Goal: Task Accomplishment & Management: Manage account settings

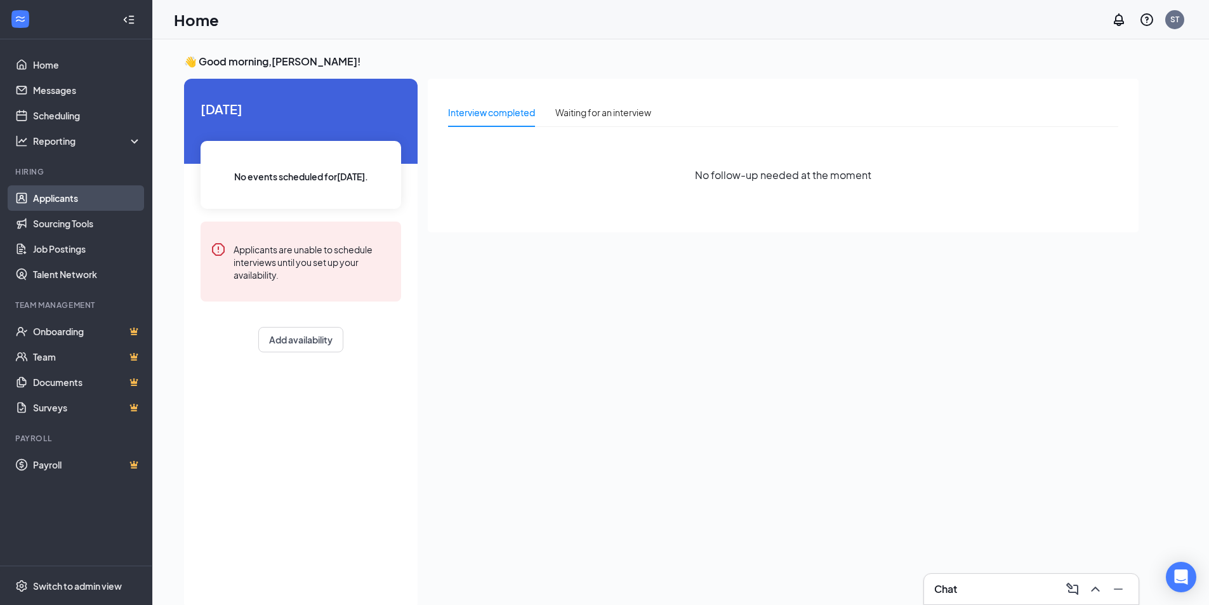
click at [48, 199] on link "Applicants" at bounding box center [87, 197] width 108 height 25
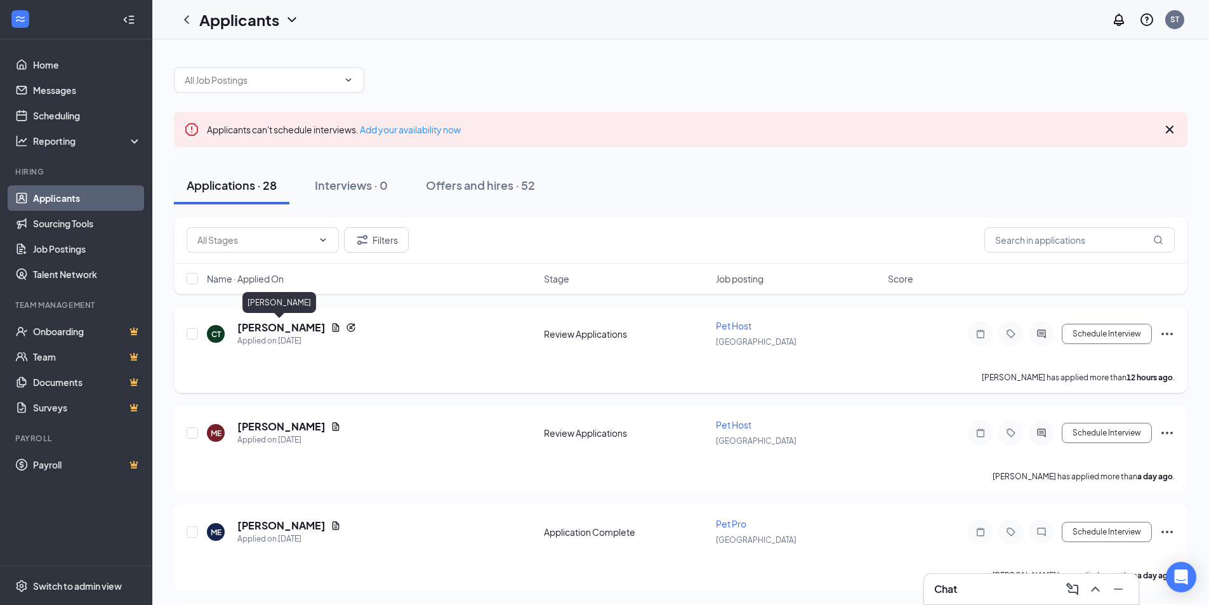
click at [253, 327] on h5 "[PERSON_NAME]" at bounding box center [281, 327] width 88 height 14
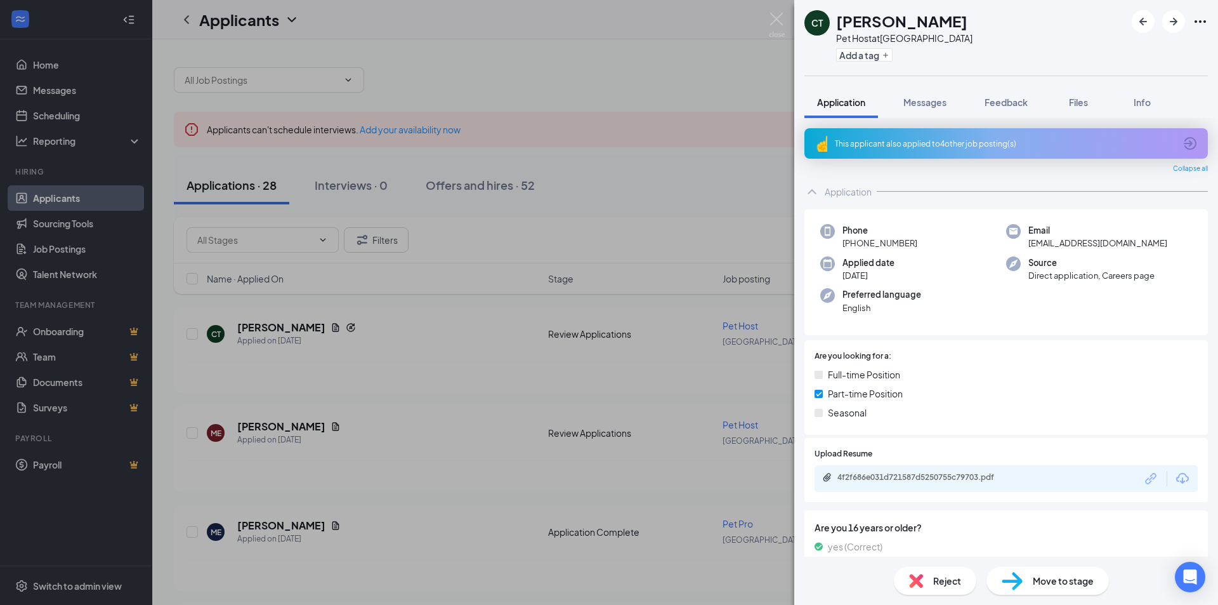
click at [987, 144] on div "This applicant also applied to 4 other job posting(s)" at bounding box center [1005, 143] width 340 height 11
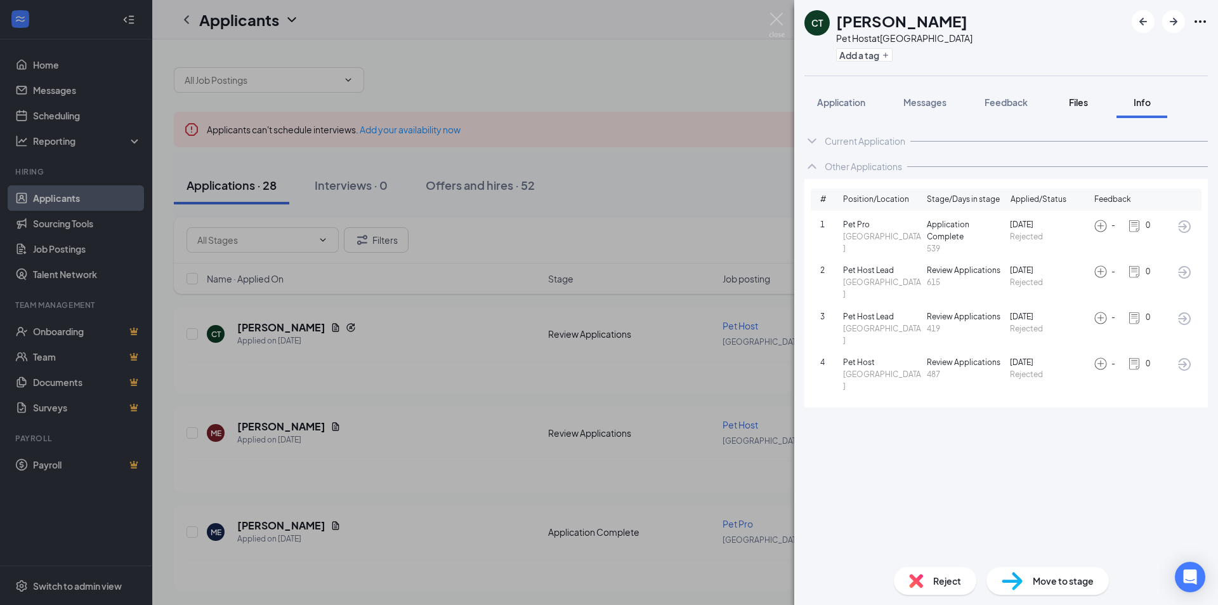
click at [1076, 103] on span "Files" at bounding box center [1078, 101] width 19 height 11
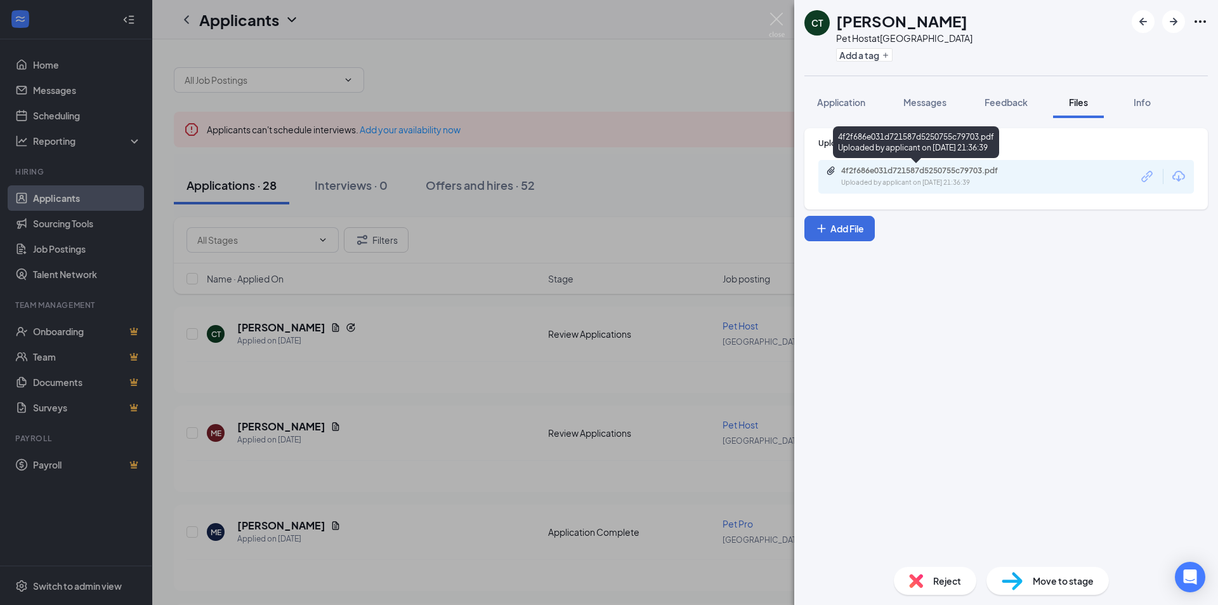
click at [982, 184] on div "Uploaded by applicant on [DATE] 21:36:39" at bounding box center [936, 183] width 190 height 10
click at [943, 575] on span "Reject" at bounding box center [947, 581] width 28 height 14
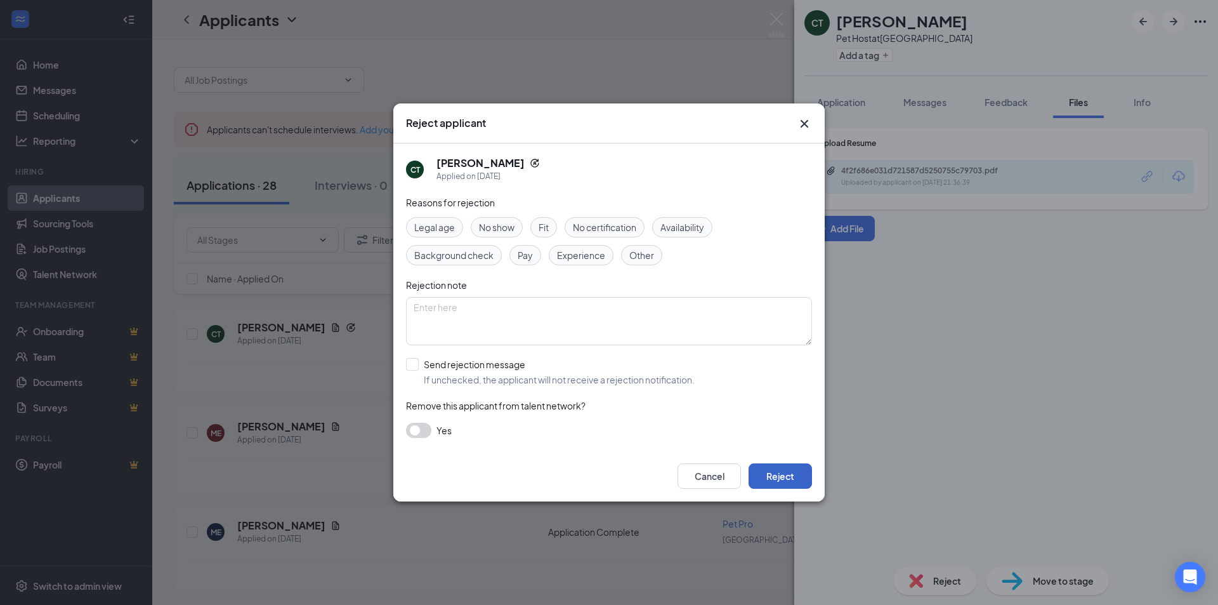
click at [793, 477] on button "Reject" at bounding box center [780, 475] width 63 height 25
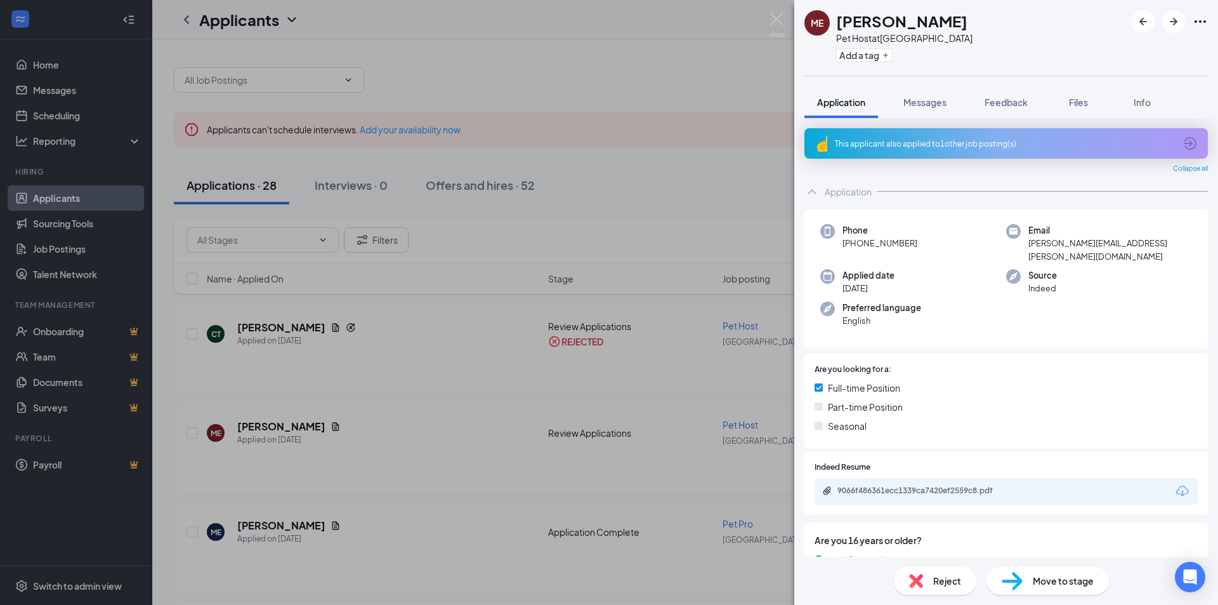
click at [986, 141] on div "This applicant also applied to 1 other job posting(s)" at bounding box center [1005, 143] width 340 height 11
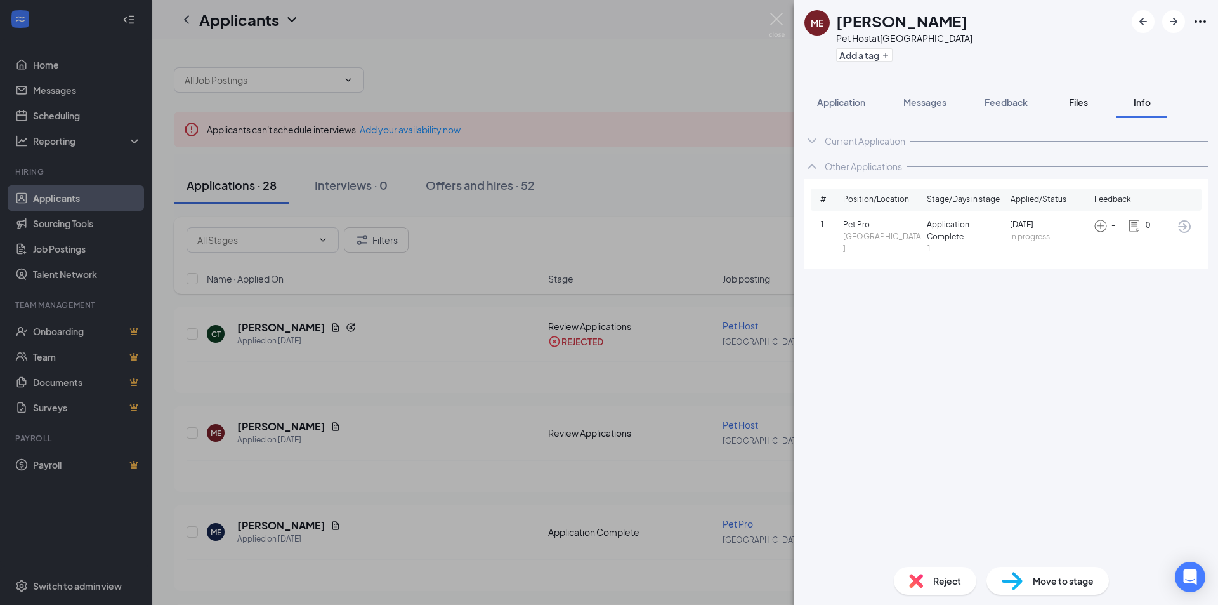
click at [1067, 106] on div "Files" at bounding box center [1078, 102] width 25 height 13
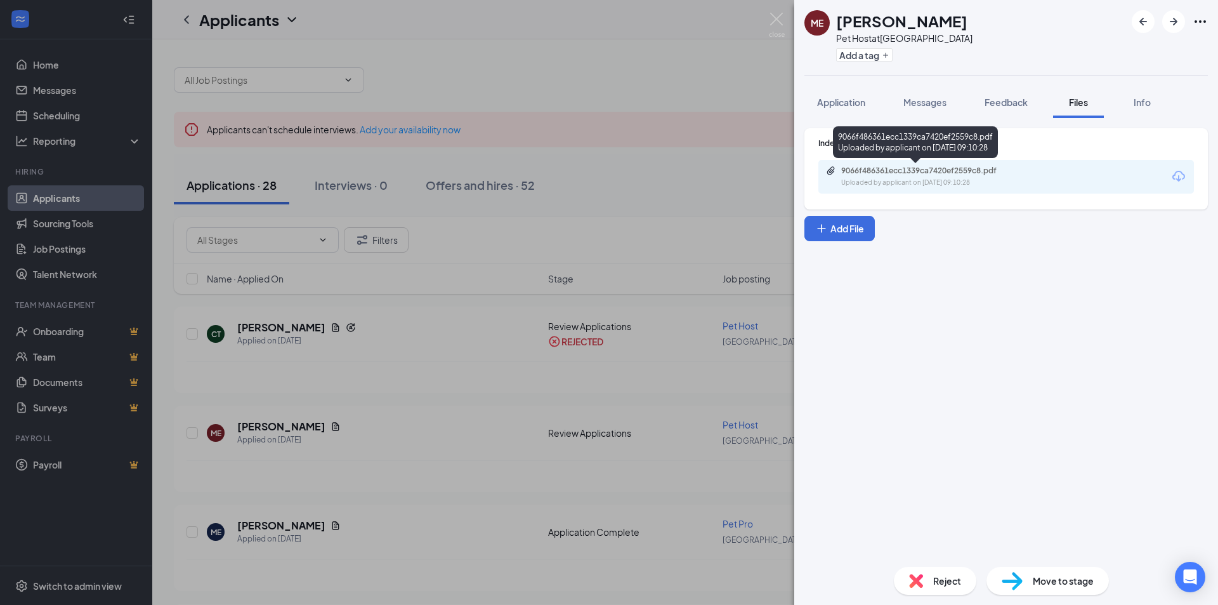
click at [963, 181] on div "Uploaded by applicant on [DATE] 09:10:28" at bounding box center [936, 183] width 190 height 10
click at [503, 260] on div "ME [PERSON_NAME] Pet Host at [GEOGRAPHIC_DATA] Add a tag Application Messages F…" at bounding box center [609, 302] width 1218 height 605
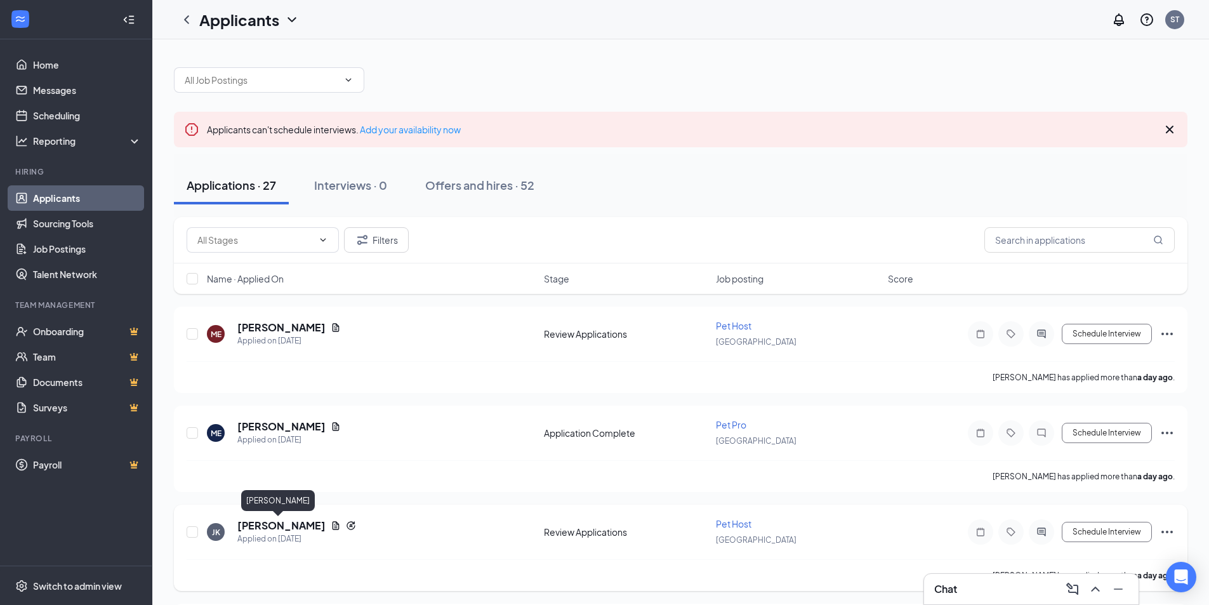
click at [275, 527] on h5 "[PERSON_NAME]" at bounding box center [281, 525] width 88 height 14
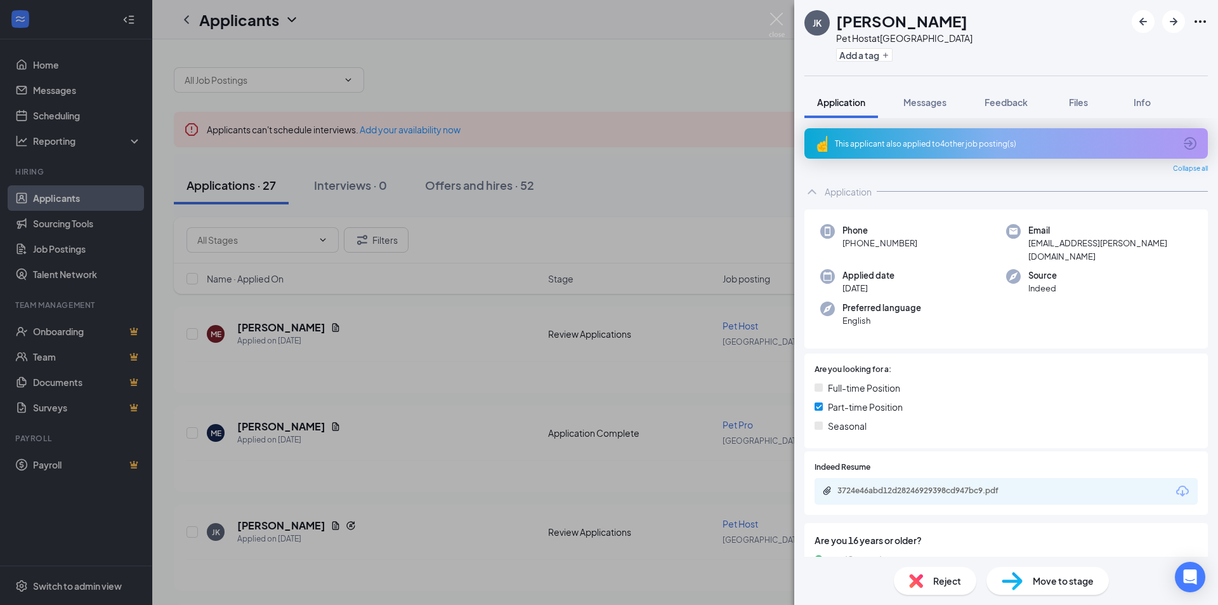
click at [1031, 141] on div "This applicant also applied to 4 other job posting(s)" at bounding box center [1005, 143] width 340 height 11
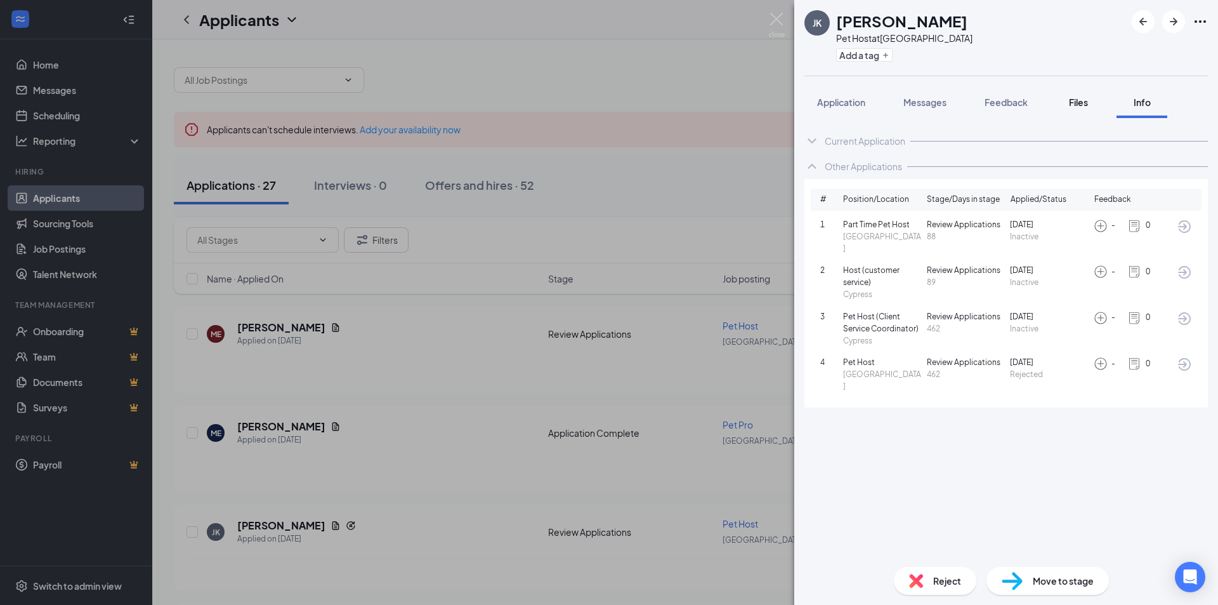
click at [1084, 112] on button "Files" at bounding box center [1078, 102] width 51 height 32
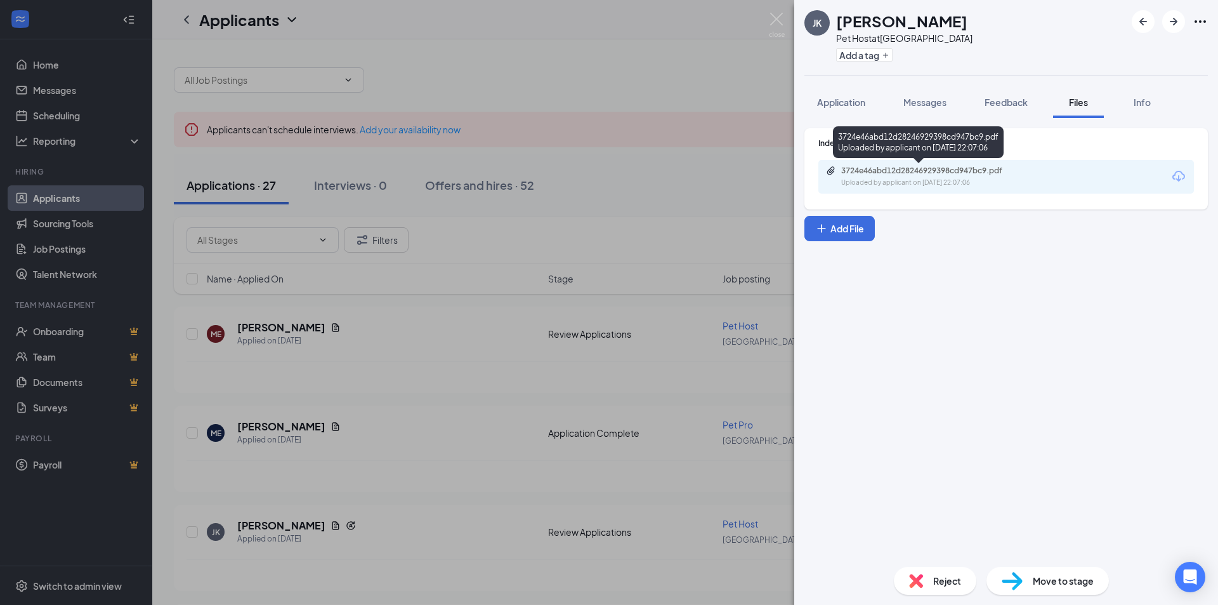
click at [954, 181] on div "Uploaded by applicant on [DATE] 22:07:06" at bounding box center [936, 183] width 190 height 10
click at [954, 574] on span "Reject" at bounding box center [947, 581] width 28 height 14
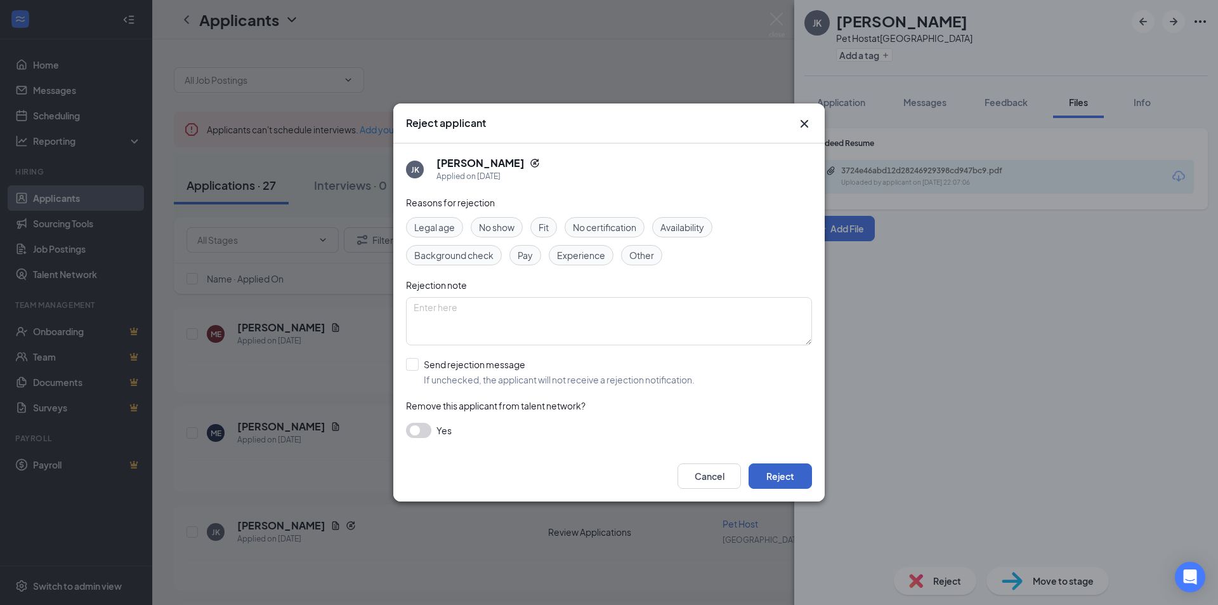
click at [783, 482] on button "Reject" at bounding box center [780, 475] width 63 height 25
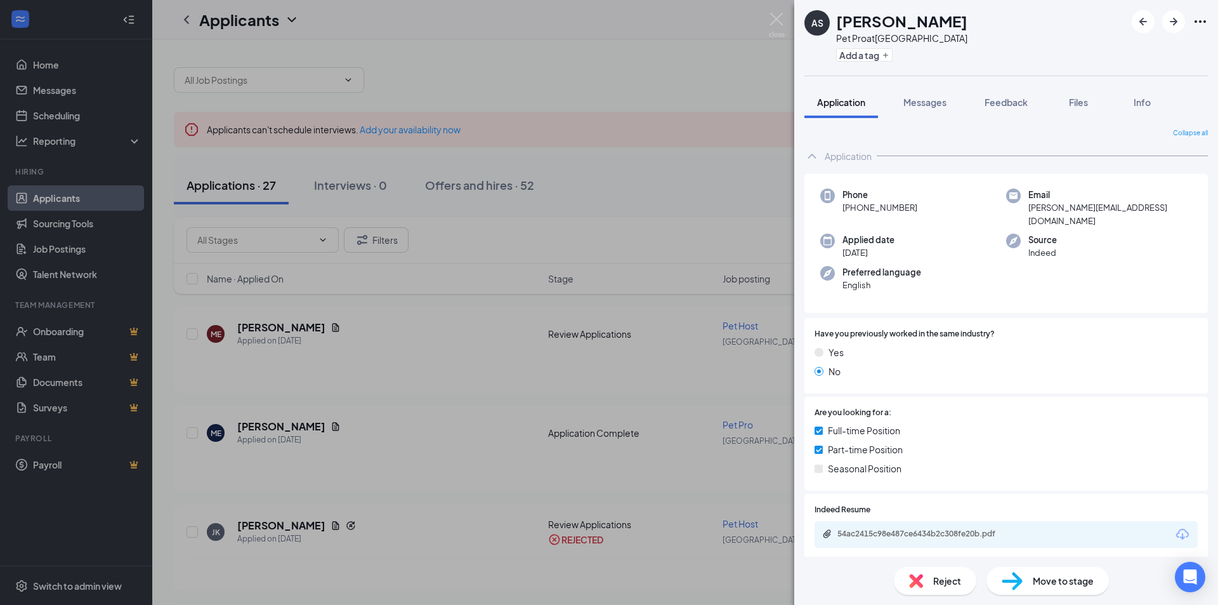
click at [555, 287] on div "AS [PERSON_NAME] Pet Pro at [GEOGRAPHIC_DATA] Add a tag Application Messages Fe…" at bounding box center [609, 302] width 1218 height 605
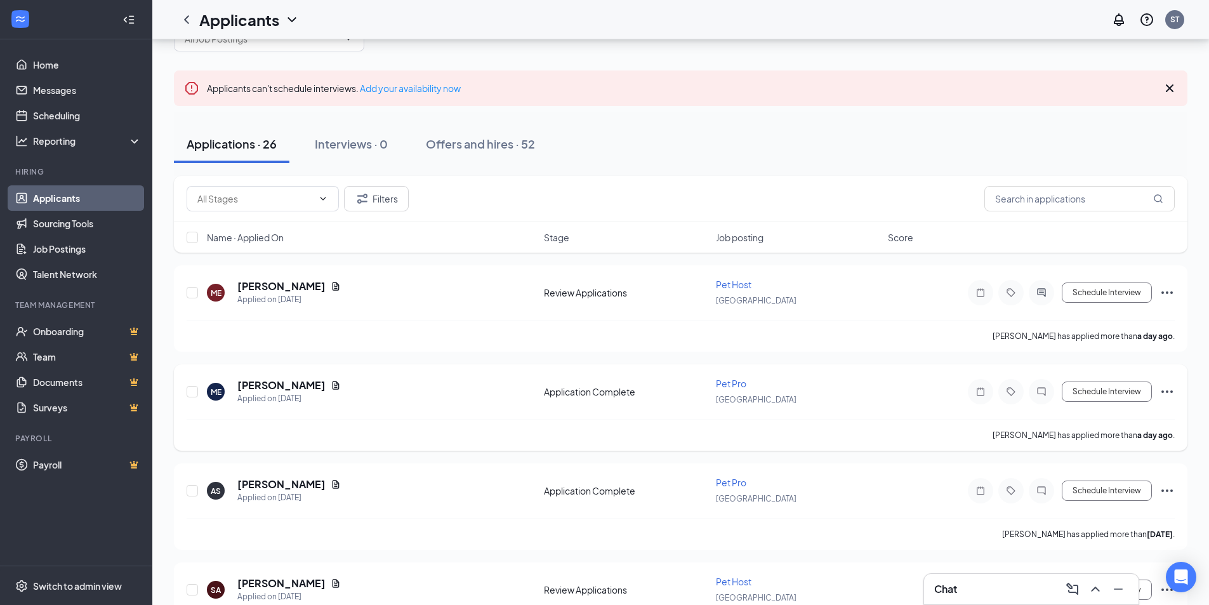
scroll to position [63, 0]
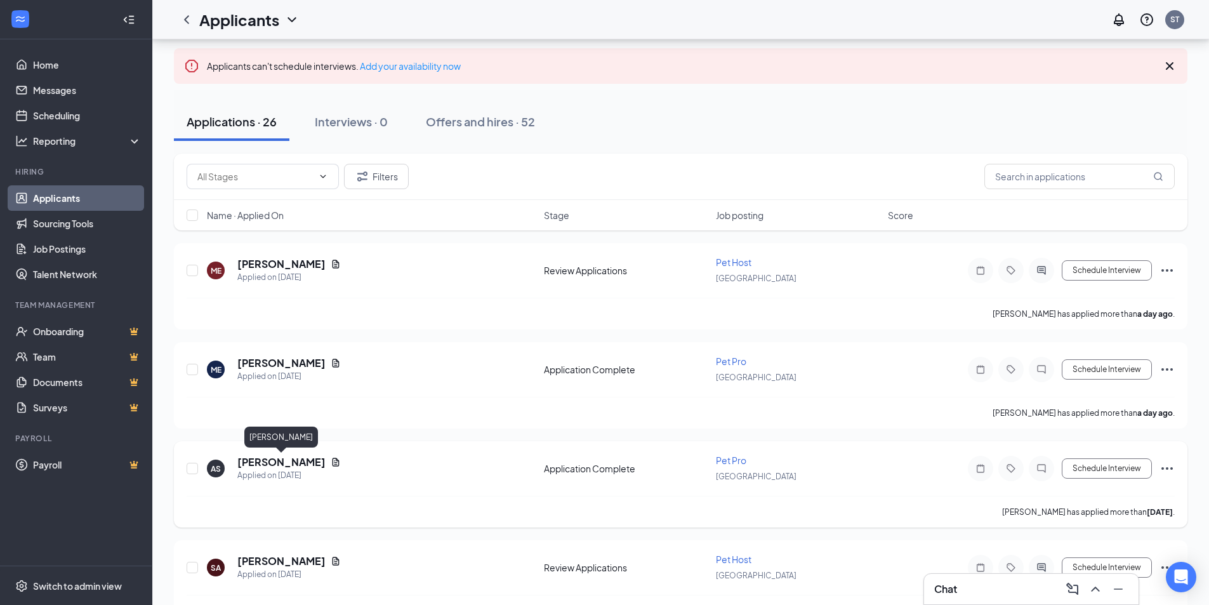
click at [286, 462] on h5 "[PERSON_NAME]" at bounding box center [281, 462] width 88 height 14
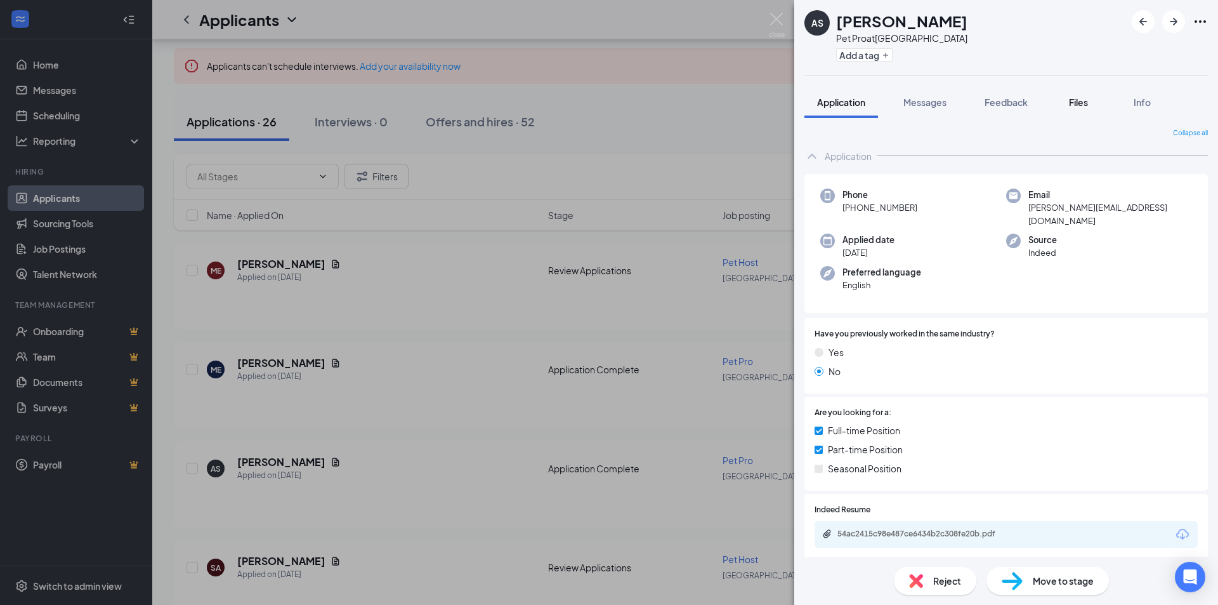
click at [1077, 107] on span "Files" at bounding box center [1078, 101] width 19 height 11
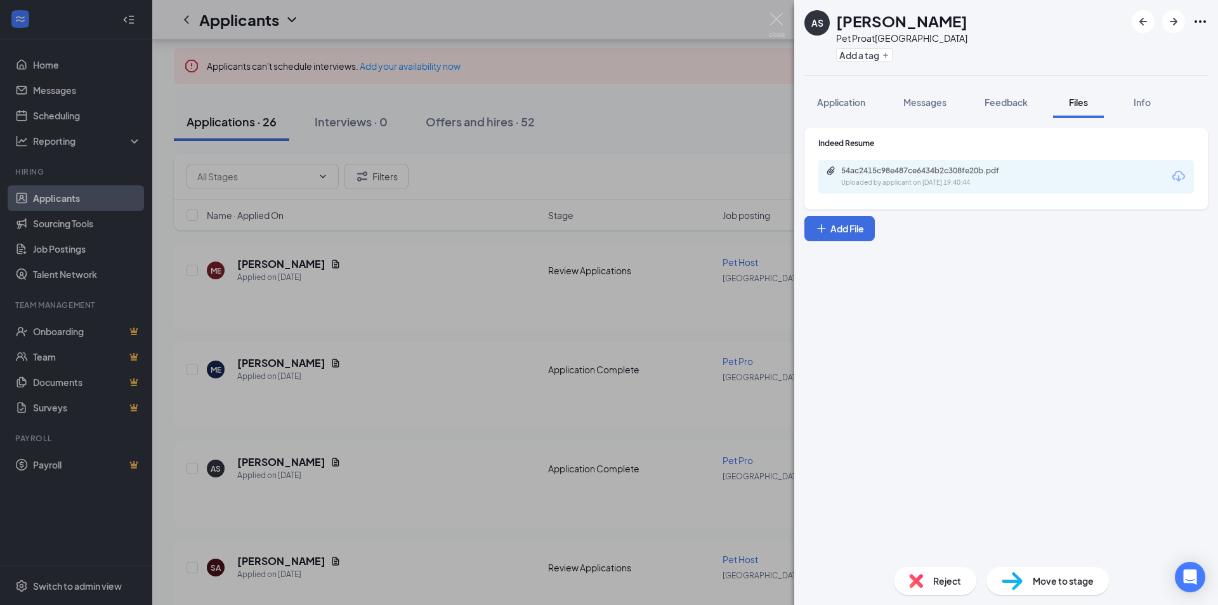
click at [952, 178] on div "Uploaded by applicant on [DATE] 19:40:44" at bounding box center [936, 183] width 190 height 10
click at [938, 575] on span "Reject" at bounding box center [947, 581] width 28 height 14
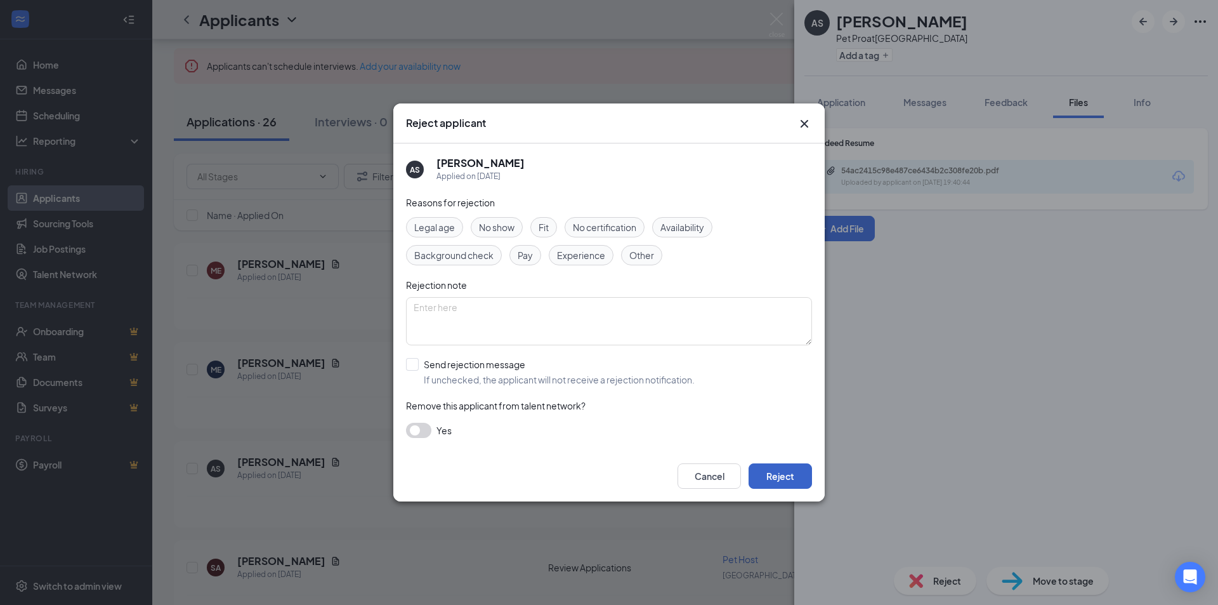
click at [784, 464] on button "Reject" at bounding box center [780, 475] width 63 height 25
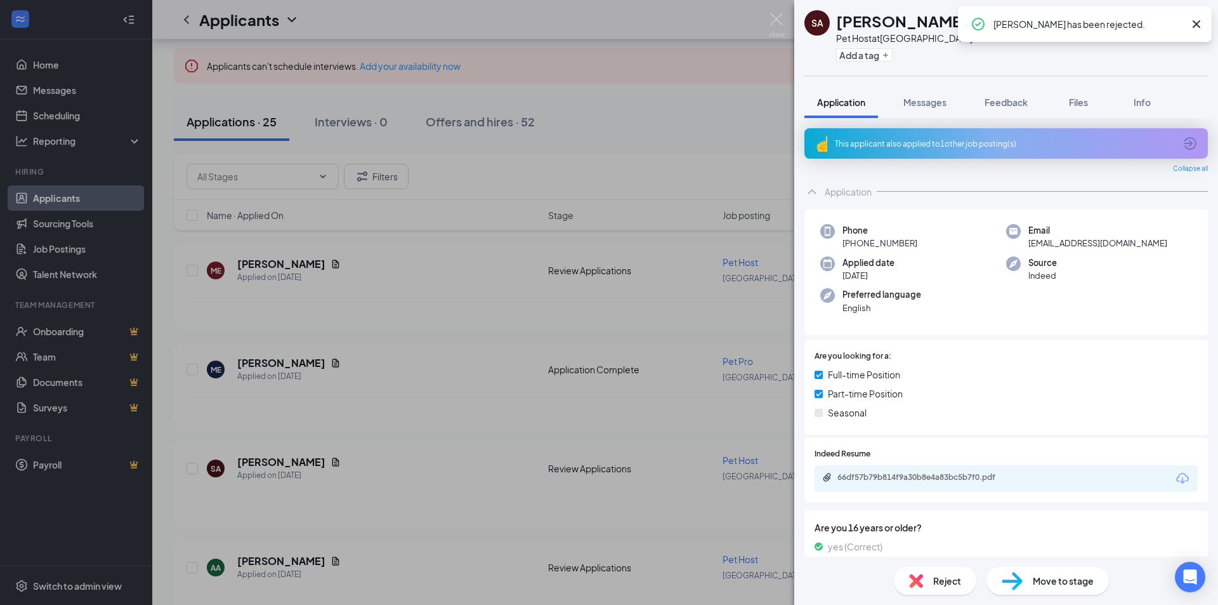
click at [904, 143] on div "This applicant also applied to 1 other job posting(s)" at bounding box center [1005, 143] width 340 height 11
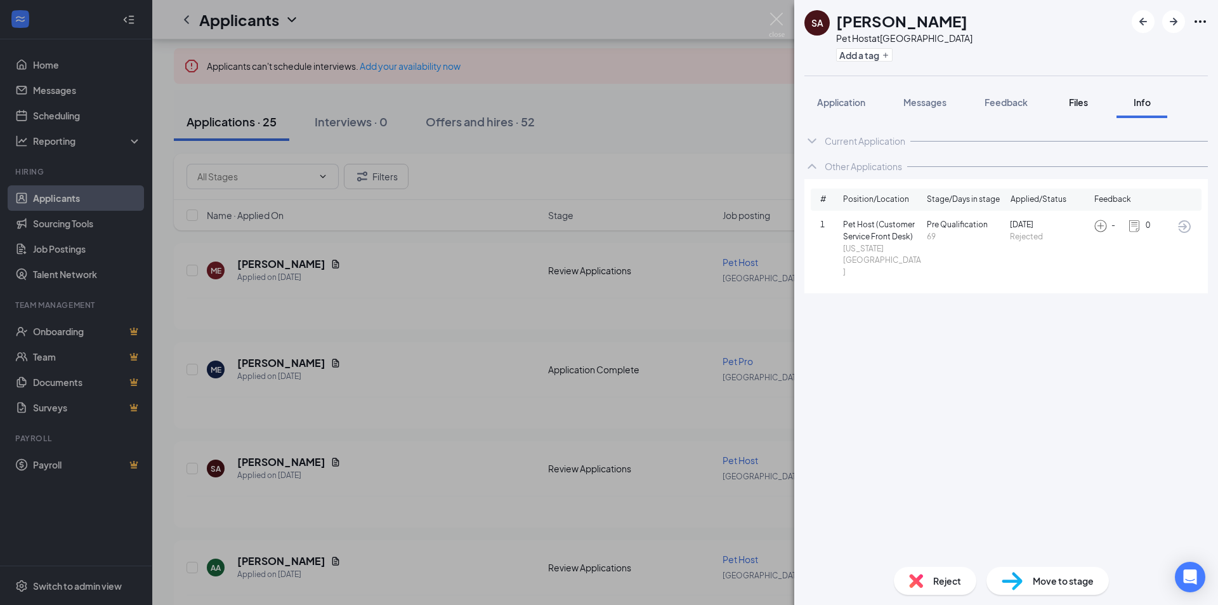
click at [1074, 109] on button "Files" at bounding box center [1078, 102] width 51 height 32
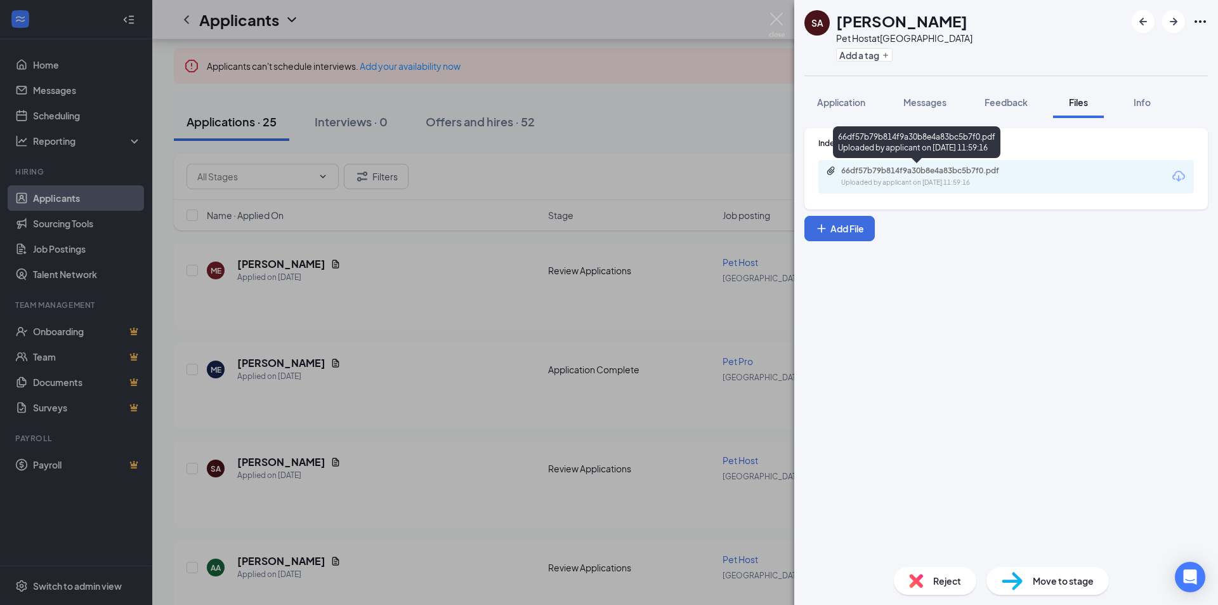
click at [926, 172] on div "66df57b79b814f9a30b8e4a83bc5b7f0.pdf" at bounding box center [930, 171] width 178 height 10
click at [659, 214] on div "SA [PERSON_NAME] Pet Host at [GEOGRAPHIC_DATA] Add a tag Application Messages F…" at bounding box center [609, 302] width 1218 height 605
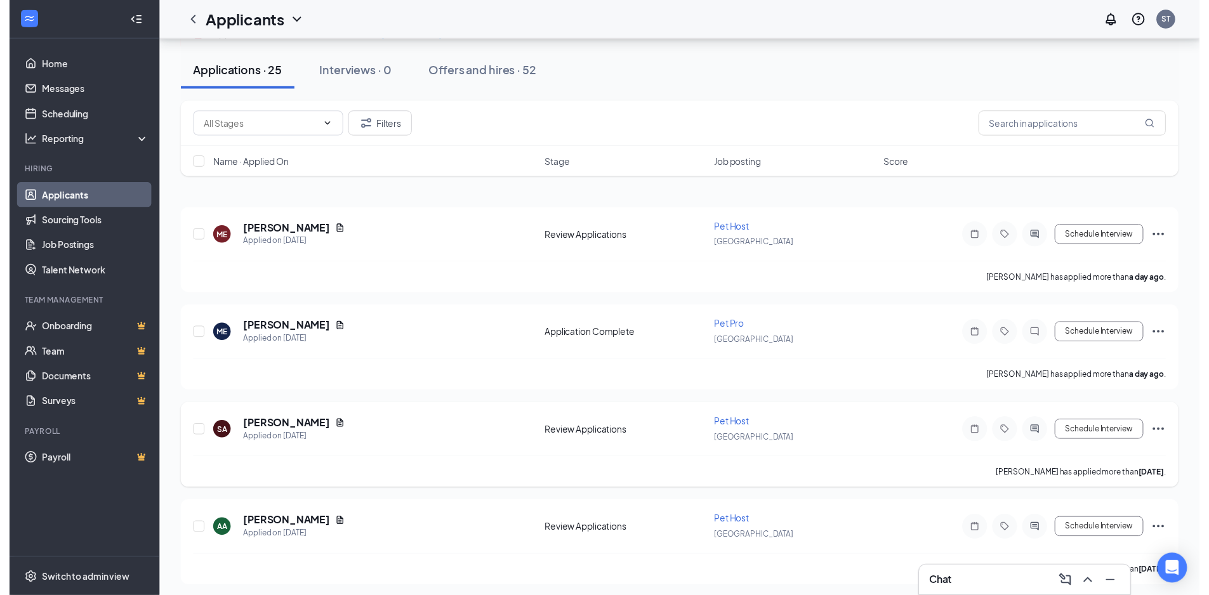
scroll to position [127, 0]
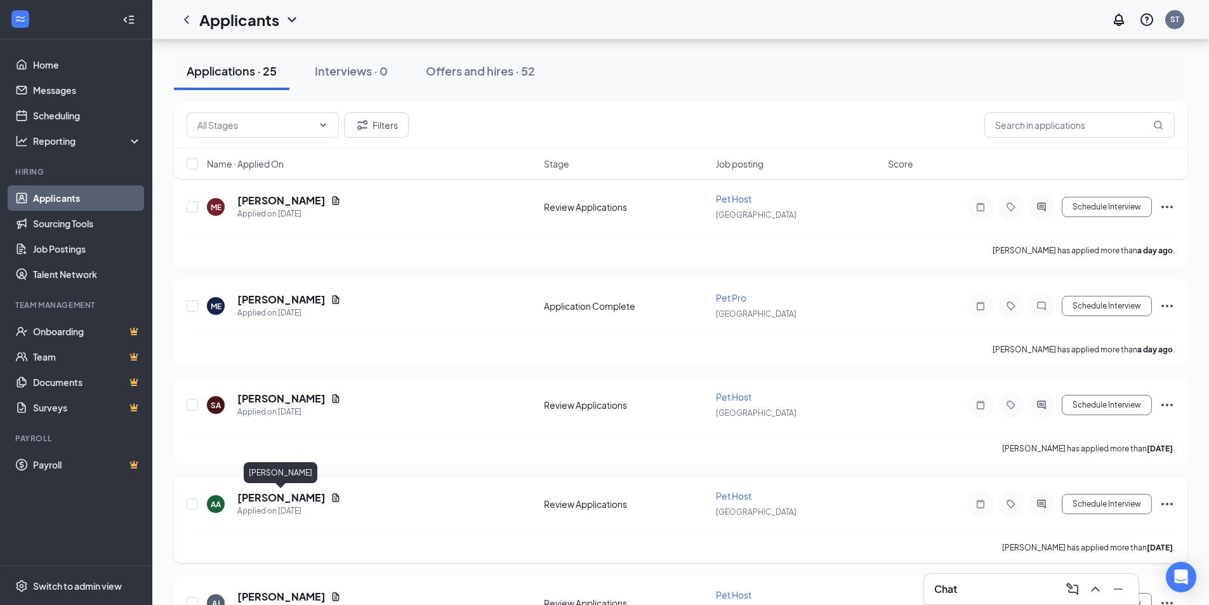
click at [277, 499] on h5 "[PERSON_NAME]" at bounding box center [281, 497] width 88 height 14
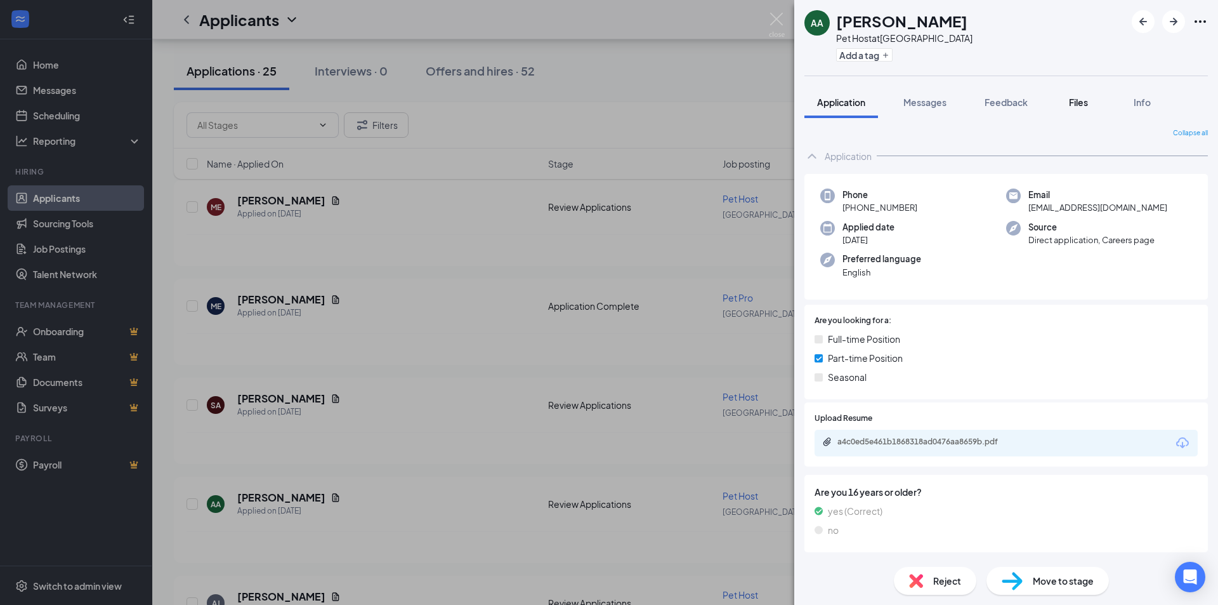
click at [1074, 109] on button "Files" at bounding box center [1078, 102] width 51 height 32
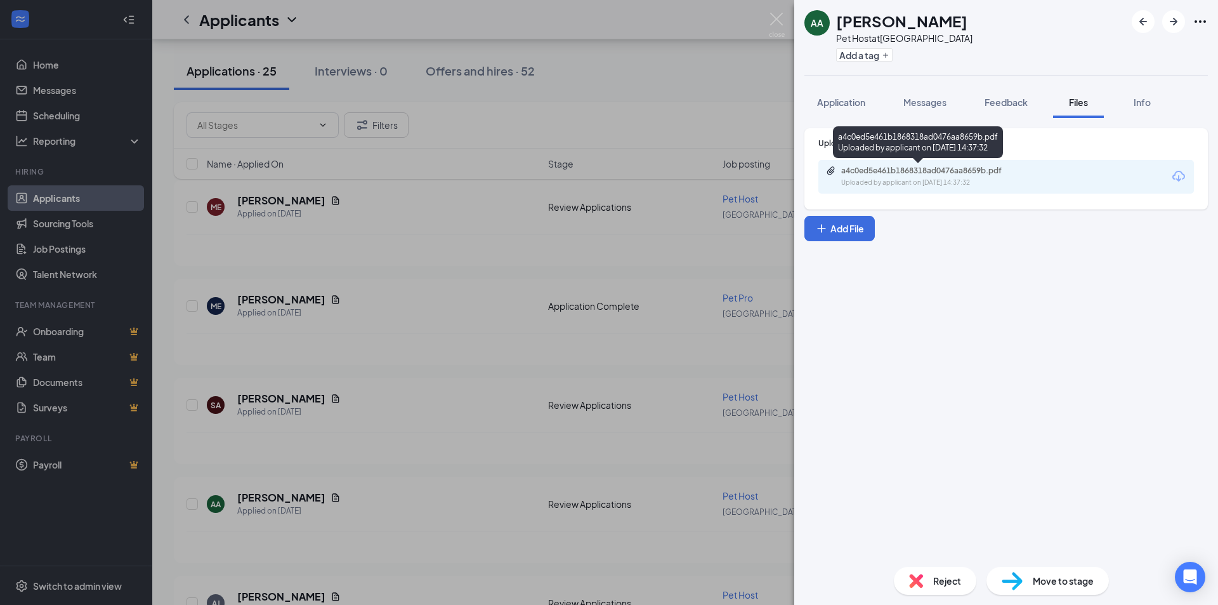
click at [895, 185] on div "Uploaded by applicant on [DATE] 14:37:32" at bounding box center [936, 183] width 190 height 10
click at [946, 578] on span "Reject" at bounding box center [947, 581] width 28 height 14
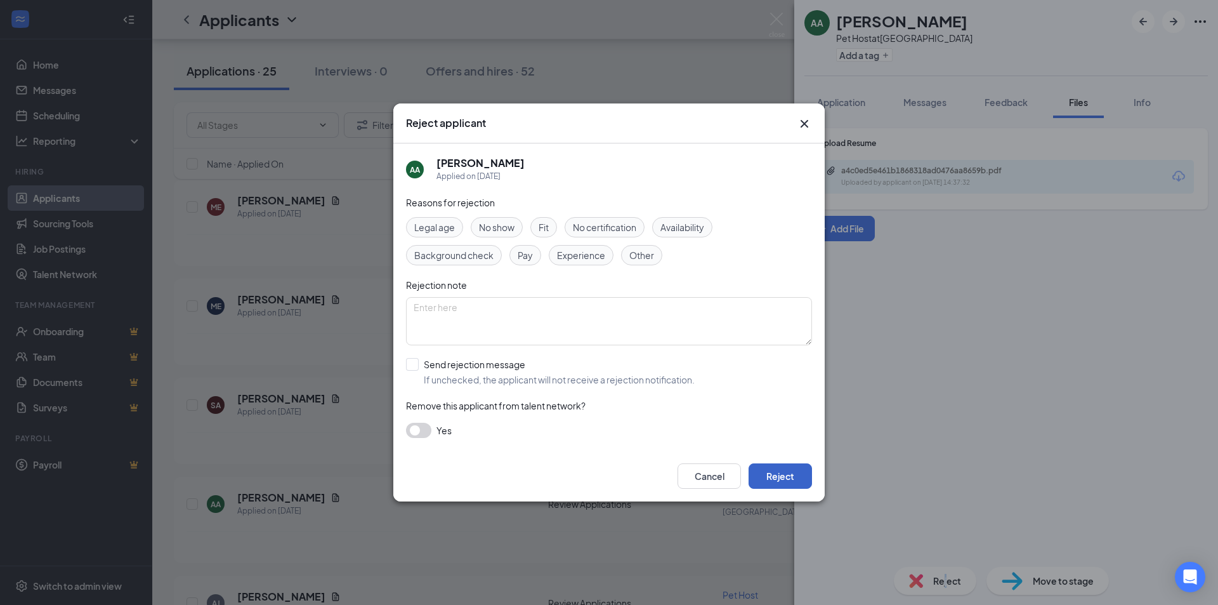
click at [787, 477] on button "Reject" at bounding box center [780, 475] width 63 height 25
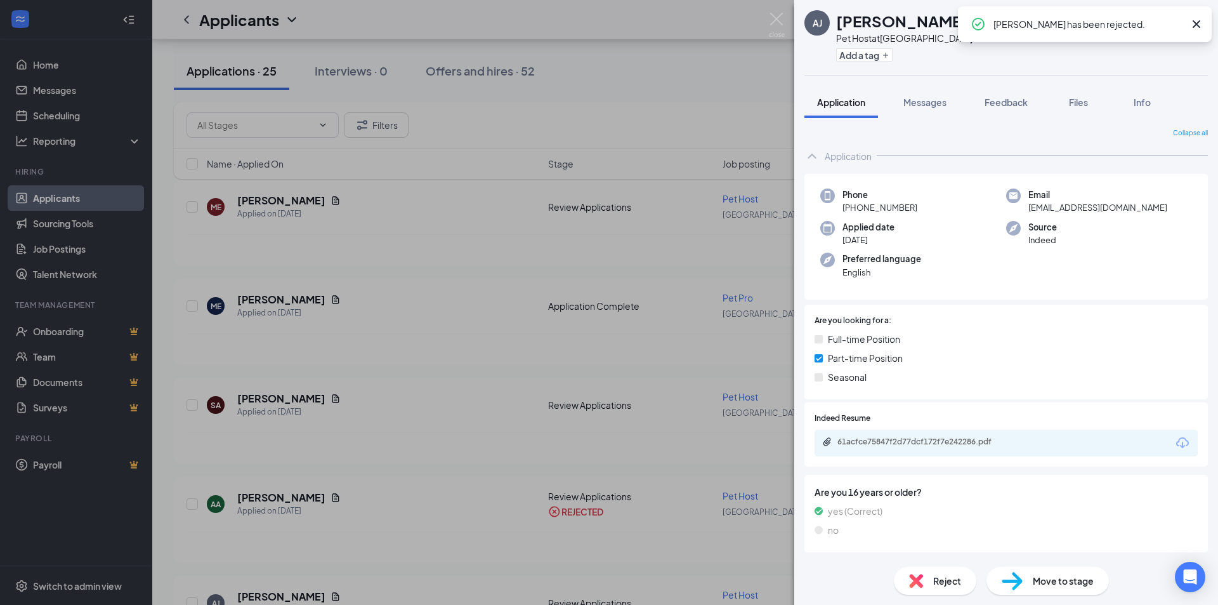
click at [483, 249] on div "[PERSON_NAME] Pet Host at [GEOGRAPHIC_DATA] Add a tag Application Messages Feed…" at bounding box center [609, 302] width 1218 height 605
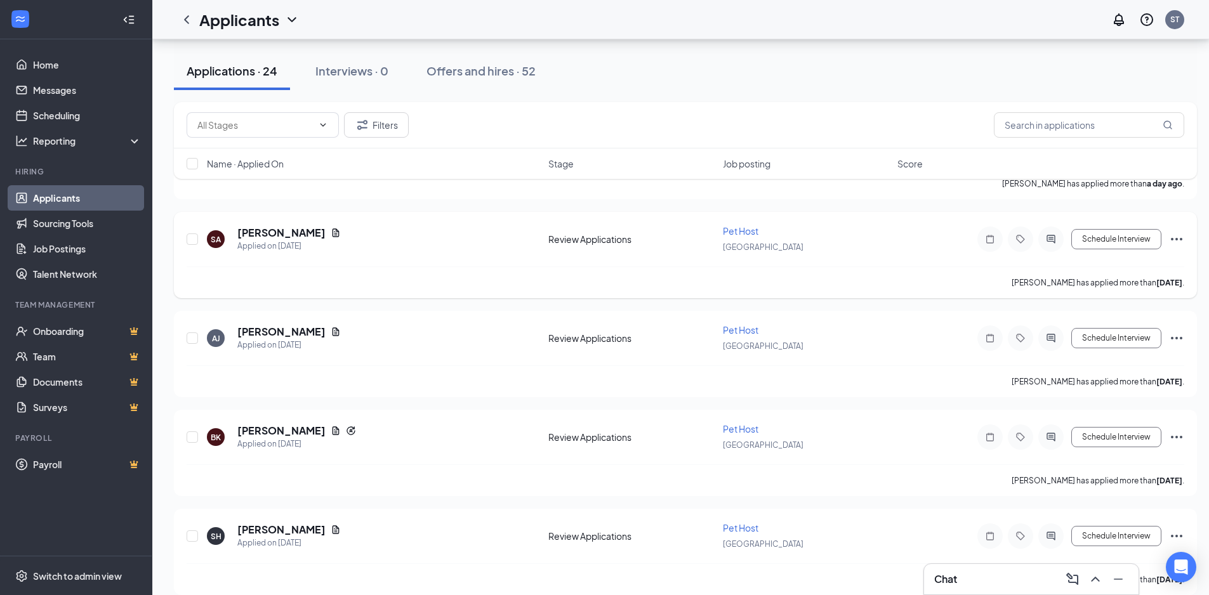
scroll to position [317, 0]
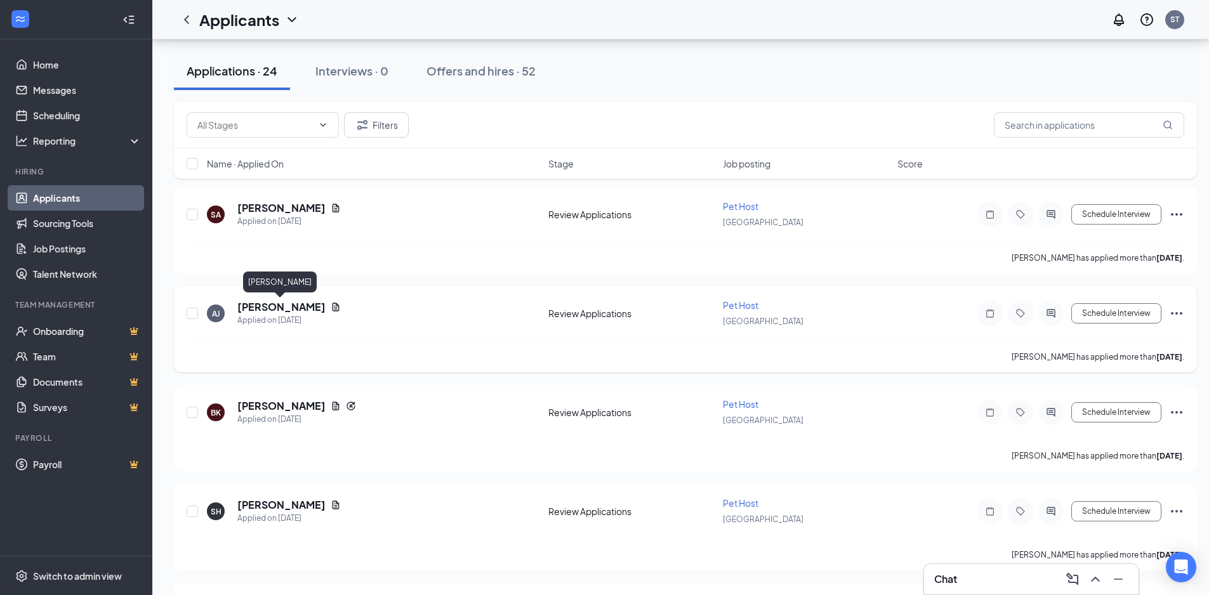
click at [273, 312] on h5 "[PERSON_NAME]" at bounding box center [281, 307] width 88 height 14
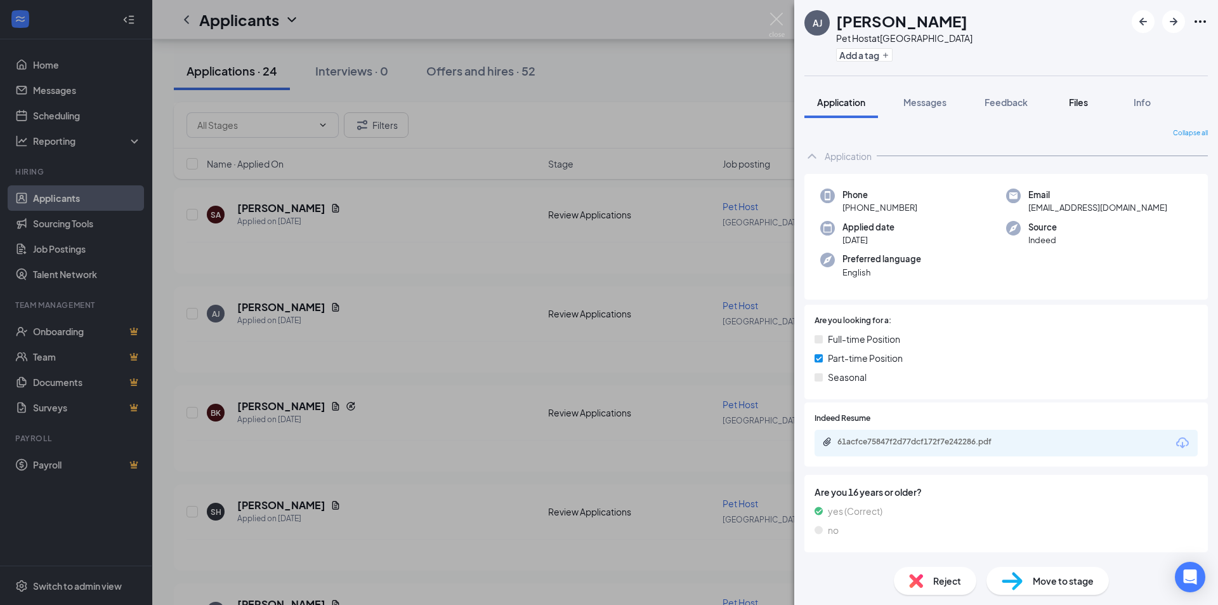
click at [1089, 109] on button "Files" at bounding box center [1078, 102] width 51 height 32
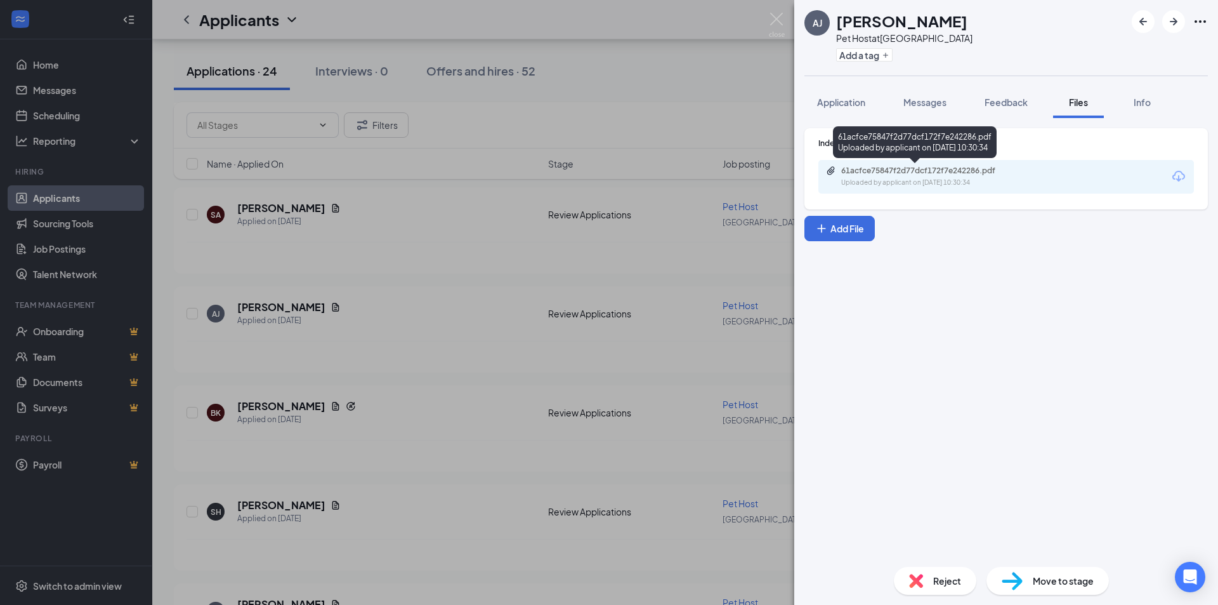
click at [976, 175] on div "61acfce75847f2d77dcf172f7e242286.pdf" at bounding box center [930, 171] width 178 height 10
click at [928, 582] on div "Reject" at bounding box center [935, 581] width 82 height 28
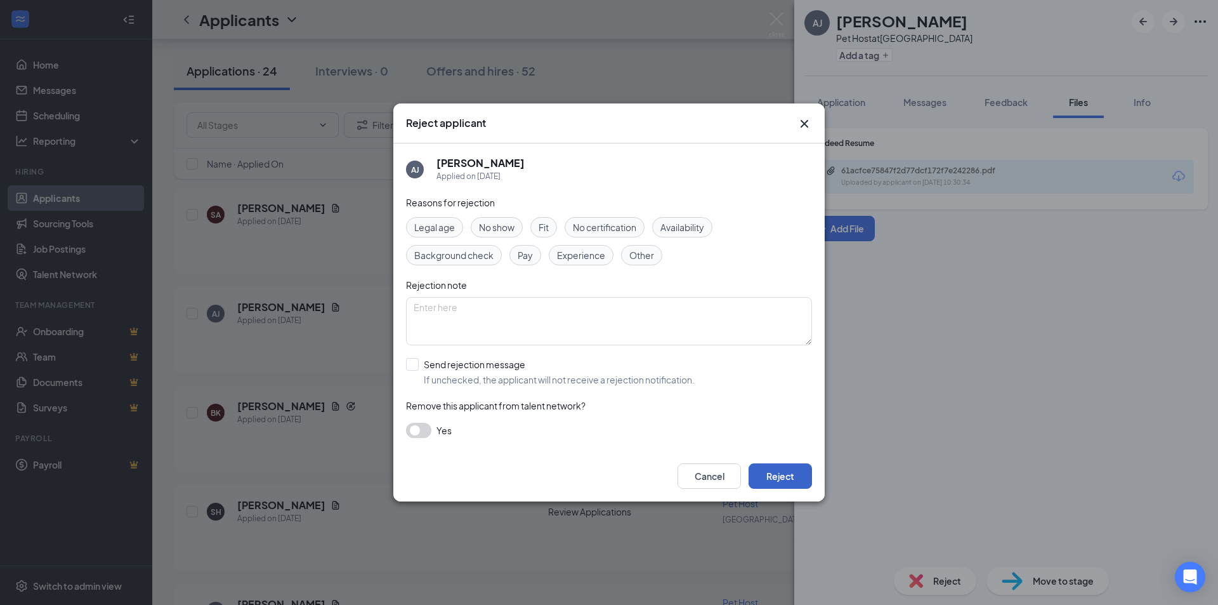
click at [766, 474] on button "Reject" at bounding box center [780, 475] width 63 height 25
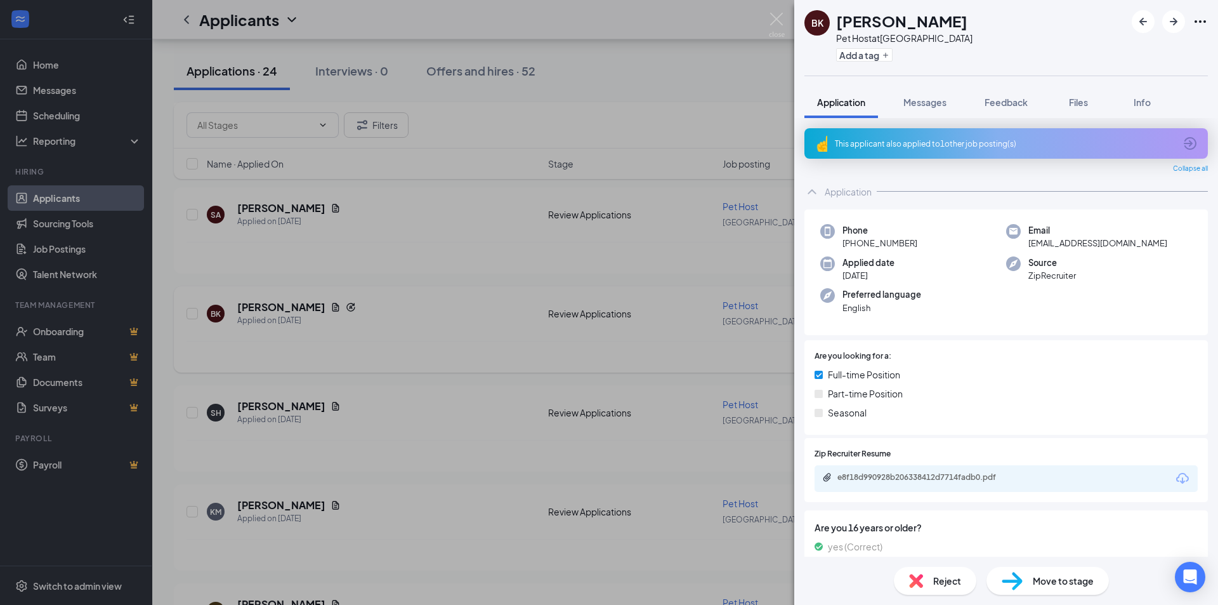
click at [648, 268] on div "BK [PERSON_NAME] Pet Host at [GEOGRAPHIC_DATA] Add a tag Application Messages F…" at bounding box center [609, 302] width 1218 height 605
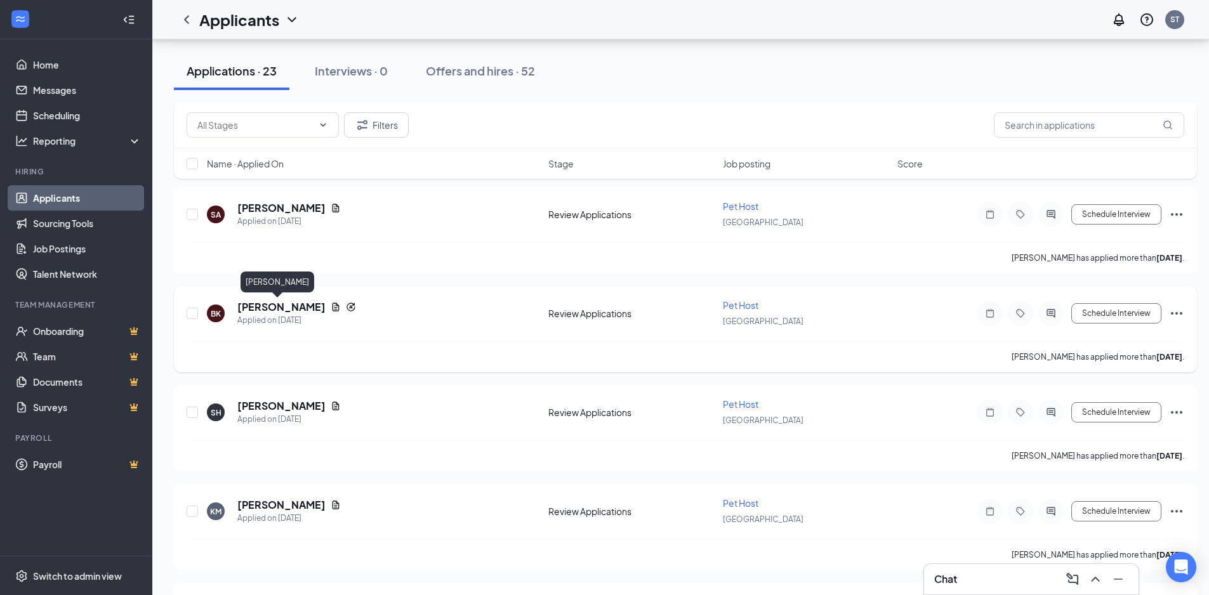
click at [286, 309] on h5 "[PERSON_NAME]" at bounding box center [281, 307] width 88 height 14
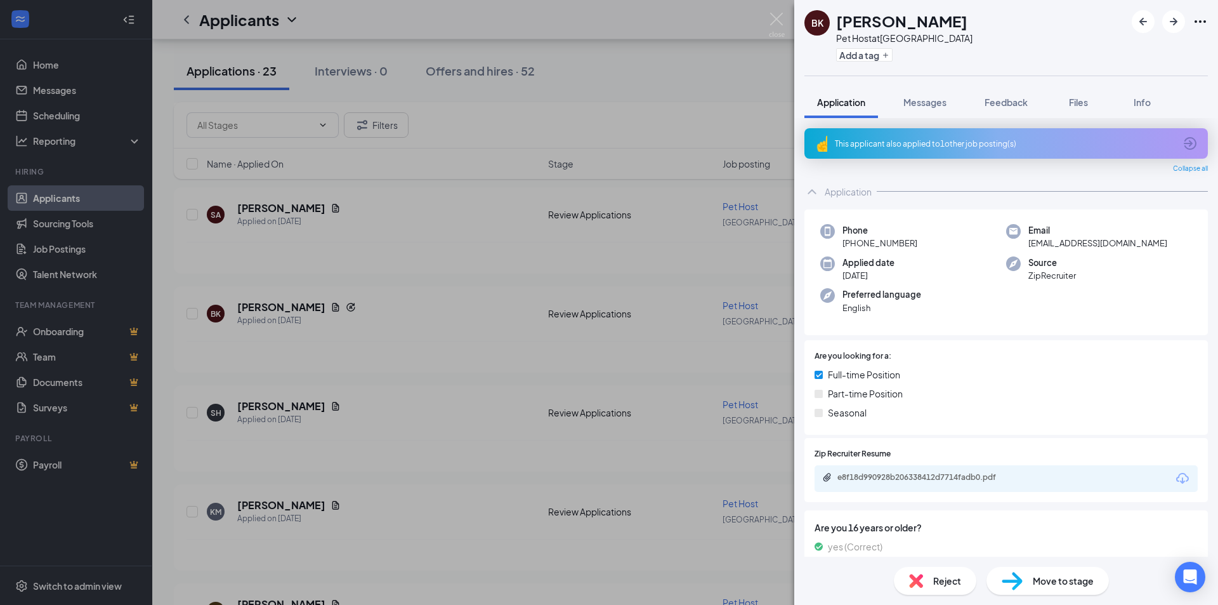
click at [957, 139] on div "This applicant also applied to 1 other job posting(s)" at bounding box center [1005, 143] width 340 height 11
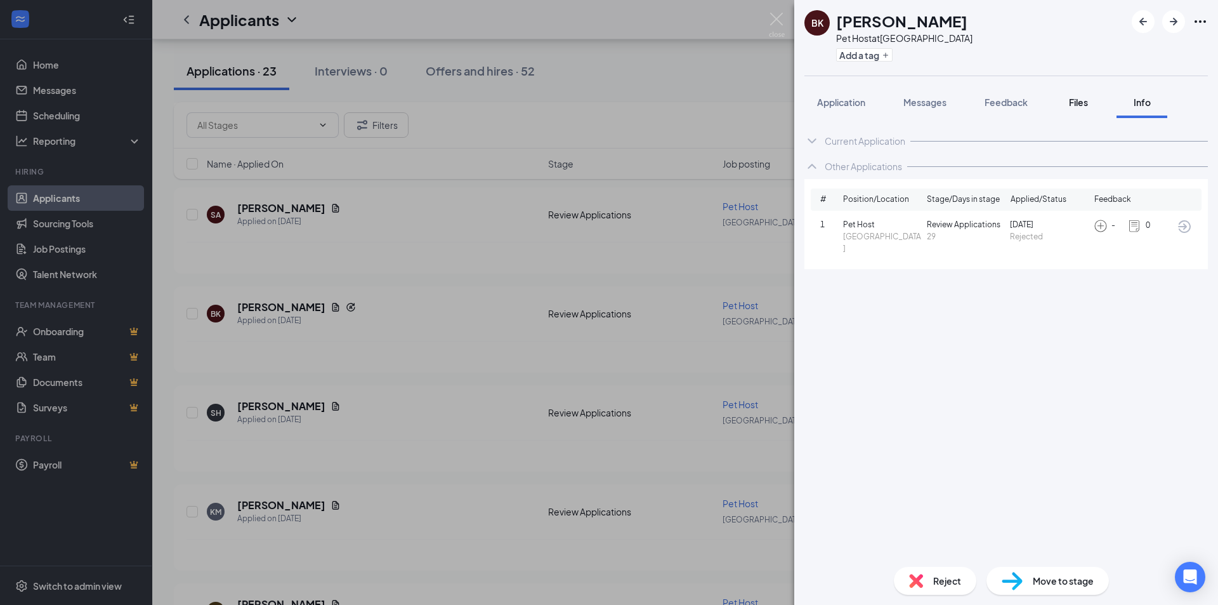
click at [1066, 103] on button "Files" at bounding box center [1078, 102] width 51 height 32
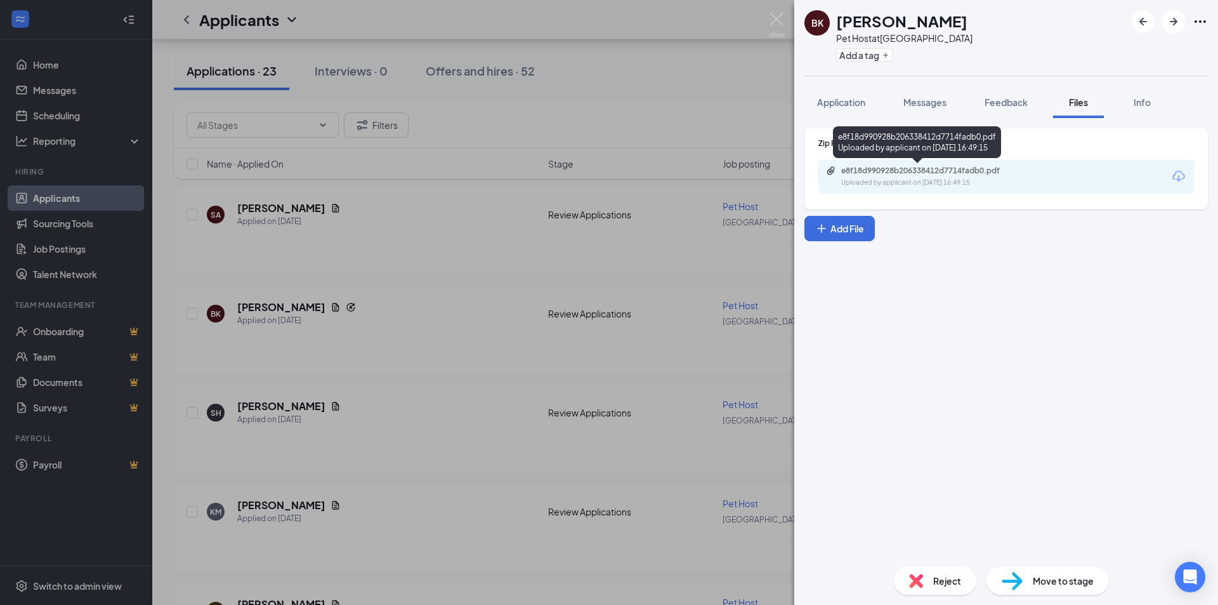
click at [851, 176] on div "e8f18d990928b206338412d7714fadb0.pdf Uploaded by applicant on [DATE] 16:49:15" at bounding box center [929, 177] width 206 height 22
click at [933, 582] on div "Reject" at bounding box center [935, 581] width 82 height 28
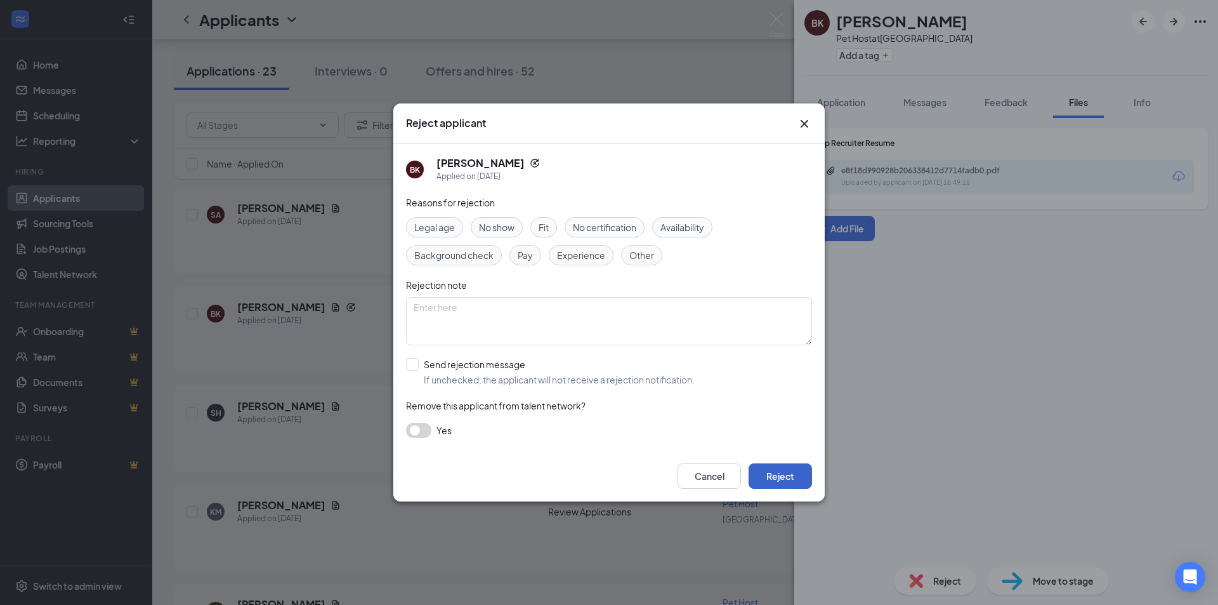
click at [771, 474] on button "Reject" at bounding box center [780, 475] width 63 height 25
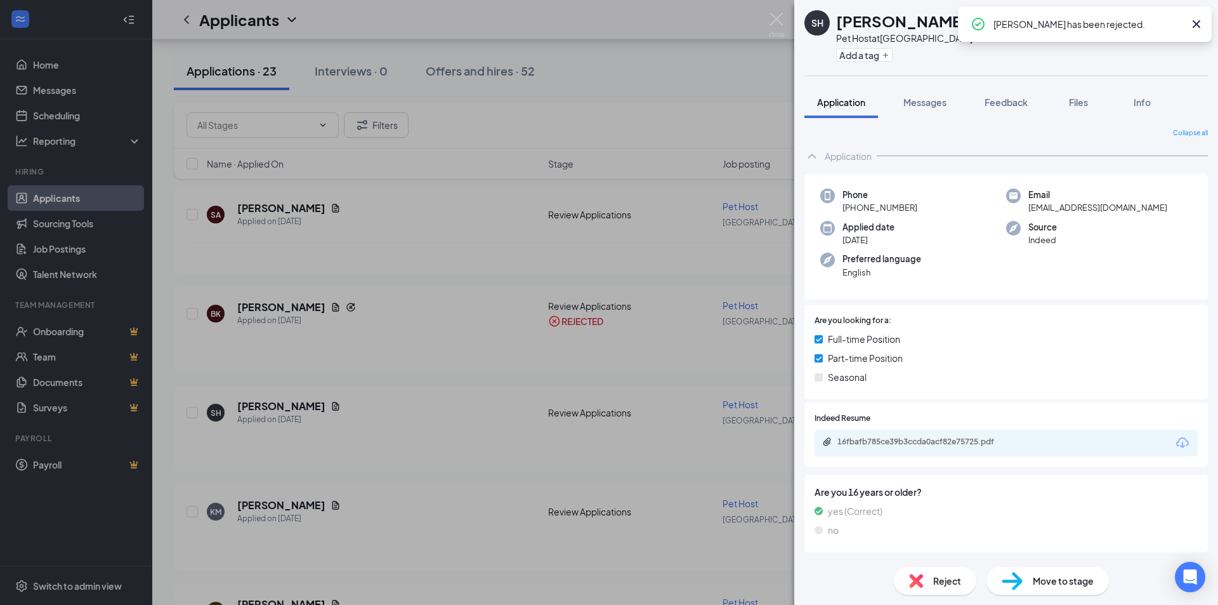
click at [438, 299] on div "SH [PERSON_NAME] Pet Host at [GEOGRAPHIC_DATA] Add a tag Application Messages F…" at bounding box center [609, 302] width 1218 height 605
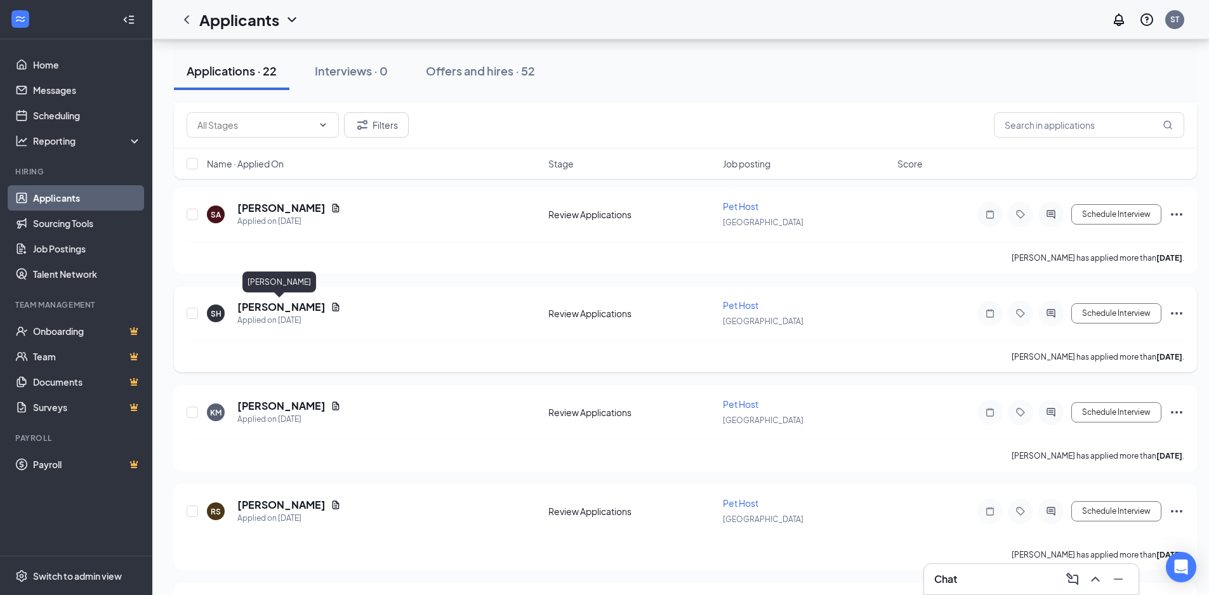
click at [254, 309] on h5 "[PERSON_NAME]" at bounding box center [281, 307] width 88 height 14
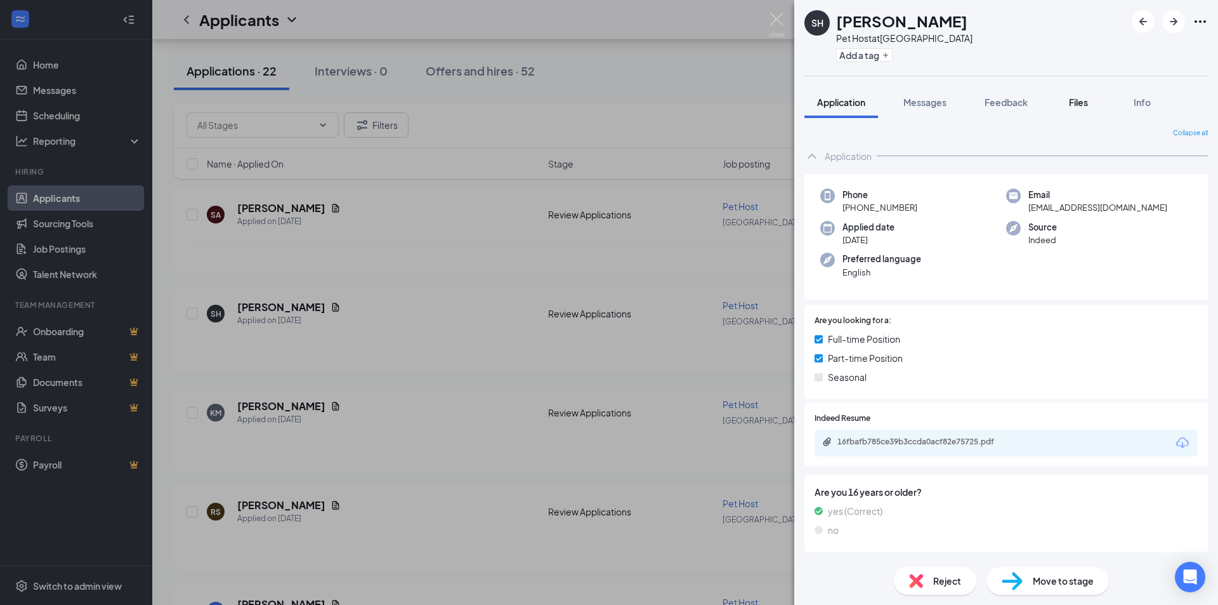
click at [1072, 108] on button "Files" at bounding box center [1078, 102] width 51 height 32
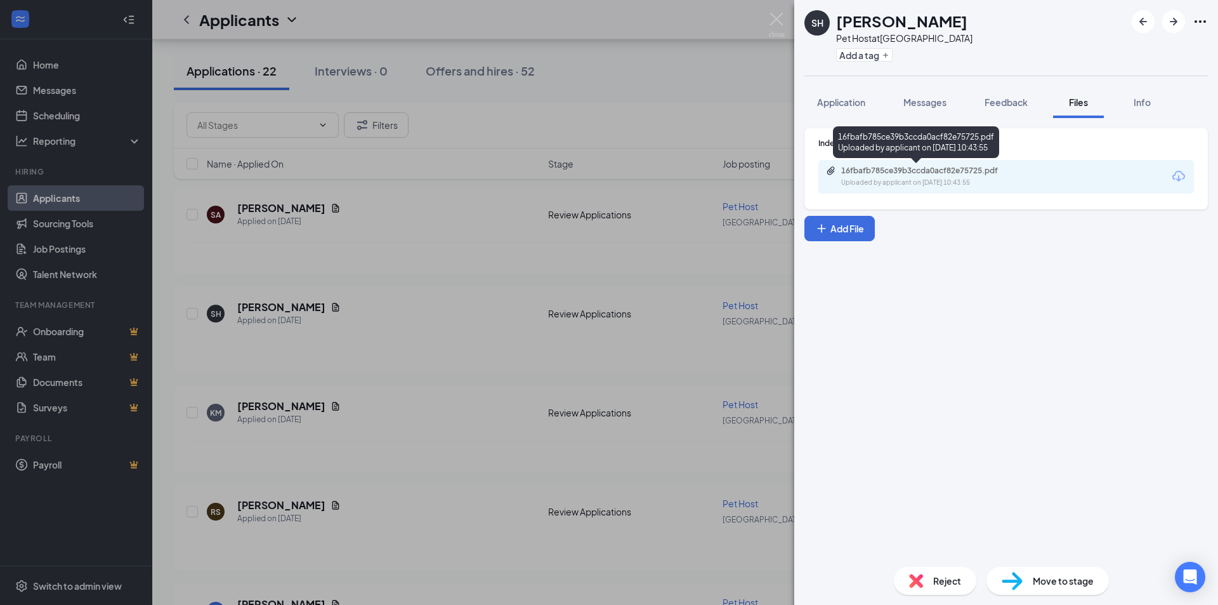
click at [991, 183] on div "Uploaded by applicant on [DATE] 10:43:55" at bounding box center [936, 183] width 190 height 10
click at [945, 569] on div "Reject" at bounding box center [935, 581] width 82 height 28
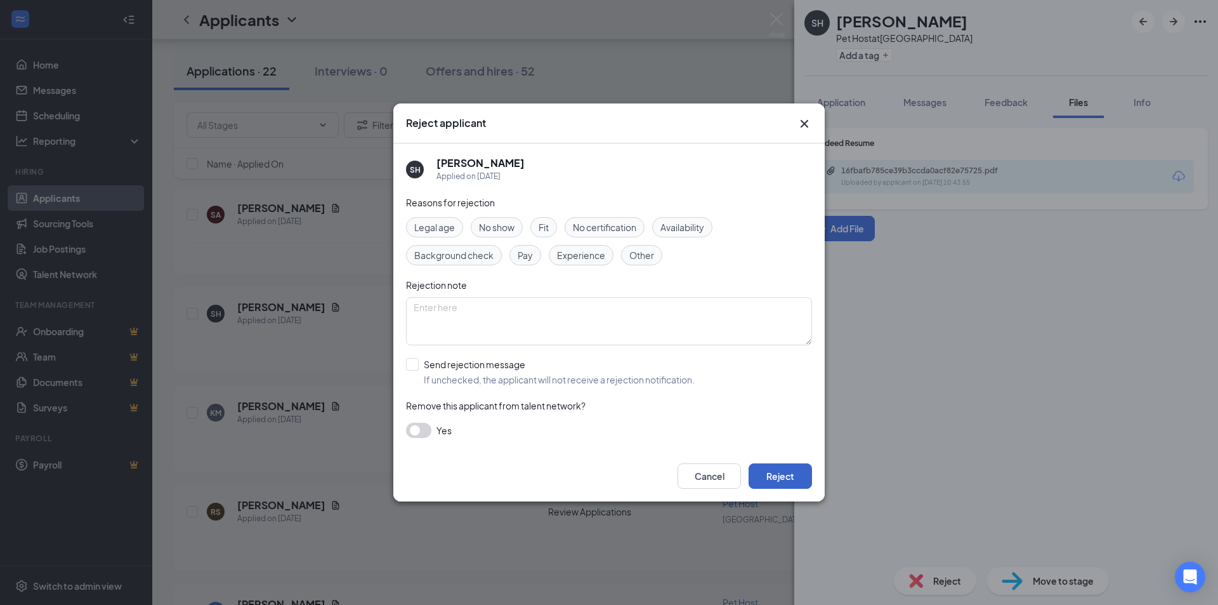
click at [775, 475] on button "Reject" at bounding box center [780, 475] width 63 height 25
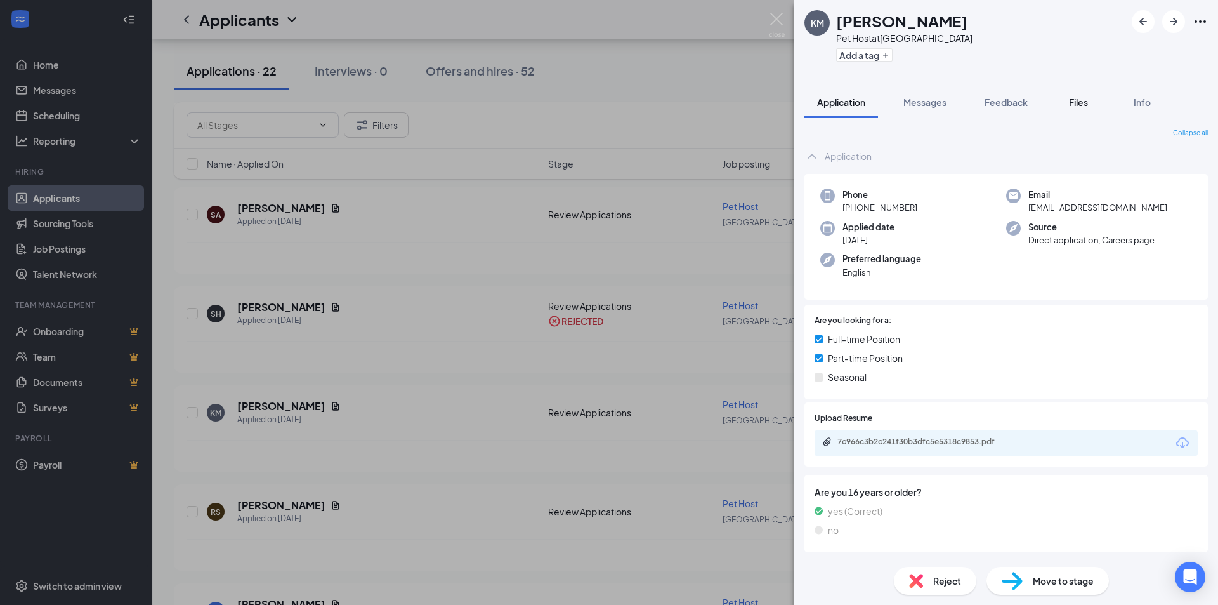
click at [1085, 100] on span "Files" at bounding box center [1078, 101] width 19 height 11
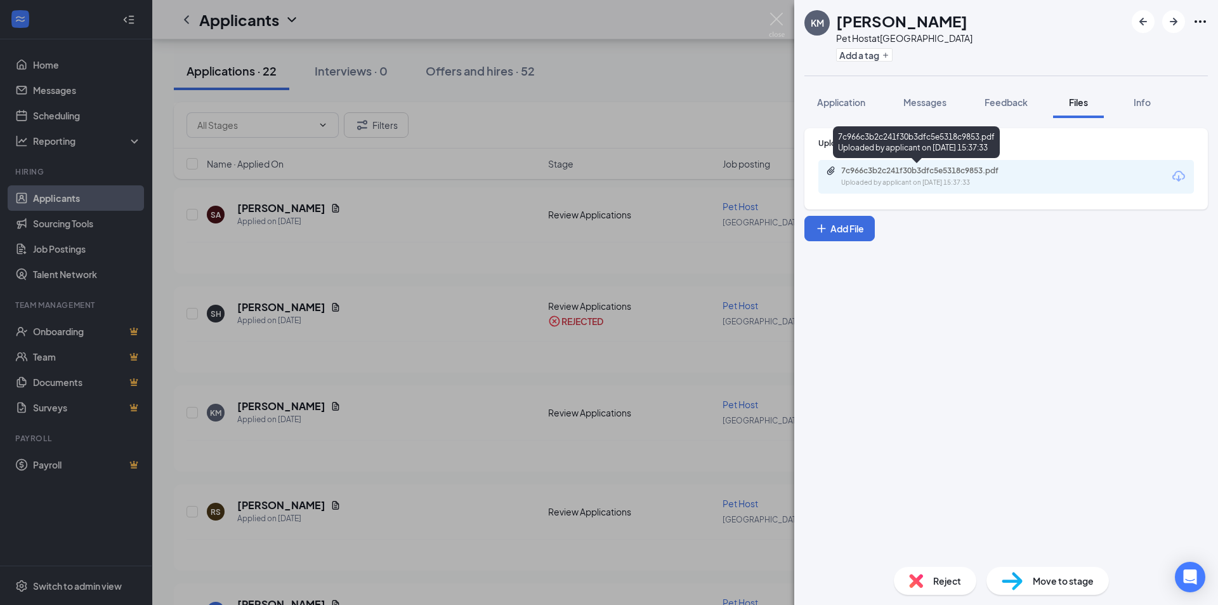
click at [911, 181] on div "Uploaded by applicant on [DATE] 15:37:33" at bounding box center [936, 183] width 190 height 10
click at [952, 582] on span "Reject" at bounding box center [947, 581] width 28 height 14
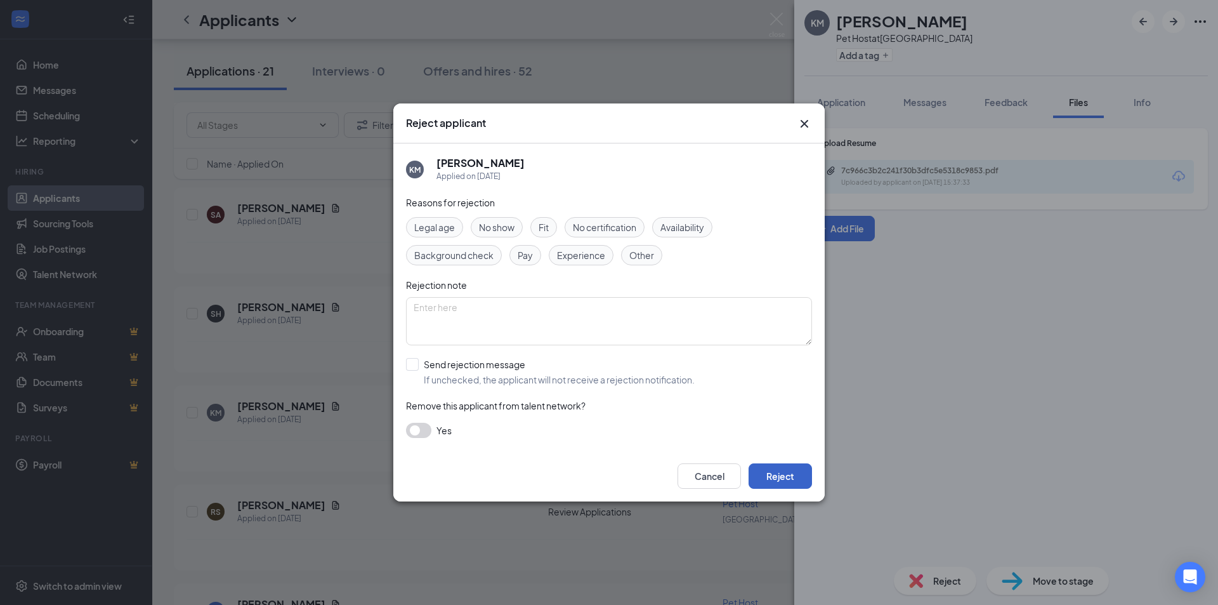
click at [782, 469] on button "Reject" at bounding box center [780, 475] width 63 height 25
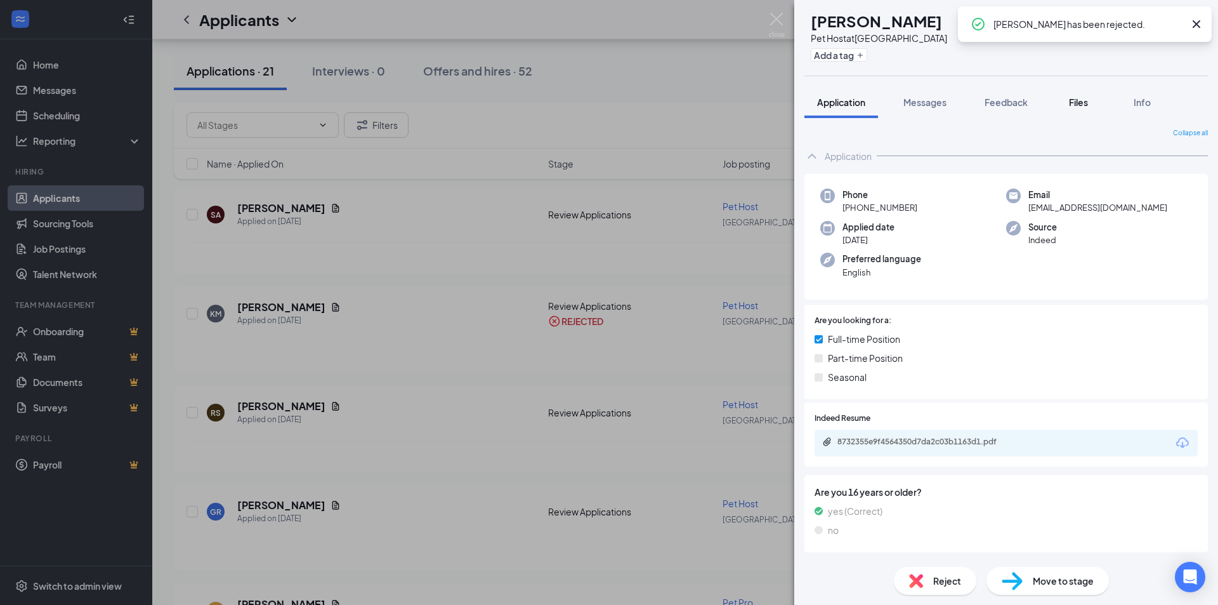
click at [1081, 112] on button "Files" at bounding box center [1078, 102] width 51 height 32
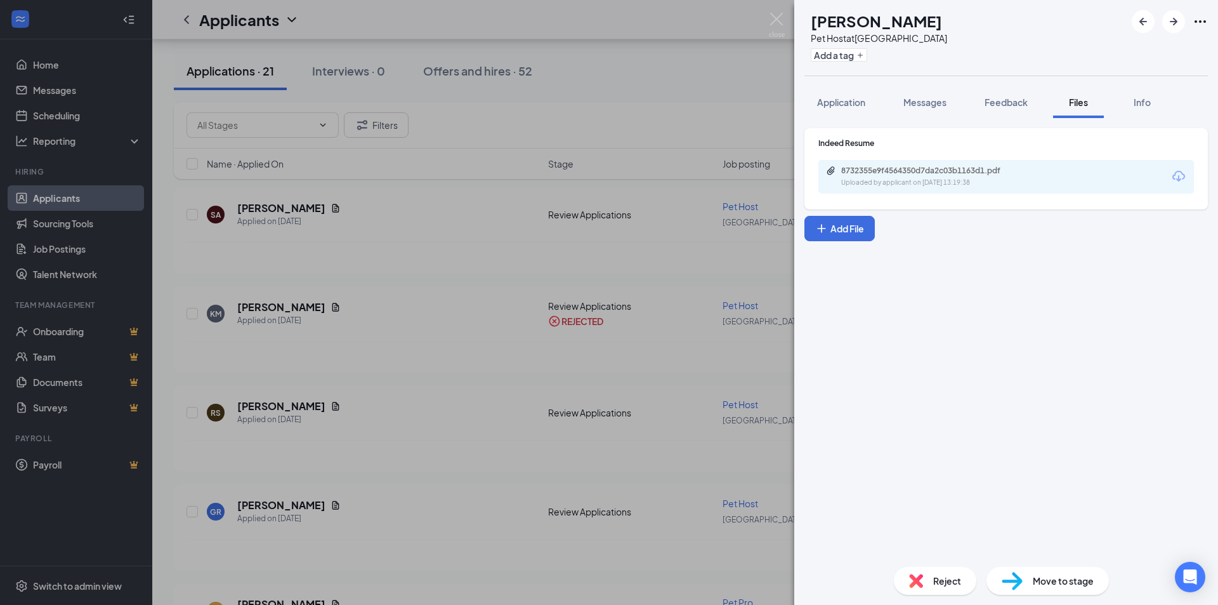
click at [1038, 177] on div "8732355e9f4564350d7da2c03b1163d1.pdf Uploaded by applicant on [DATE] 13:19:38" at bounding box center [1006, 177] width 376 height 34
click at [968, 174] on div "8732355e9f4564350d7da2c03b1163d1.pdf" at bounding box center [930, 171] width 178 height 10
click at [945, 578] on span "Reject" at bounding box center [947, 581] width 28 height 14
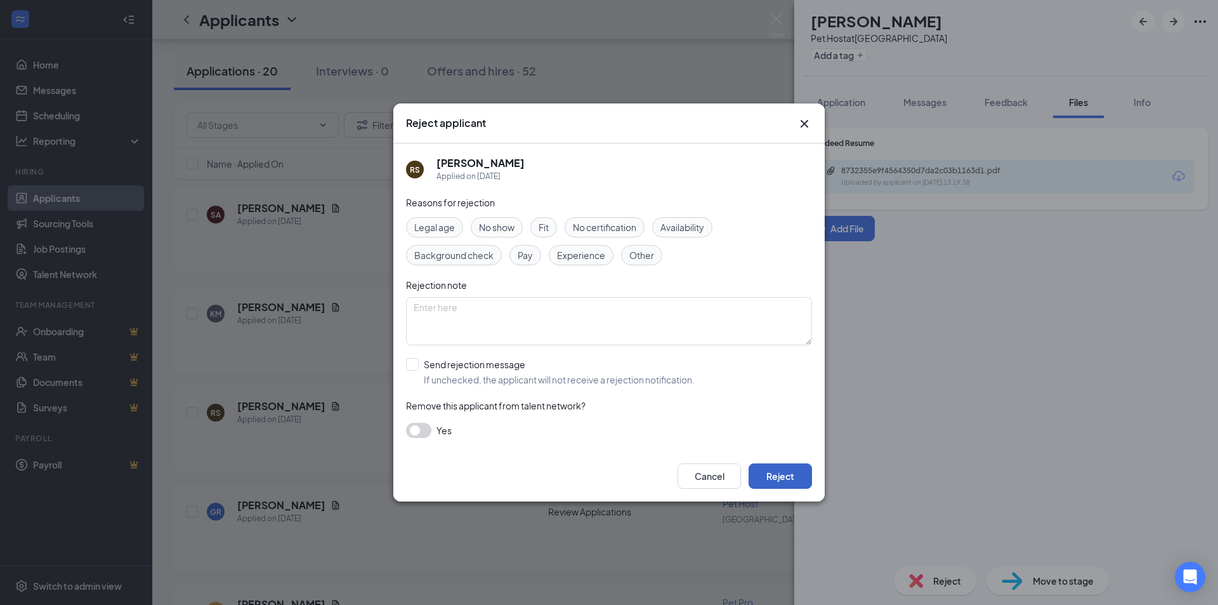
click at [784, 475] on button "Reject" at bounding box center [780, 475] width 63 height 25
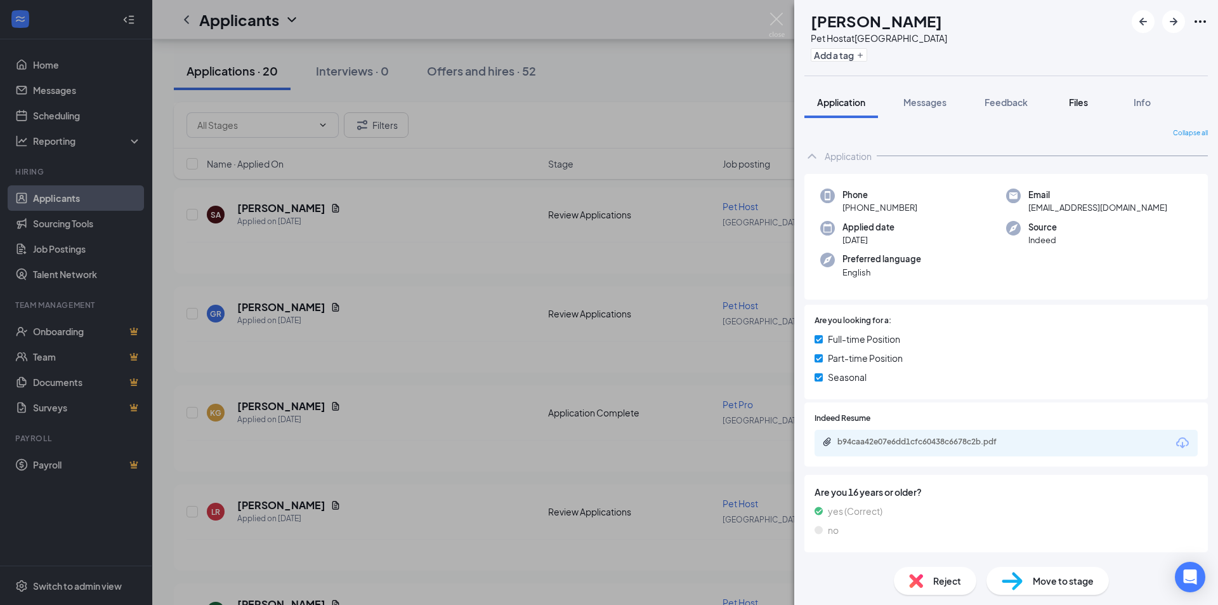
click at [1072, 106] on span "Files" at bounding box center [1078, 101] width 19 height 11
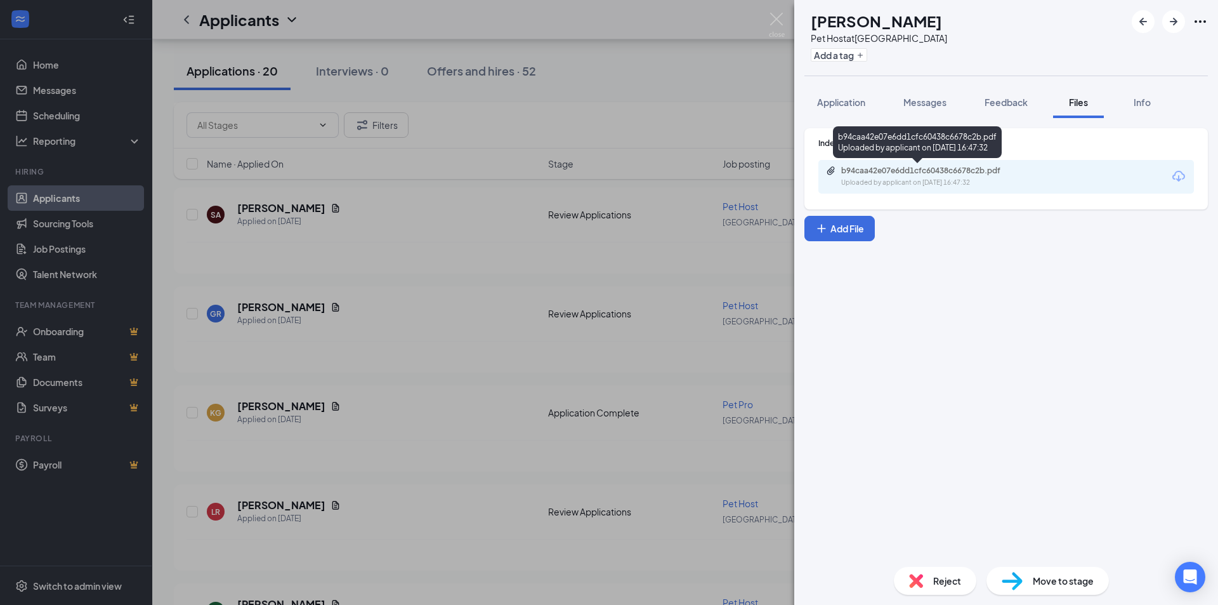
click at [948, 168] on div "b94caa42e07e6dd1cfc60438c6678c2b.pdf" at bounding box center [930, 171] width 178 height 10
click at [933, 575] on span "Reject" at bounding box center [947, 581] width 28 height 14
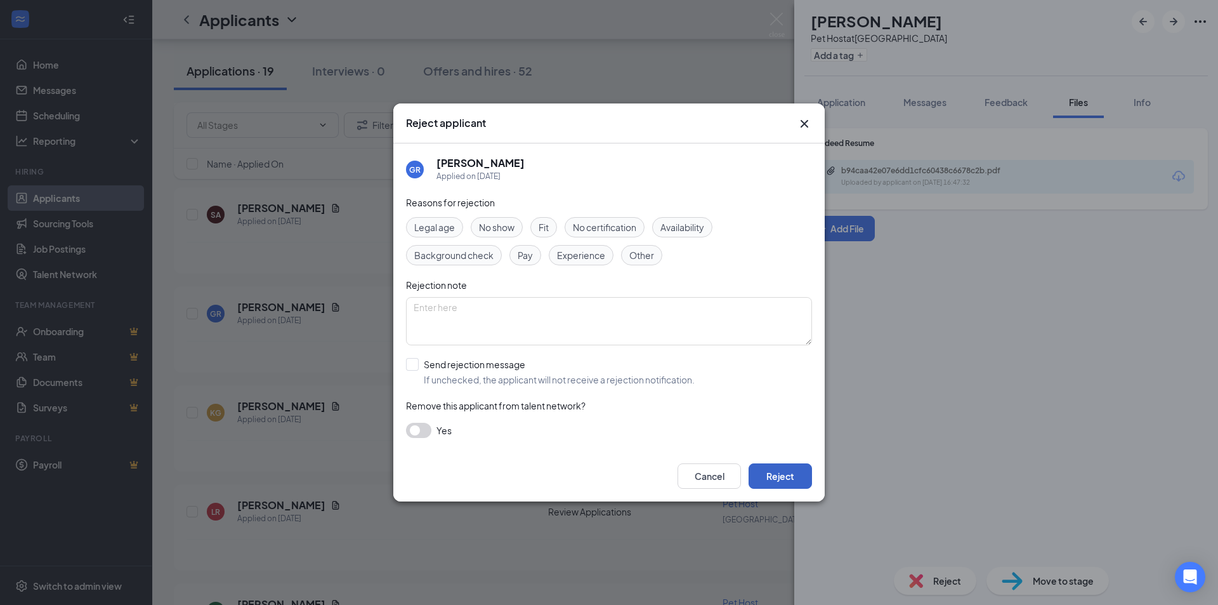
click at [780, 477] on button "Reject" at bounding box center [780, 475] width 63 height 25
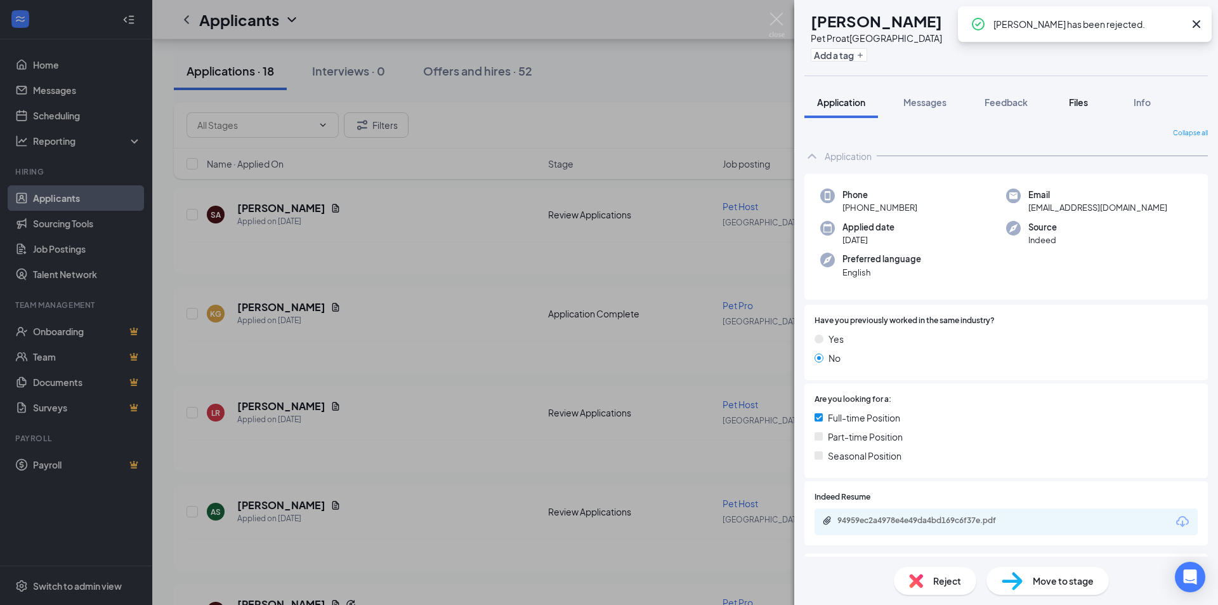
click at [1082, 98] on span "Files" at bounding box center [1078, 101] width 19 height 11
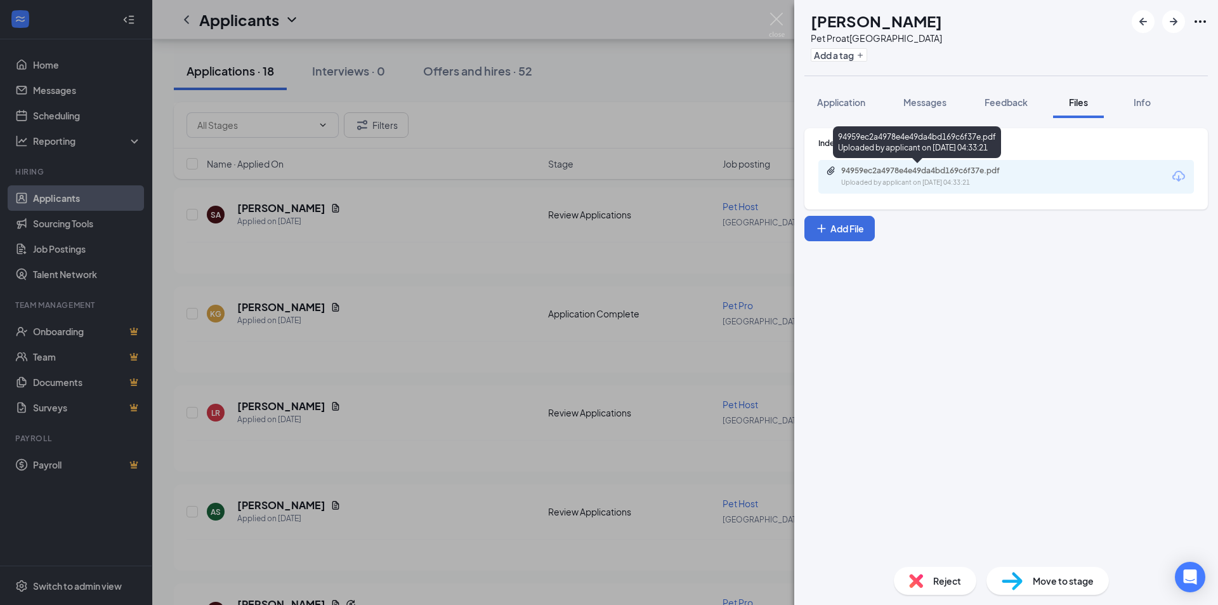
click at [925, 180] on div "Uploaded by applicant on [DATE] 04:33:21" at bounding box center [936, 183] width 190 height 10
click at [647, 49] on div "KG [PERSON_NAME] Pet Pro at [GEOGRAPHIC_DATA] Add a tag Application Messages Fe…" at bounding box center [609, 302] width 1218 height 605
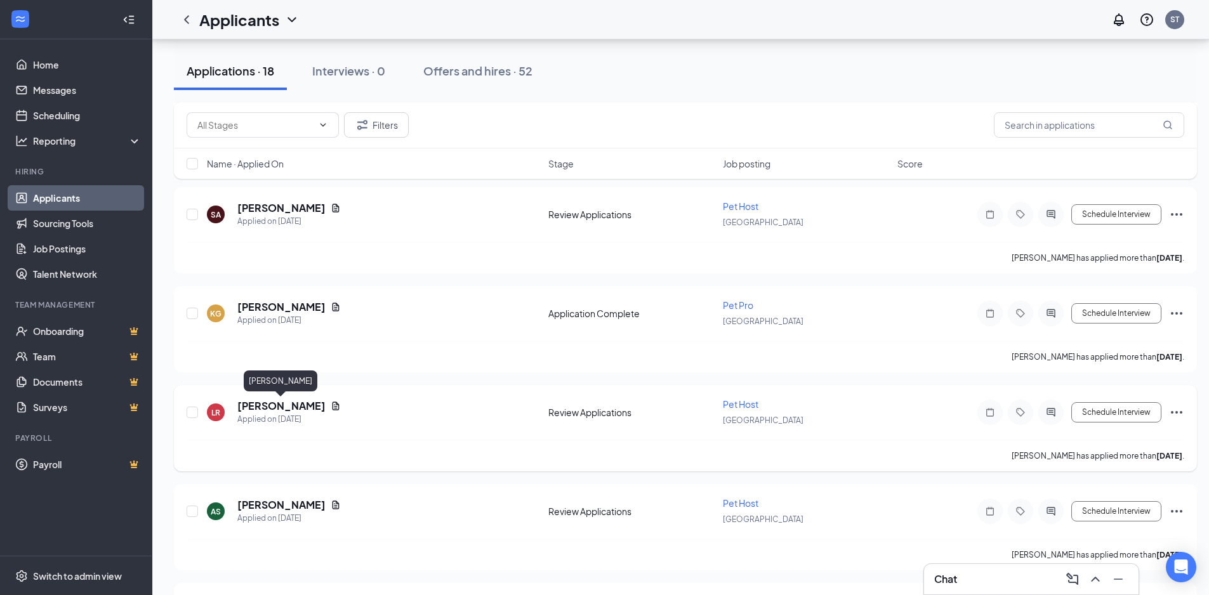
click at [272, 409] on h5 "[PERSON_NAME]" at bounding box center [281, 406] width 88 height 14
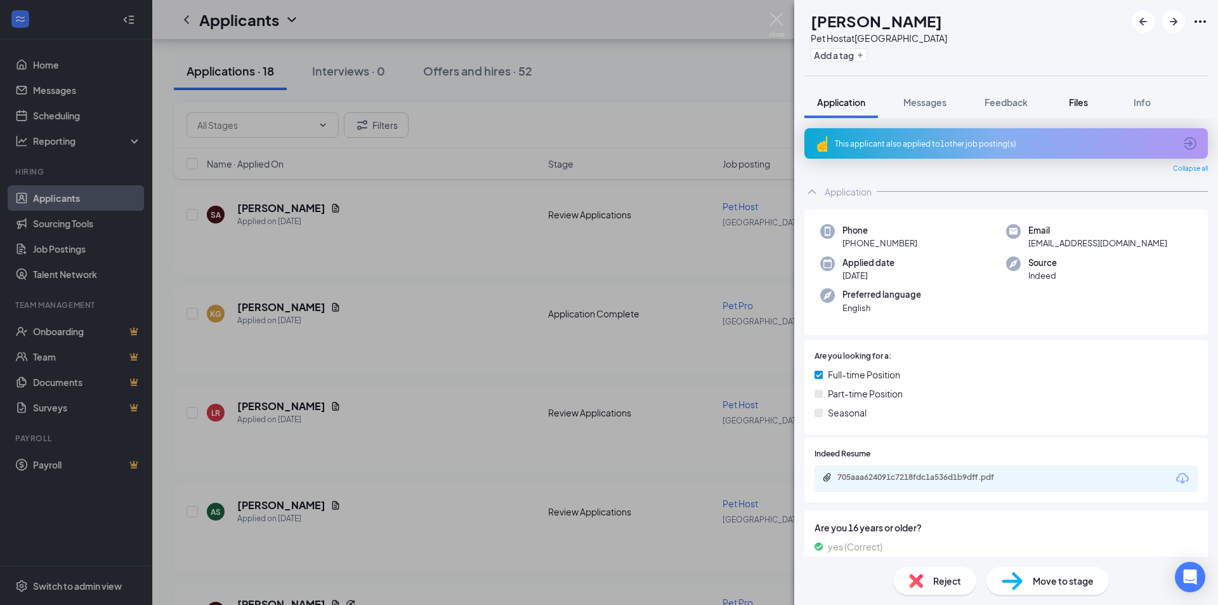
click at [1084, 103] on span "Files" at bounding box center [1078, 101] width 19 height 11
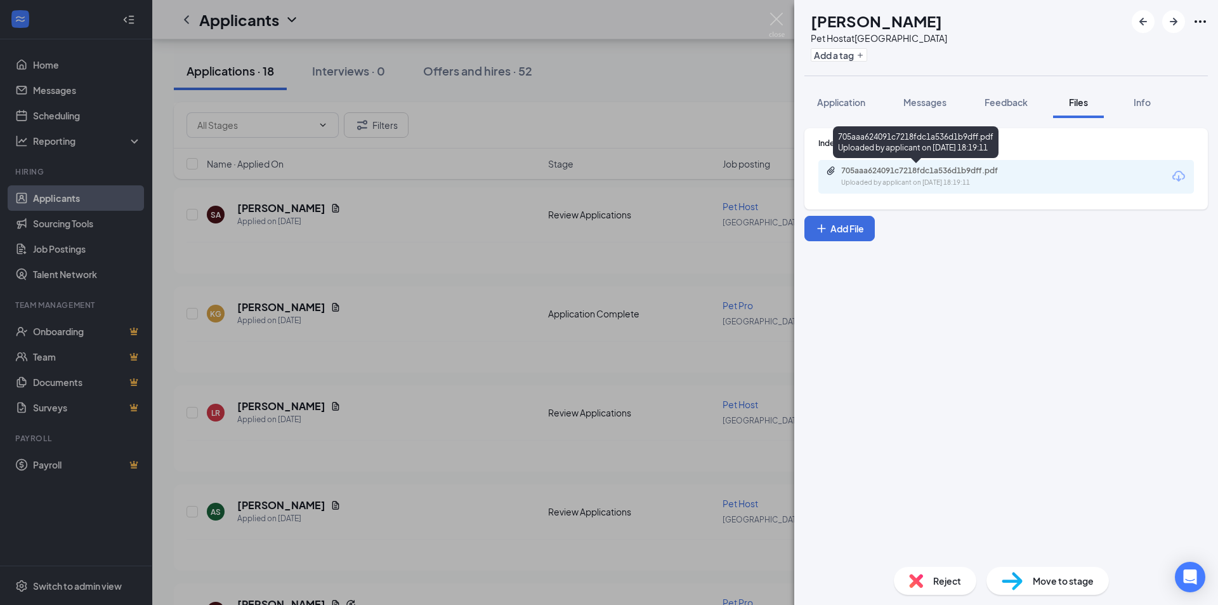
click at [999, 174] on div "705aaa624091c7218fdc1a536d1b9dff.pdf" at bounding box center [930, 171] width 178 height 10
click at [930, 582] on div "Reject" at bounding box center [935, 581] width 82 height 28
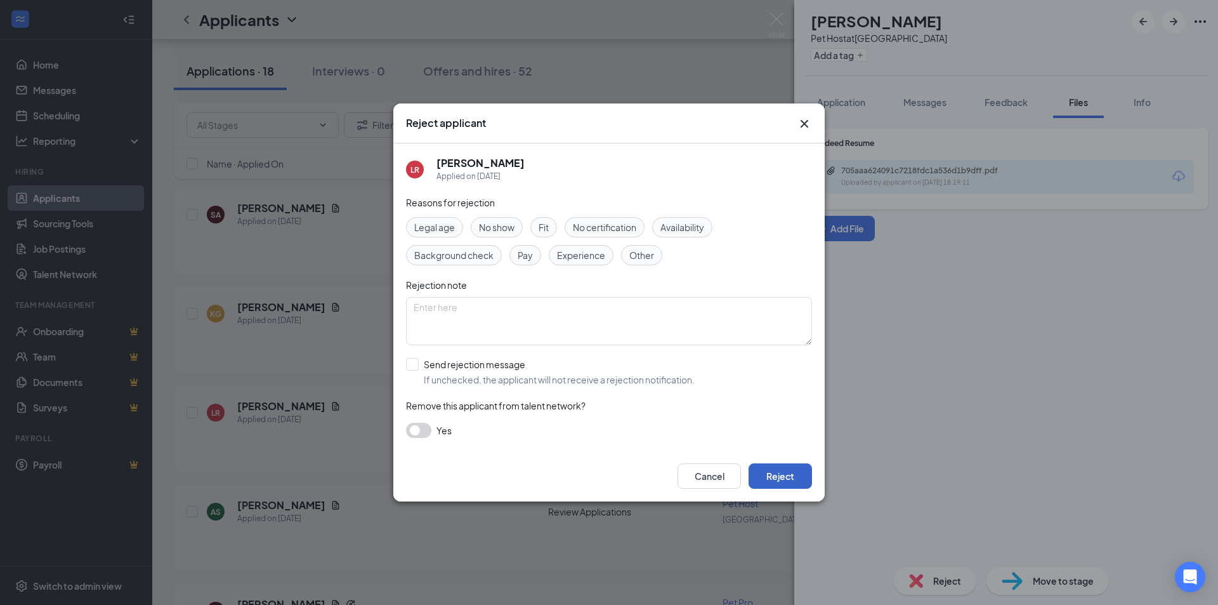
click at [794, 474] on button "Reject" at bounding box center [780, 475] width 63 height 25
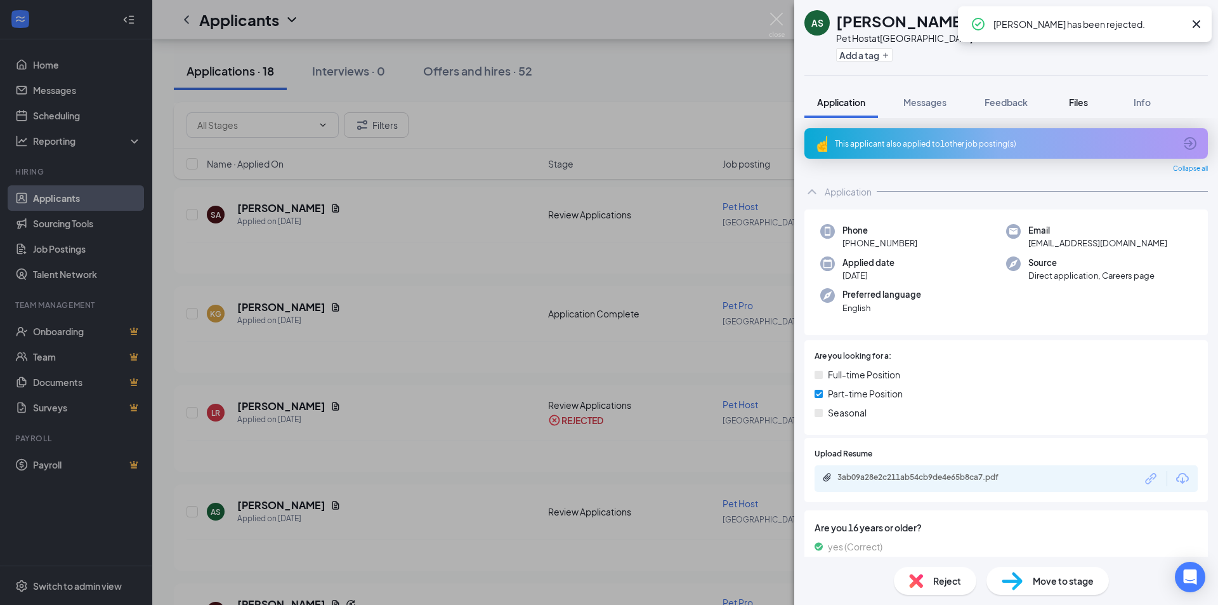
click at [1086, 107] on span "Files" at bounding box center [1078, 101] width 19 height 11
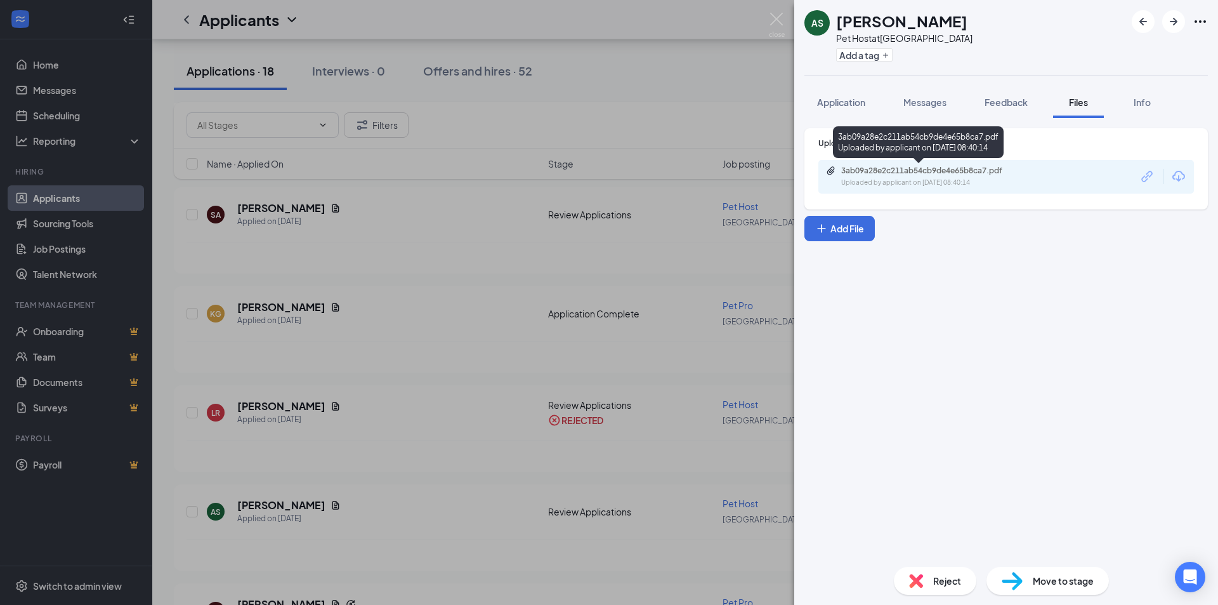
click at [1010, 173] on div "3ab09a28e2c211ab54cb9de4e65b8ca7.pdf" at bounding box center [930, 171] width 178 height 10
click at [938, 582] on span "Reject" at bounding box center [947, 581] width 28 height 14
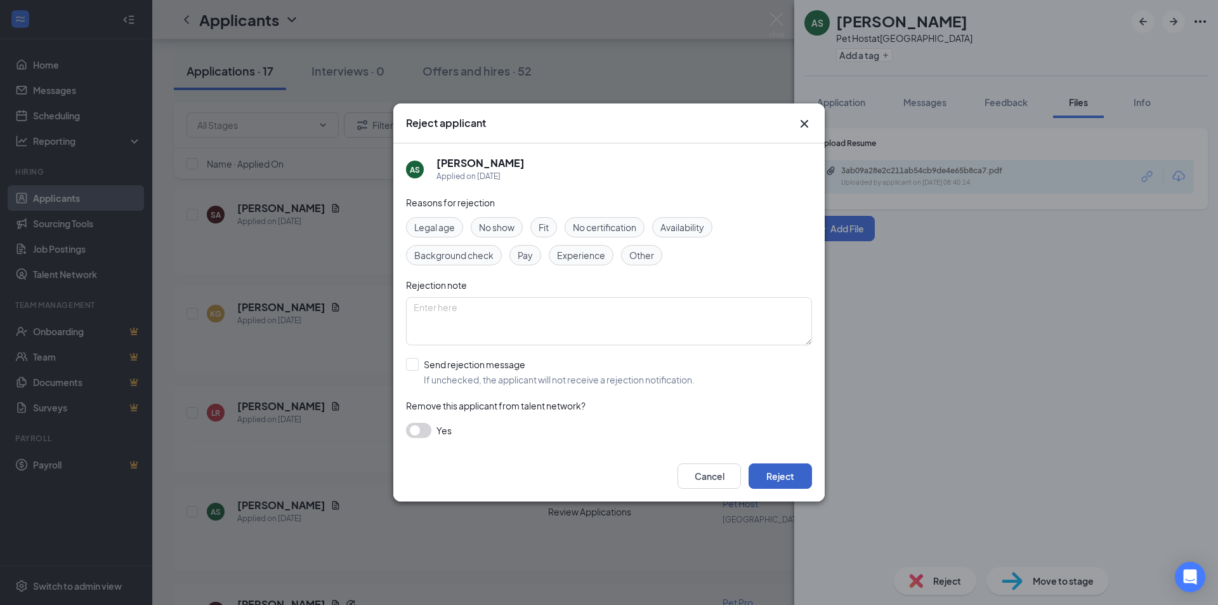
click at [776, 474] on button "Reject" at bounding box center [780, 475] width 63 height 25
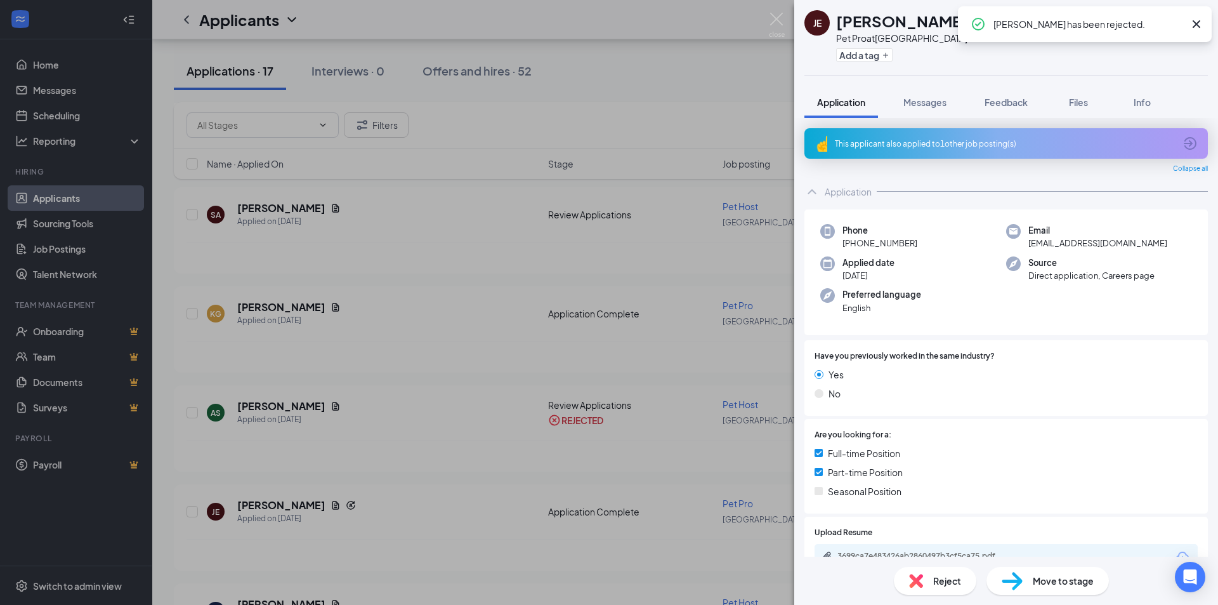
click at [954, 145] on div "This applicant also applied to 1 other job posting(s)" at bounding box center [1005, 143] width 340 height 11
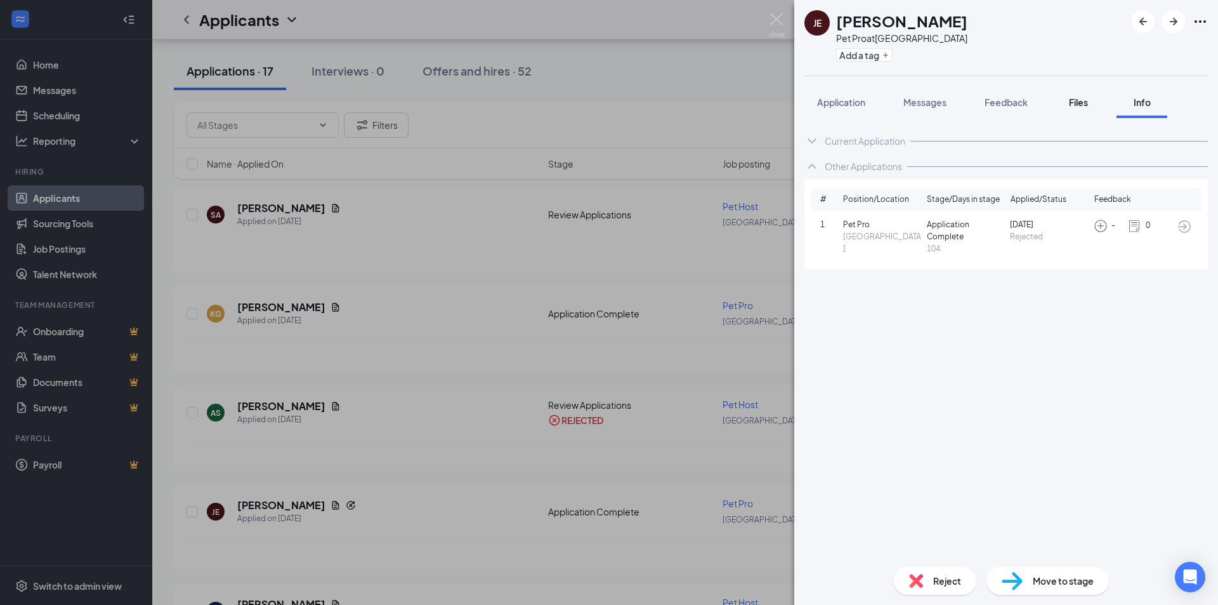
click at [1082, 100] on span "Files" at bounding box center [1078, 101] width 19 height 11
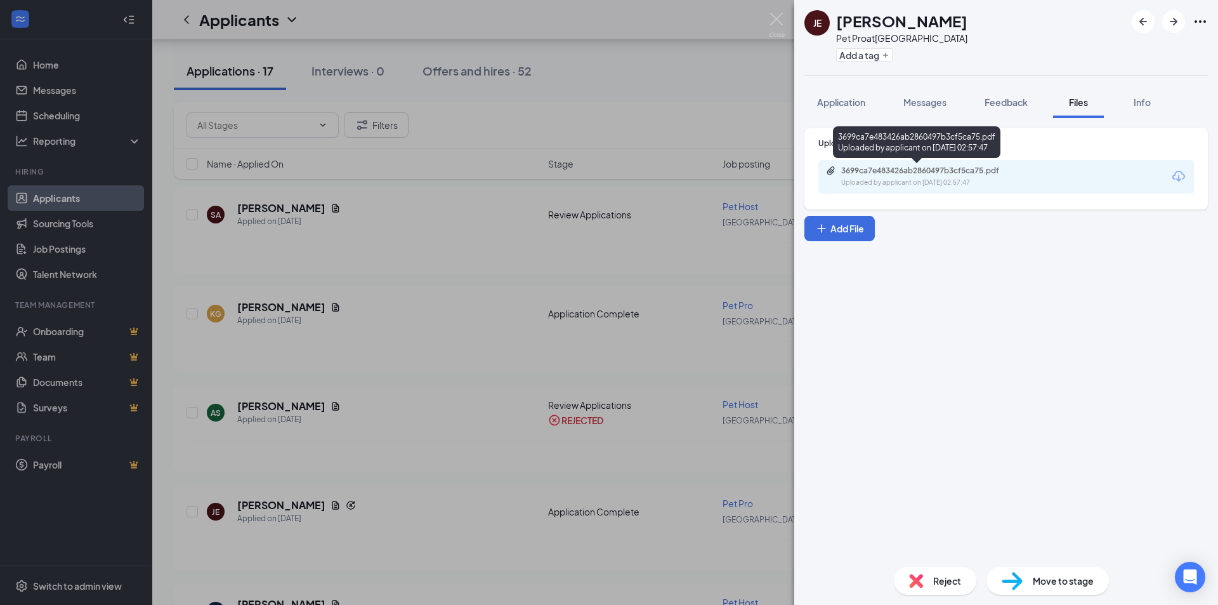
click at [938, 171] on div "3699ca7e483426ab2860497b3cf5ca75.pdf" at bounding box center [930, 171] width 178 height 10
click at [444, 294] on div "JE [PERSON_NAME] Pet Pro at [GEOGRAPHIC_DATA] Add a tag Application Messages Fe…" at bounding box center [609, 302] width 1218 height 605
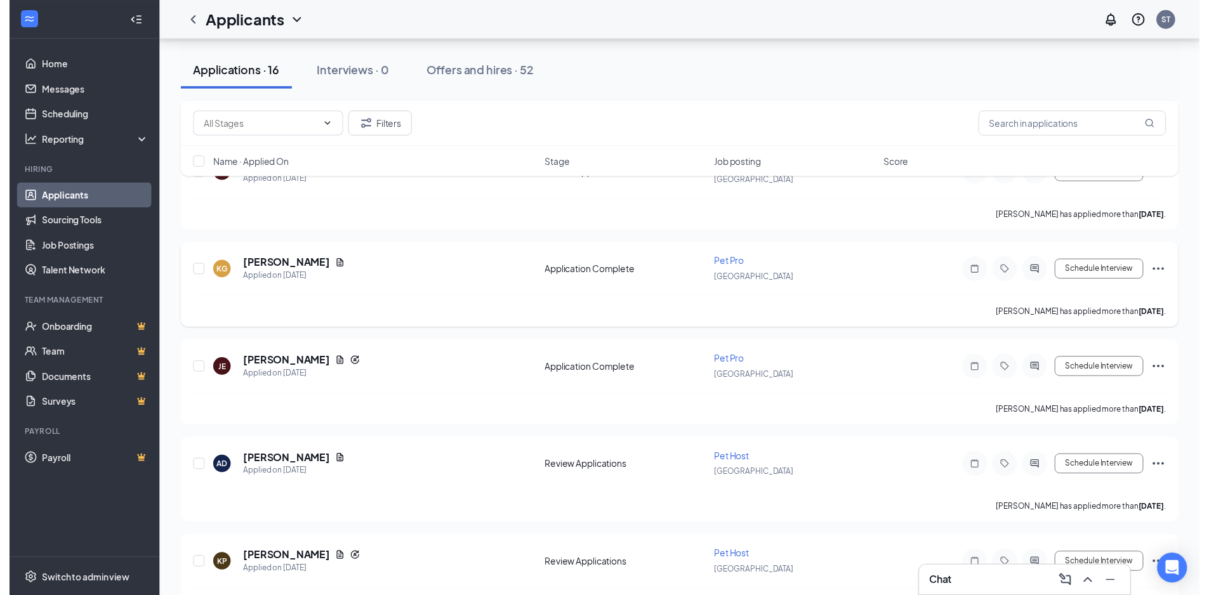
scroll to position [381, 0]
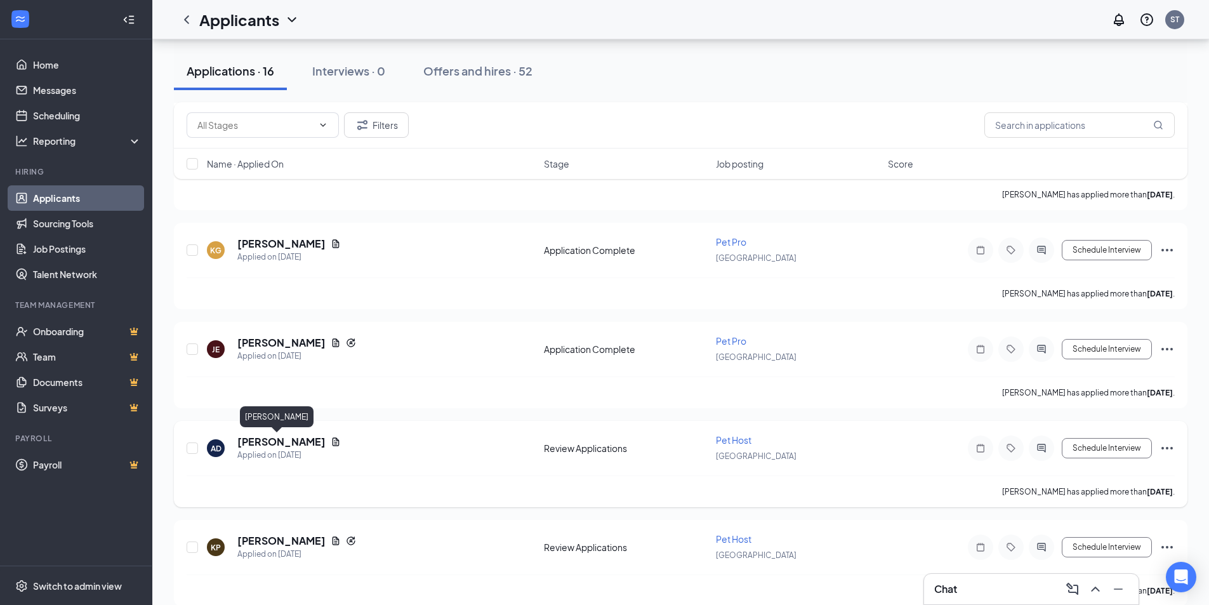
click at [266, 441] on h5 "[PERSON_NAME]" at bounding box center [281, 442] width 88 height 14
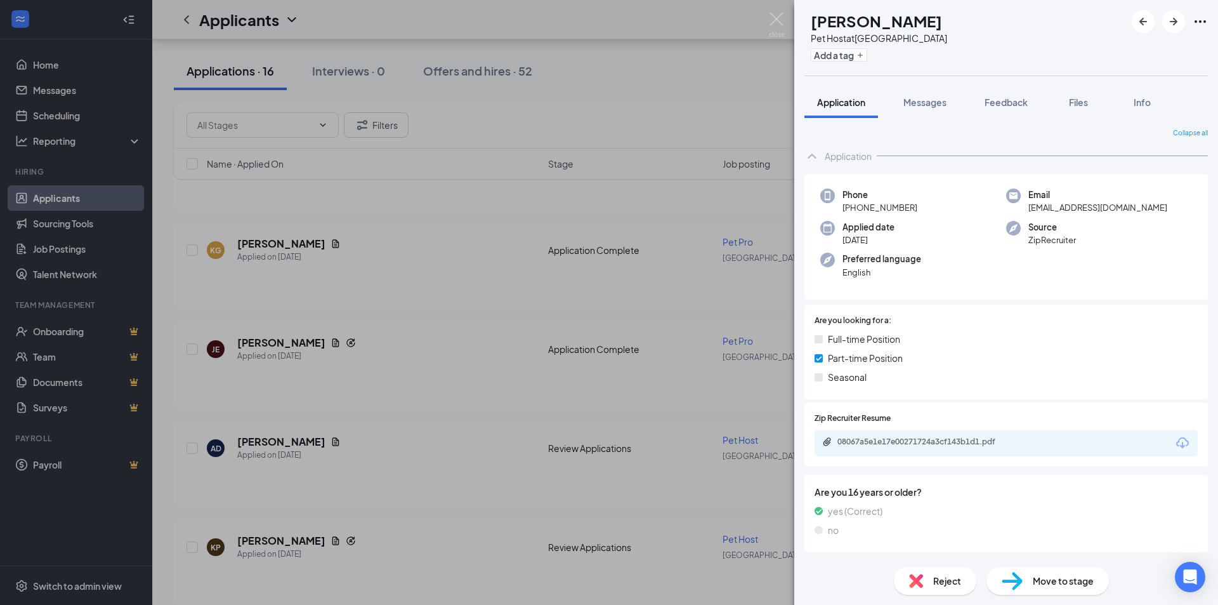
click at [948, 582] on span "Reject" at bounding box center [947, 581] width 28 height 14
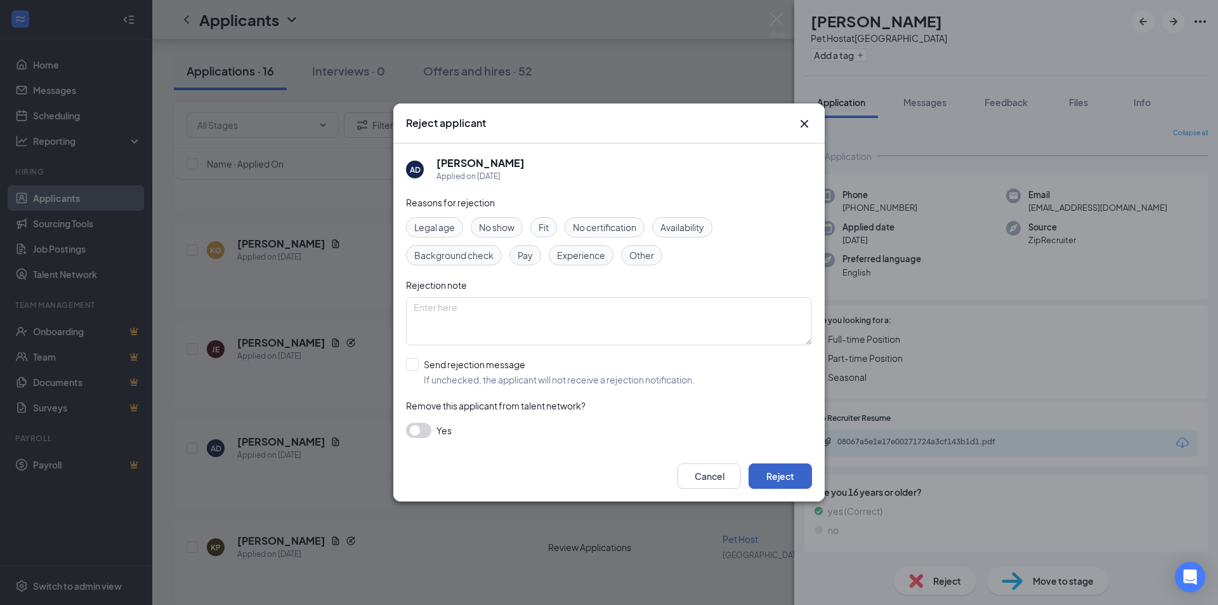
click at [795, 468] on button "Reject" at bounding box center [780, 475] width 63 height 25
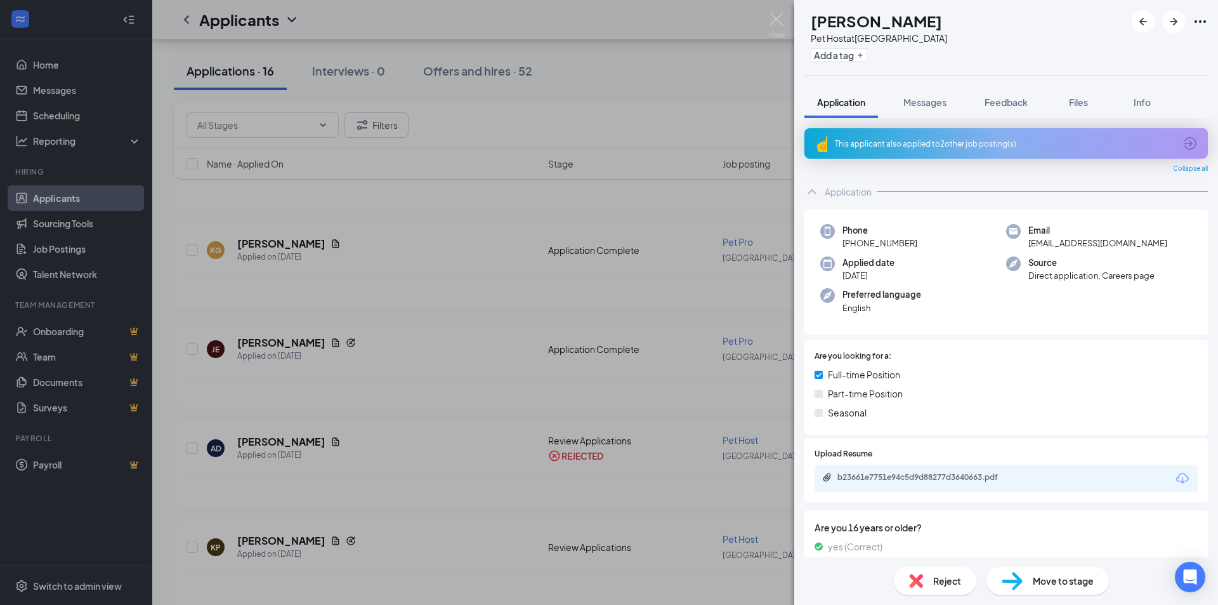
click at [504, 376] on div "KP [PERSON_NAME] Pet Host at [GEOGRAPHIC_DATA] Add a tag Application Messages F…" at bounding box center [609, 302] width 1218 height 605
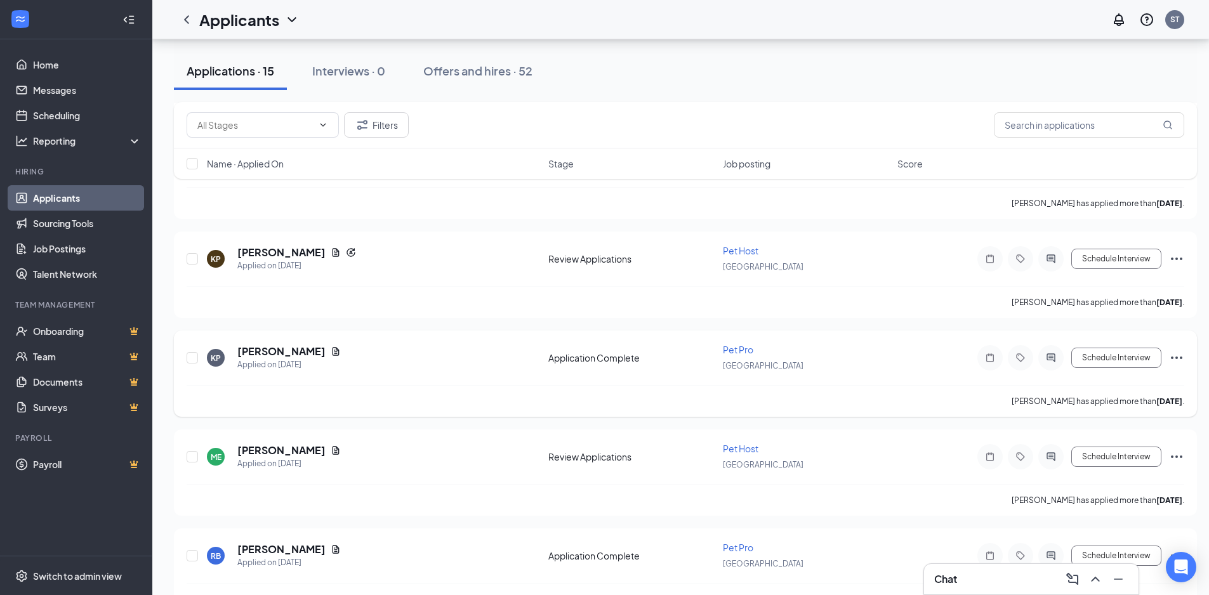
scroll to position [571, 0]
click at [296, 452] on h5 "[PERSON_NAME]" at bounding box center [281, 449] width 88 height 14
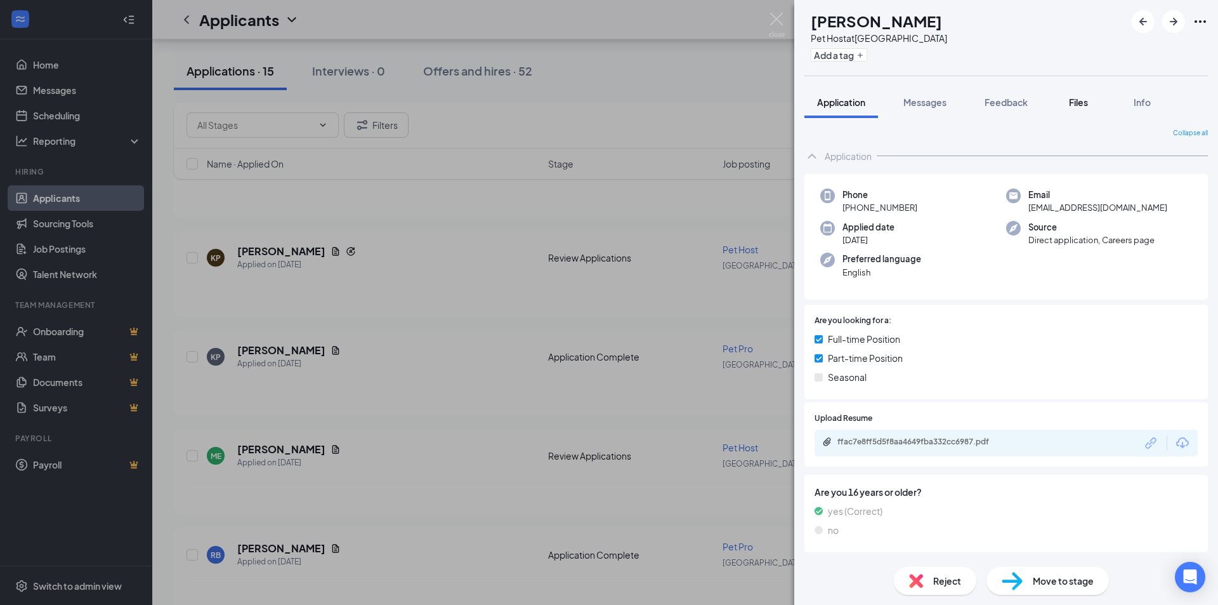
click at [1079, 93] on button "Files" at bounding box center [1078, 102] width 51 height 32
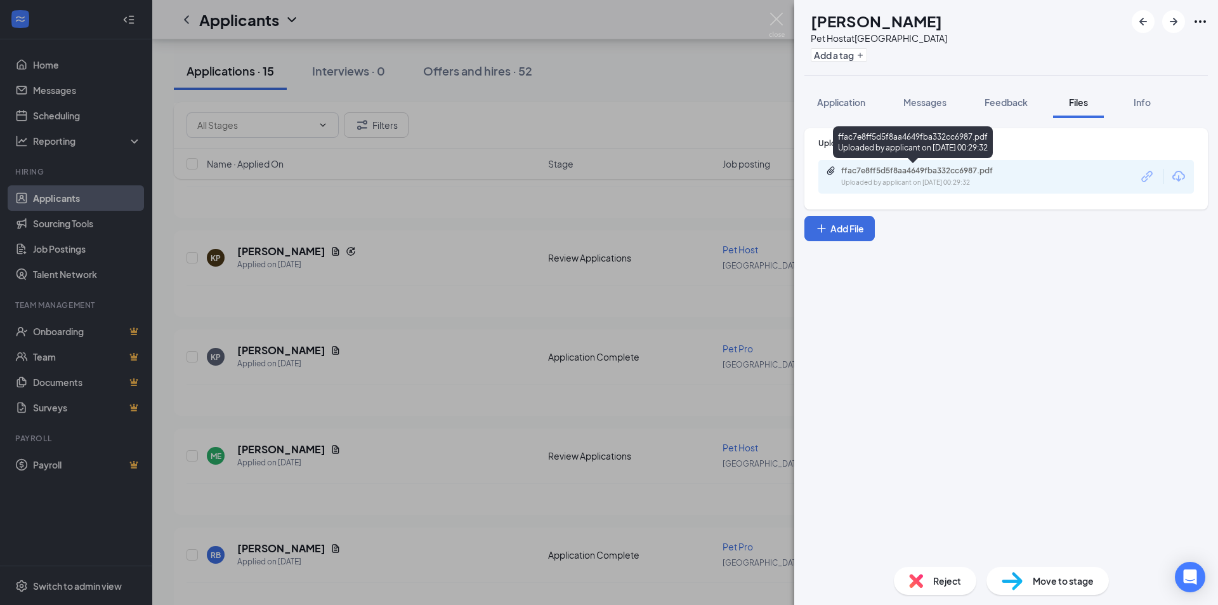
click at [964, 176] on div "ffac7e8ff5d5f8aa4649fba332cc6987.pdf Uploaded by applicant on [DATE] 00:29:32" at bounding box center [929, 177] width 206 height 22
click at [930, 576] on div "Reject" at bounding box center [935, 581] width 82 height 28
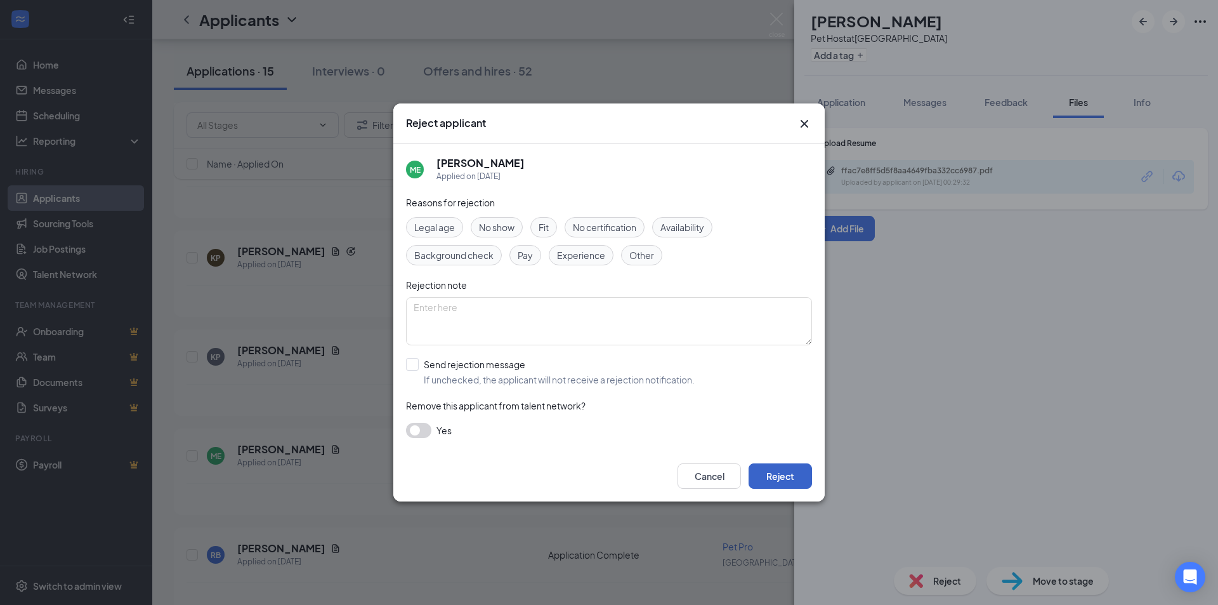
click at [775, 471] on button "Reject" at bounding box center [780, 475] width 63 height 25
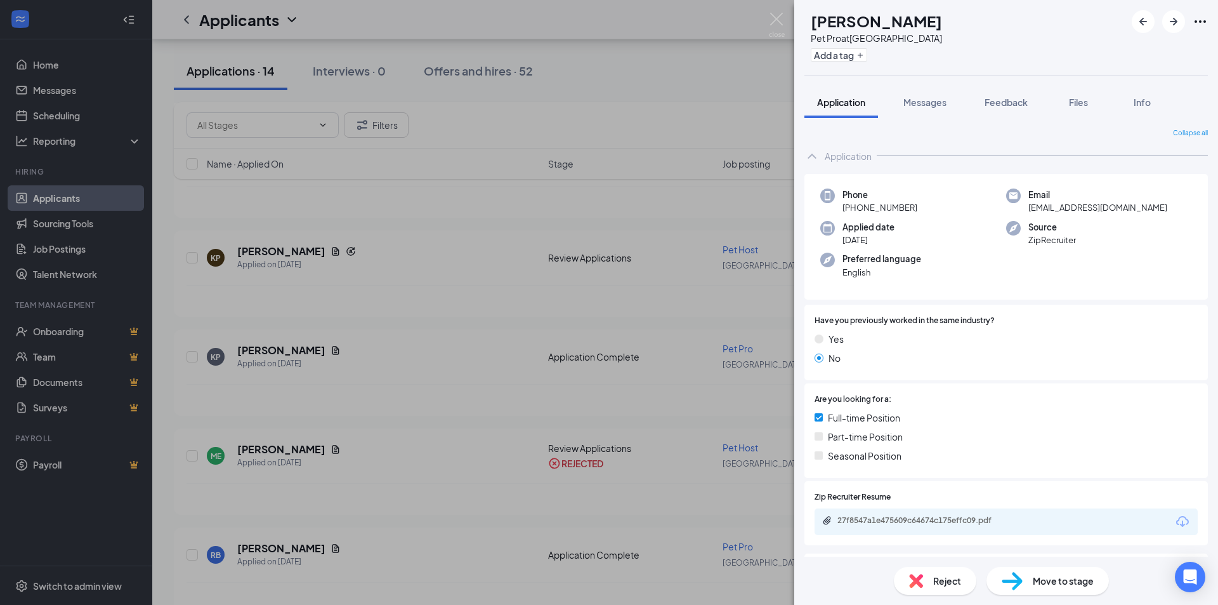
click at [1198, 25] on icon "Ellipses" at bounding box center [1200, 21] width 15 height 15
click at [1028, 34] on div "RB [PERSON_NAME] Pet Pro at [GEOGRAPHIC_DATA] Add a tag" at bounding box center [1006, 38] width 424 height 76
click at [1166, 24] on icon "ArrowRight" at bounding box center [1173, 21] width 15 height 15
click at [1077, 105] on span "Files" at bounding box center [1078, 101] width 19 height 11
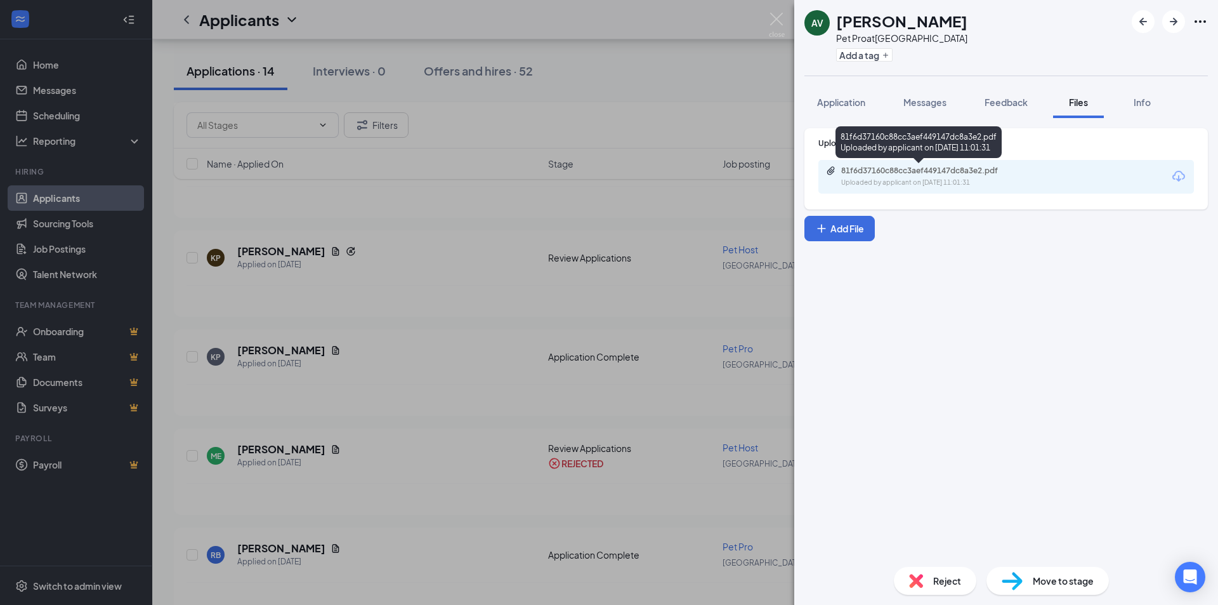
click at [926, 181] on div "Uploaded by applicant on [DATE] 11:01:31" at bounding box center [936, 183] width 190 height 10
click at [932, 580] on div "Reject" at bounding box center [935, 581] width 82 height 28
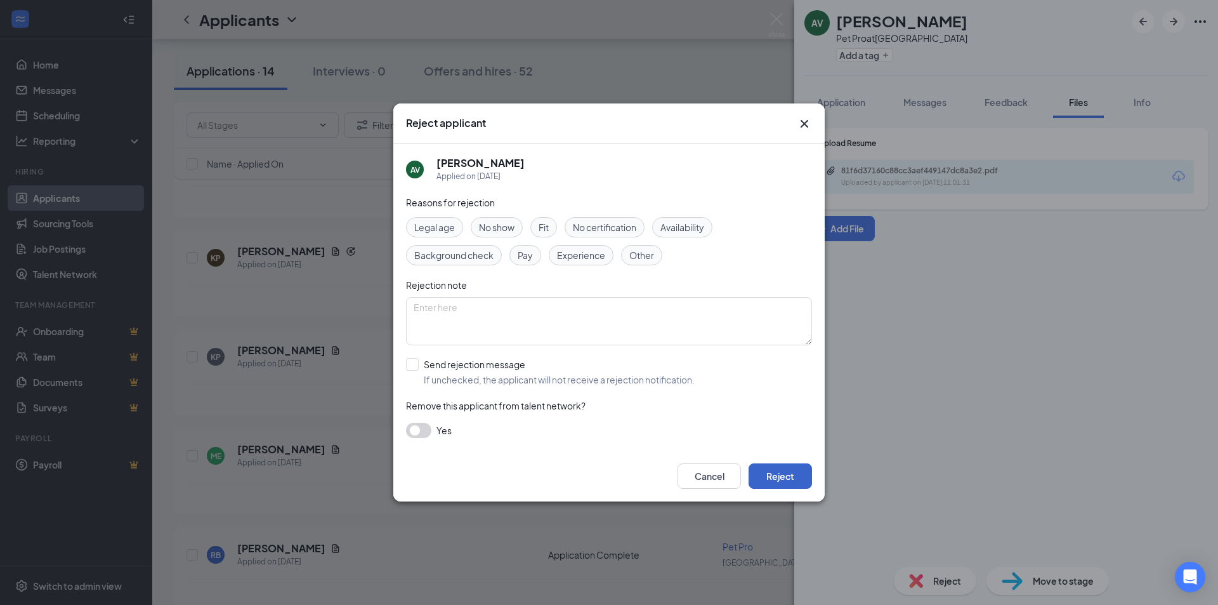
click at [780, 478] on button "Reject" at bounding box center [780, 475] width 63 height 25
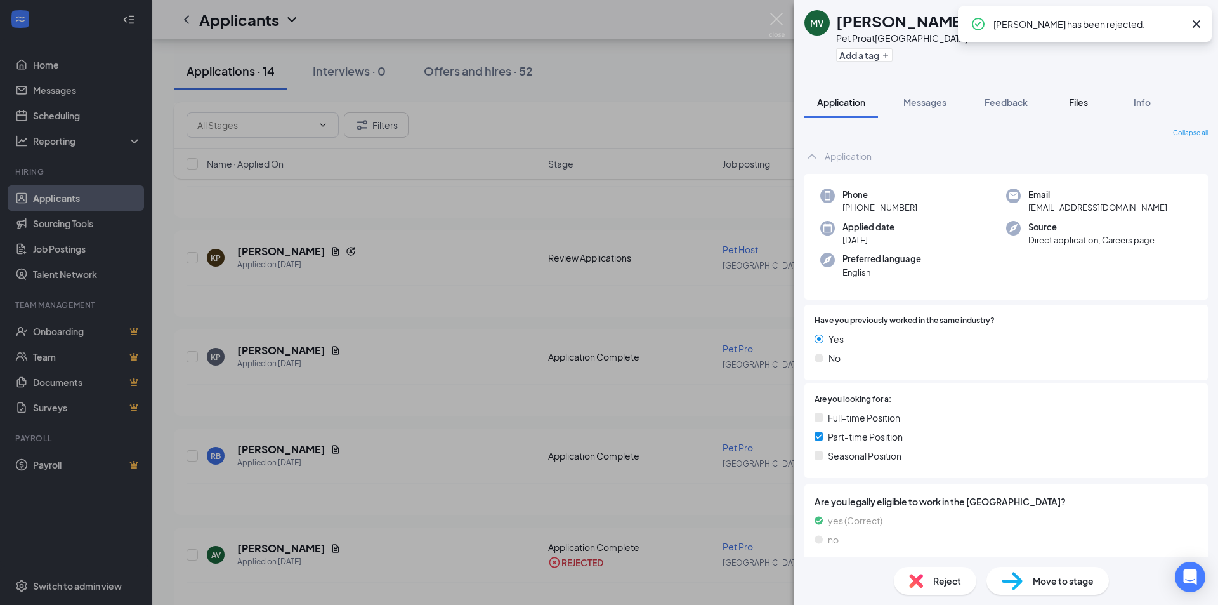
click at [1077, 102] on span "Files" at bounding box center [1078, 101] width 19 height 11
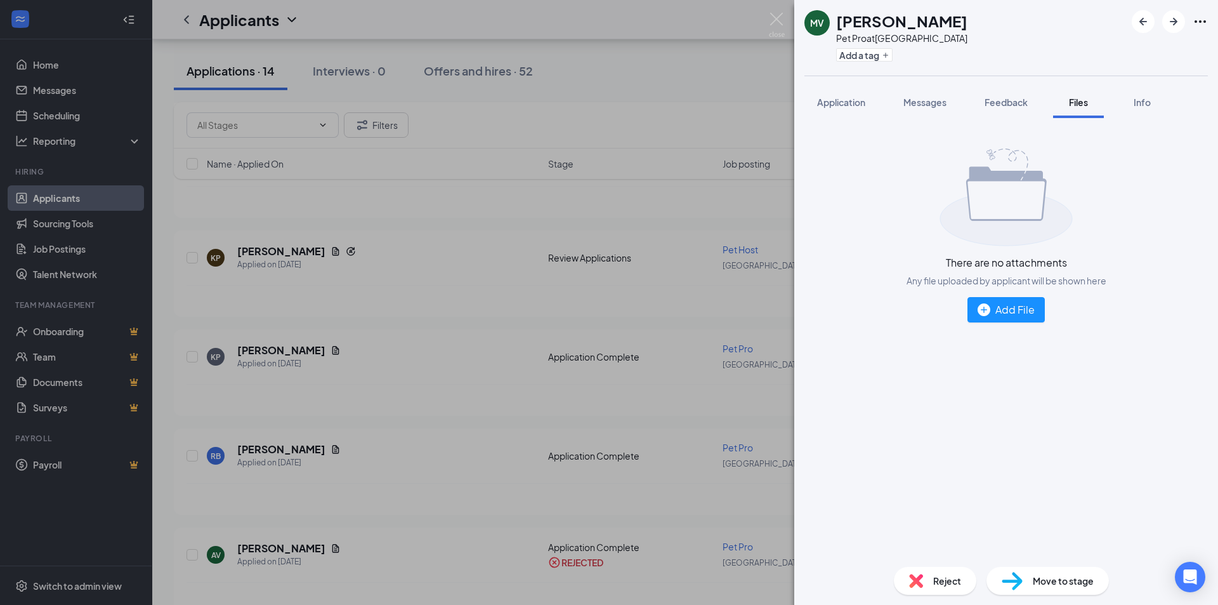
click at [938, 582] on span "Reject" at bounding box center [947, 581] width 28 height 14
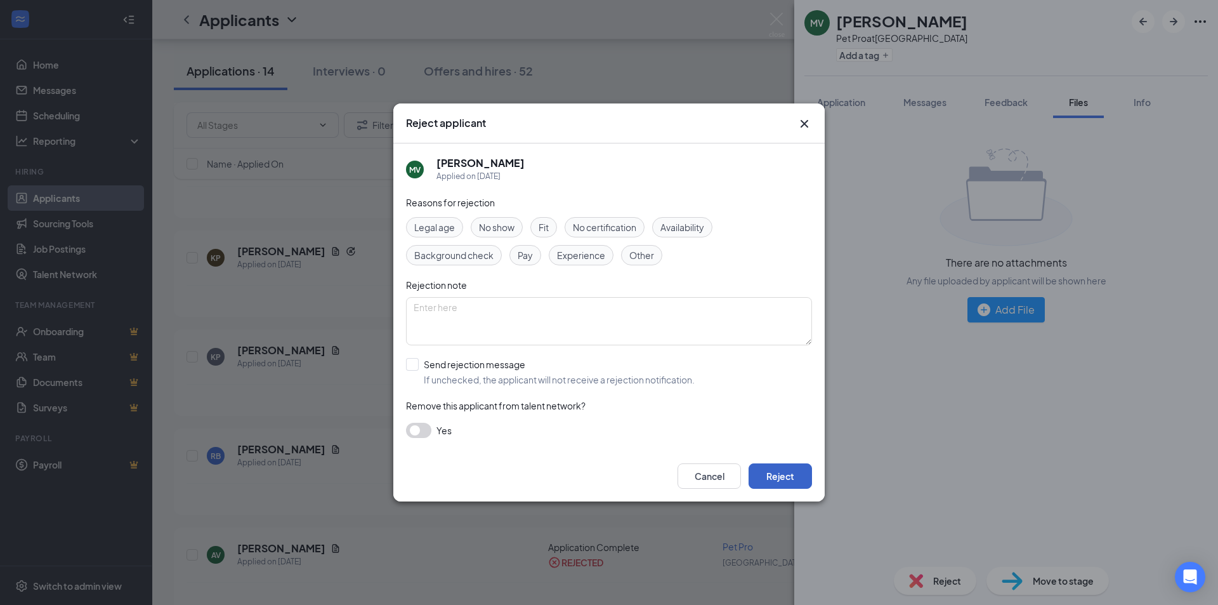
click at [777, 485] on button "Reject" at bounding box center [780, 475] width 63 height 25
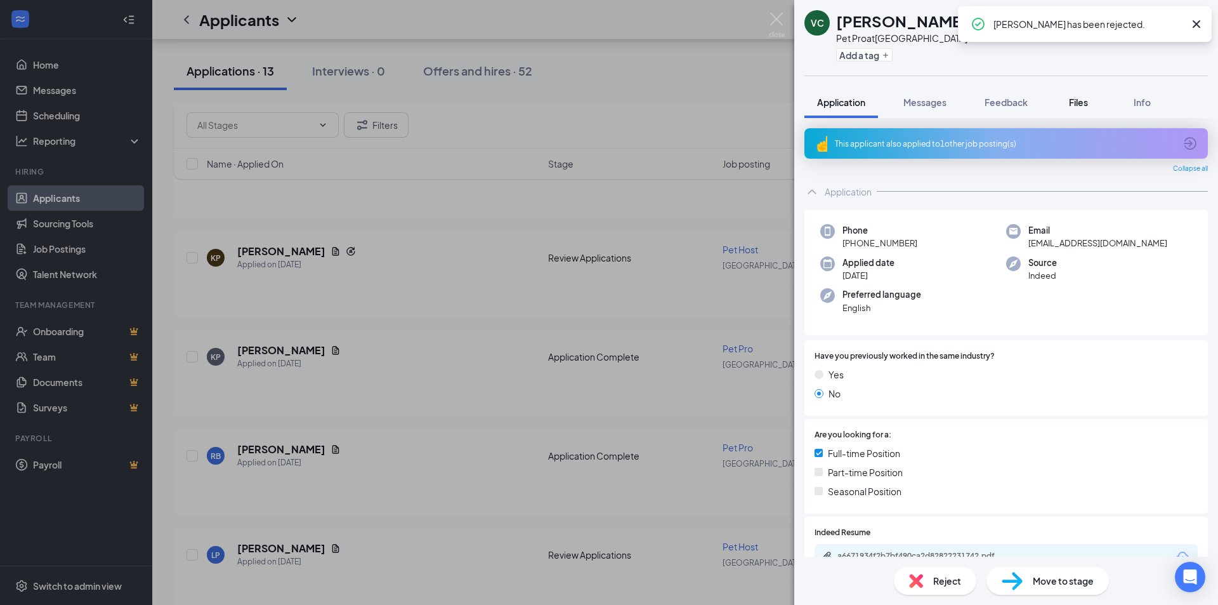
click at [1088, 106] on span "Files" at bounding box center [1078, 101] width 19 height 11
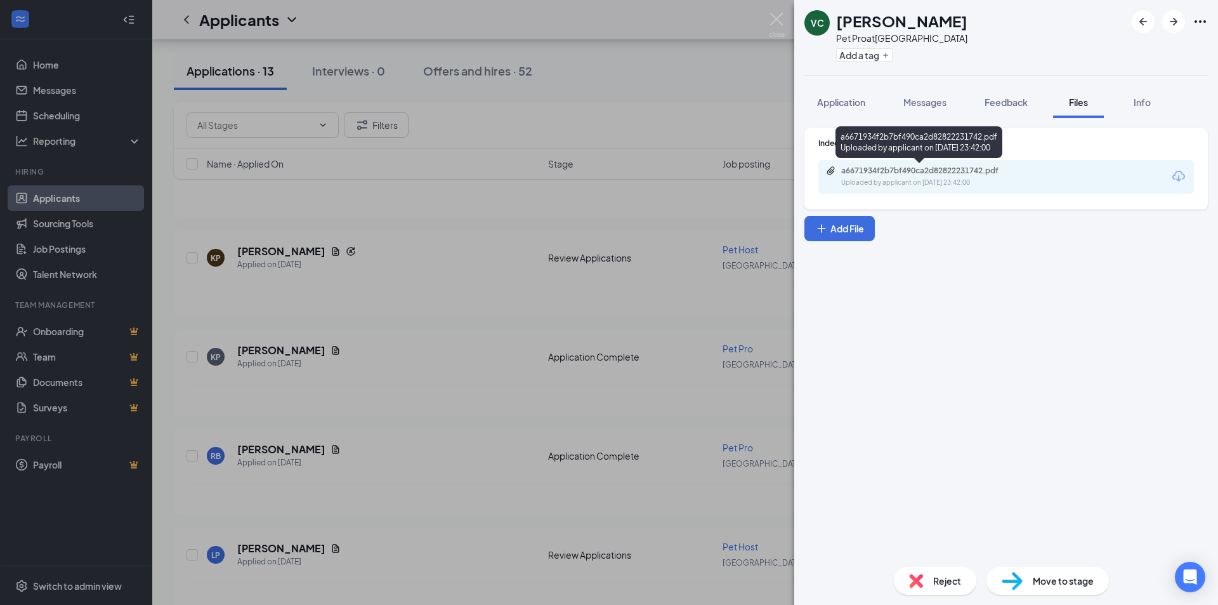
click at [1009, 171] on div "a6671934f2b7bf490ca2d82822231742.pdf" at bounding box center [930, 171] width 178 height 10
click at [948, 577] on span "Reject" at bounding box center [947, 581] width 28 height 14
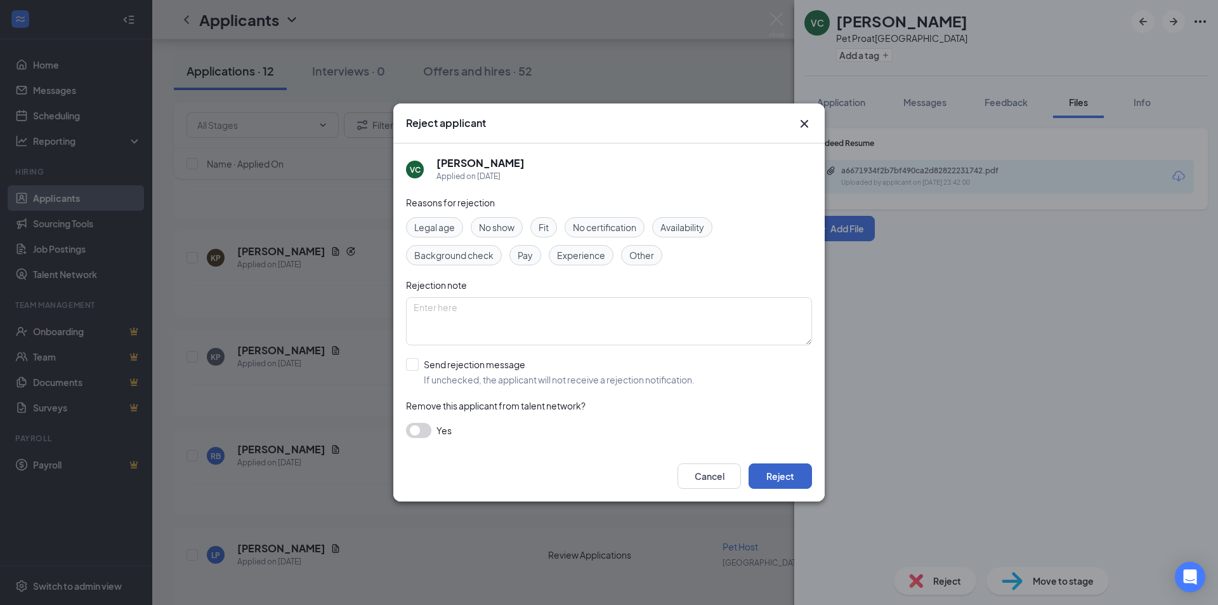
click at [775, 477] on button "Reject" at bounding box center [780, 475] width 63 height 25
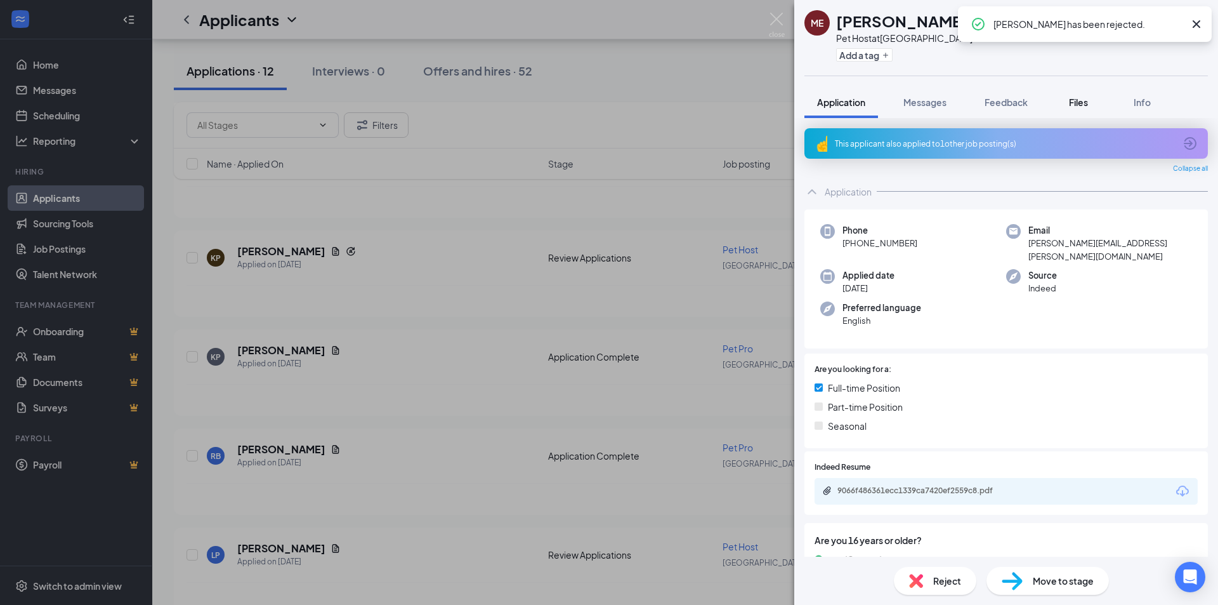
click at [1072, 107] on span "Files" at bounding box center [1078, 101] width 19 height 11
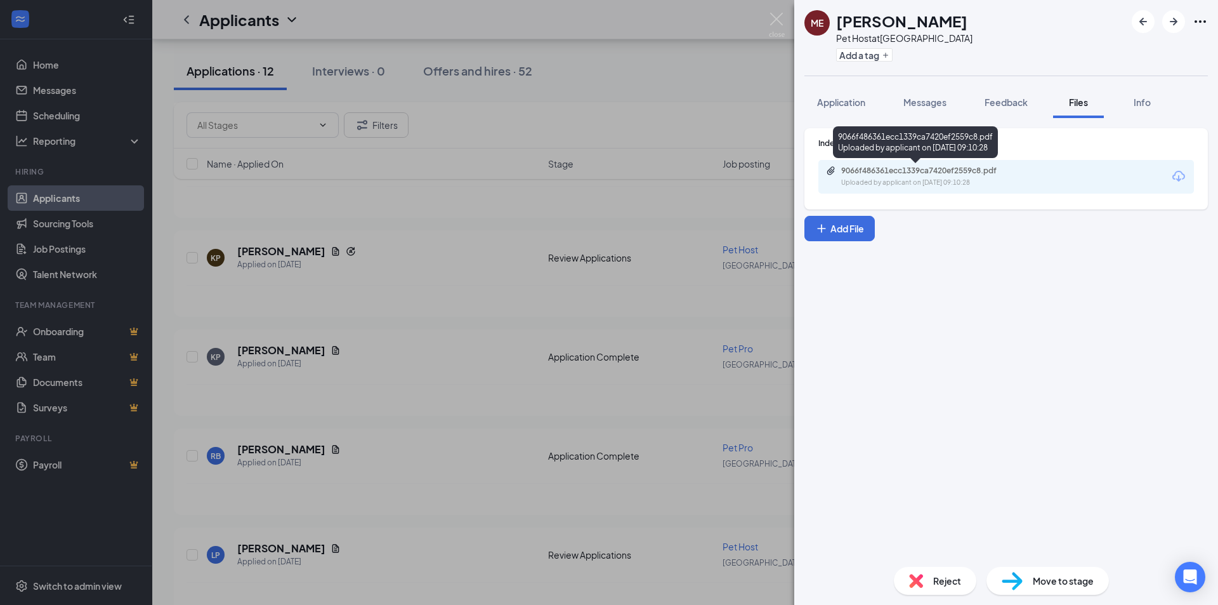
click at [980, 181] on div "Uploaded by applicant on [DATE] 09:10:28" at bounding box center [936, 183] width 190 height 10
click at [558, 213] on div "ME [PERSON_NAME] Pet Host at [GEOGRAPHIC_DATA] Add a tag Application Messages F…" at bounding box center [609, 302] width 1218 height 605
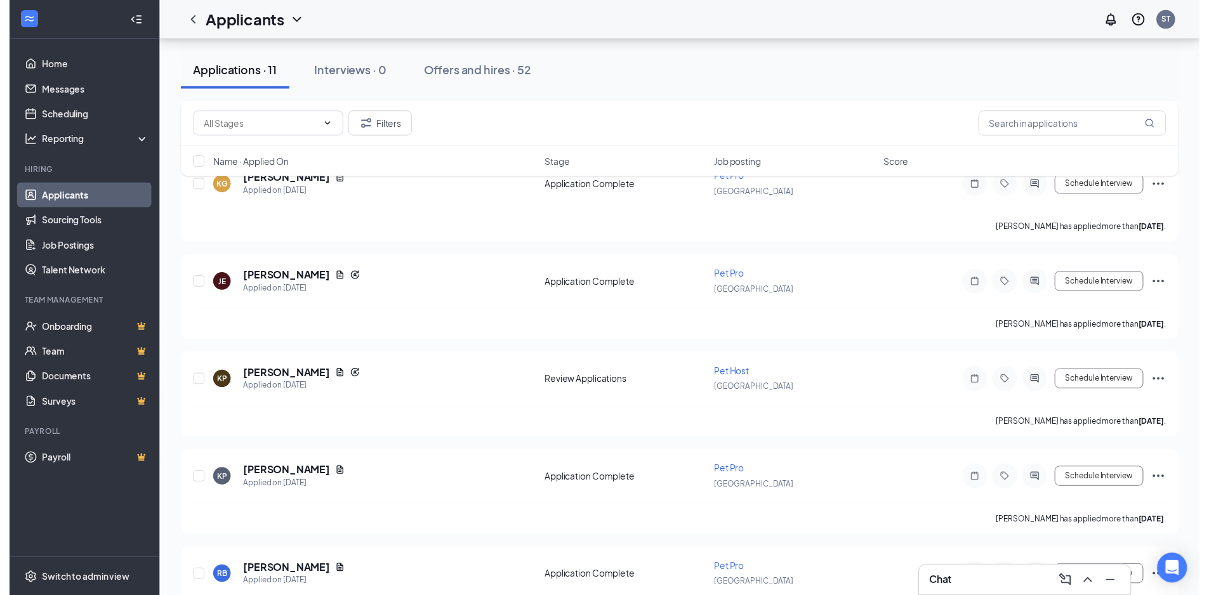
scroll to position [793, 0]
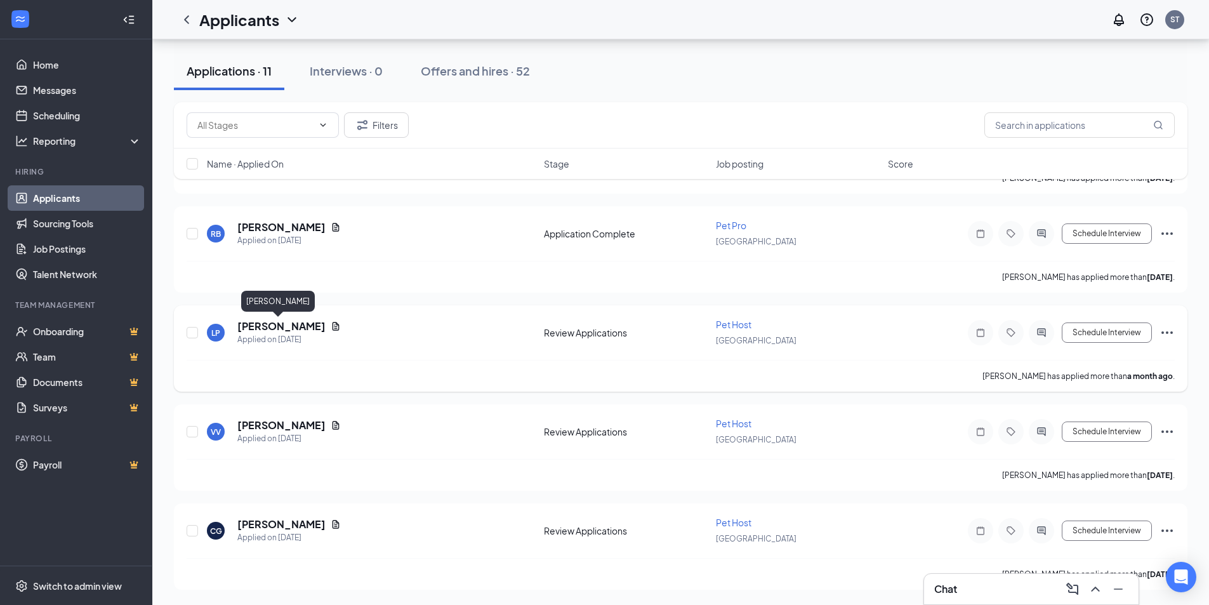
click at [271, 323] on h5 "[PERSON_NAME]" at bounding box center [281, 326] width 88 height 14
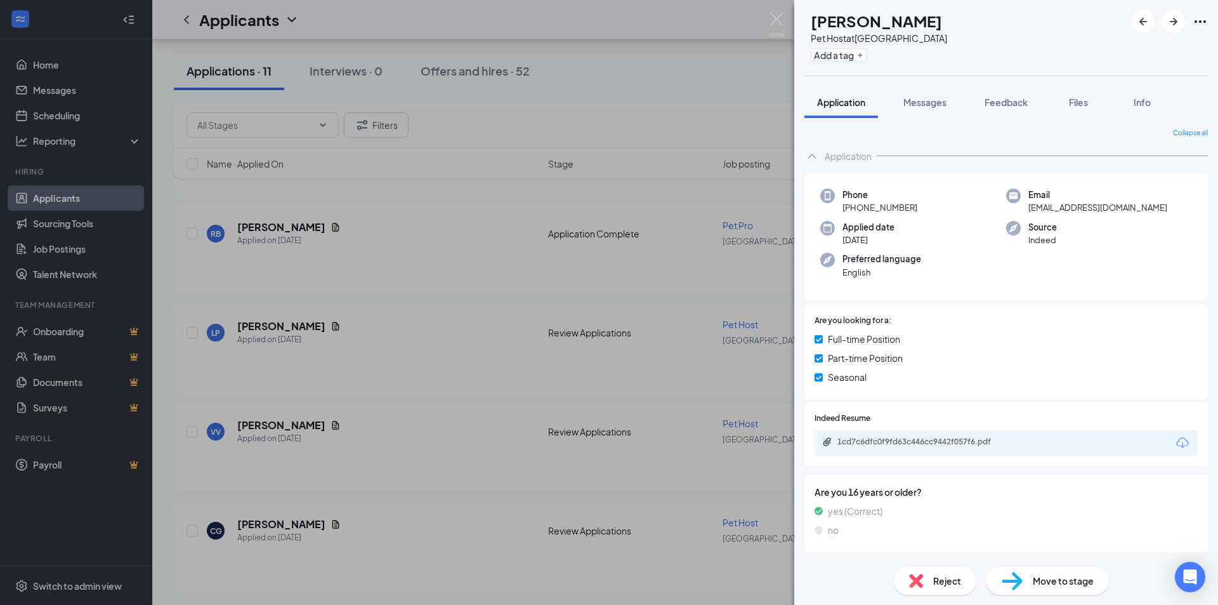
click at [931, 574] on div "Reject" at bounding box center [935, 581] width 82 height 28
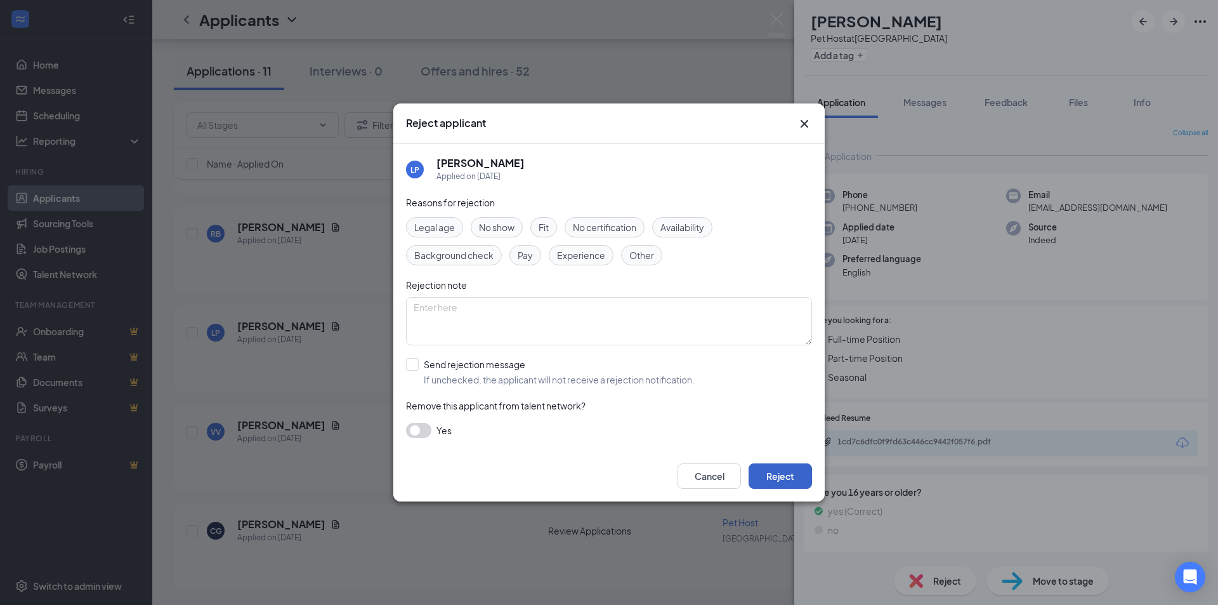
click at [803, 478] on button "Reject" at bounding box center [780, 475] width 63 height 25
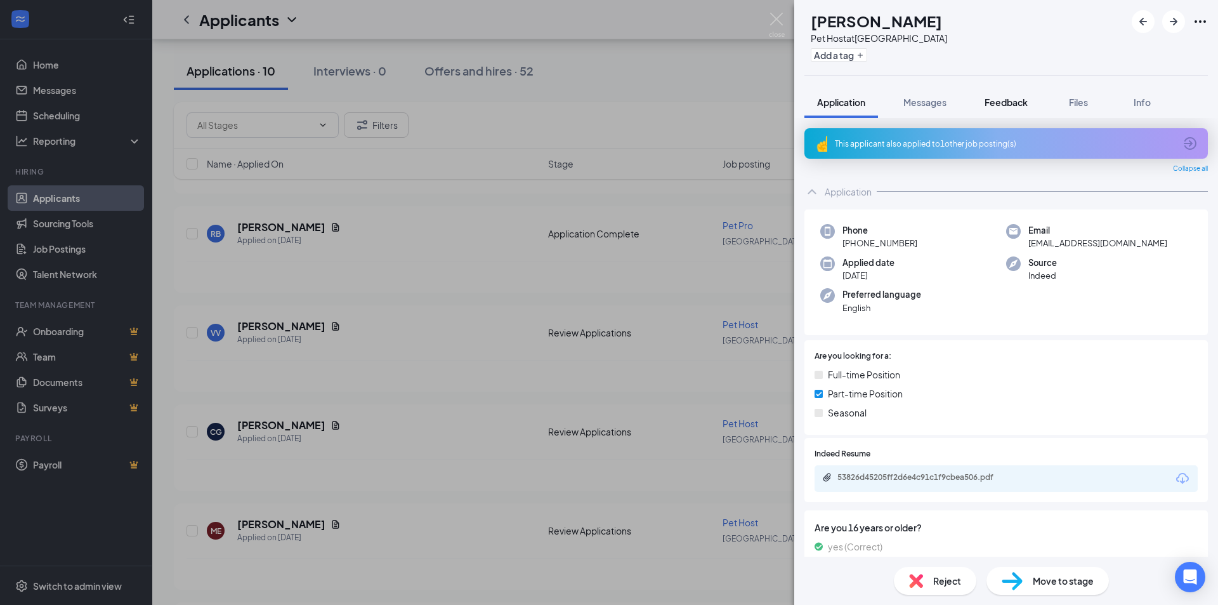
click at [1081, 106] on span "Files" at bounding box center [1078, 101] width 19 height 11
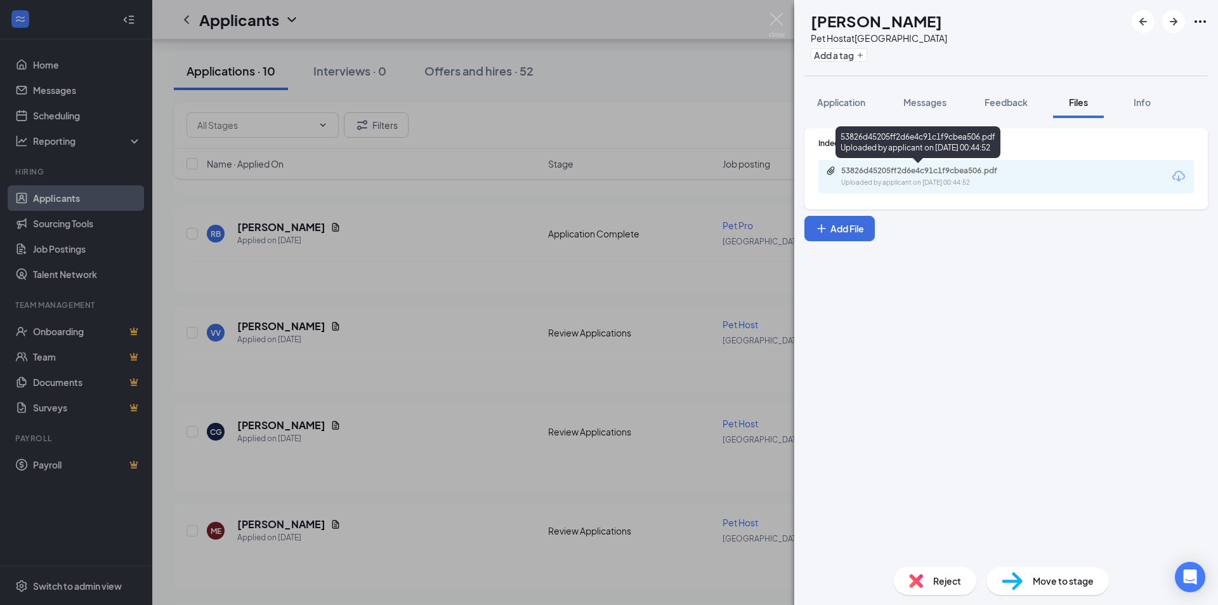
click at [949, 178] on div "Uploaded by applicant on [DATE] 00:44:52" at bounding box center [936, 183] width 190 height 10
click at [926, 574] on div "Reject" at bounding box center [935, 581] width 82 height 28
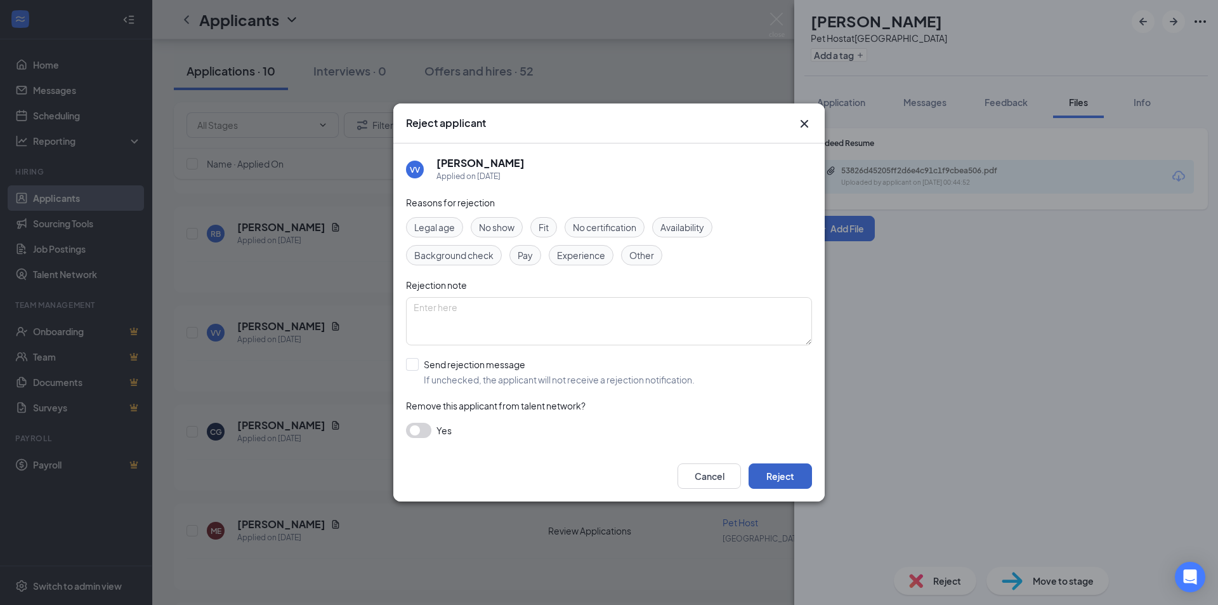
click at [763, 476] on button "Reject" at bounding box center [780, 475] width 63 height 25
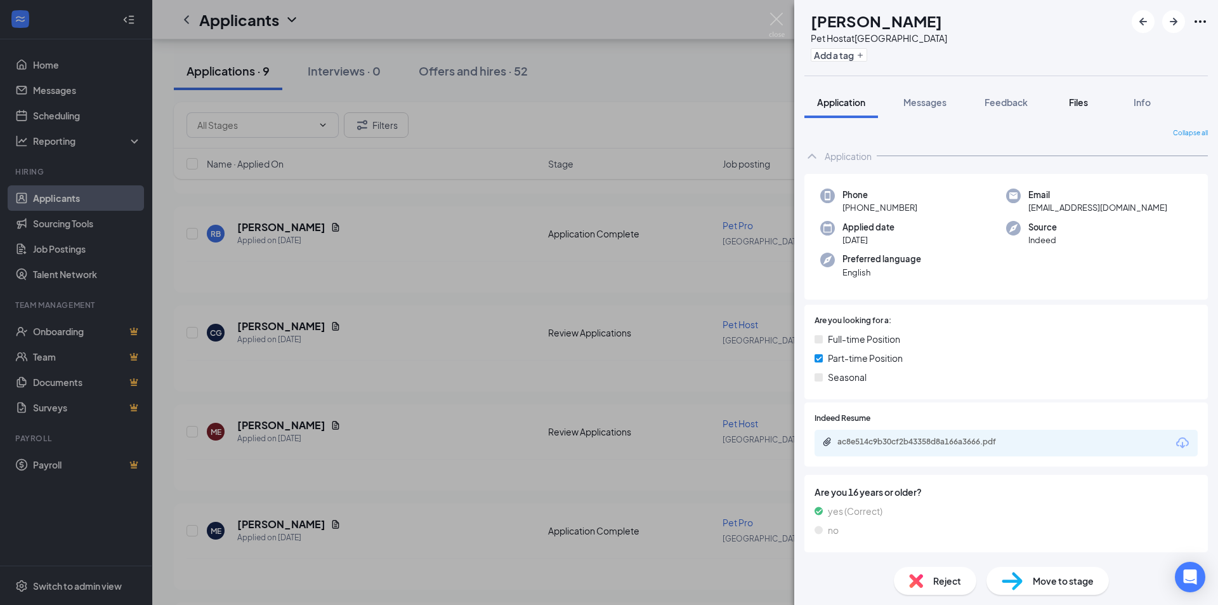
click at [1068, 99] on div "Files" at bounding box center [1078, 102] width 25 height 13
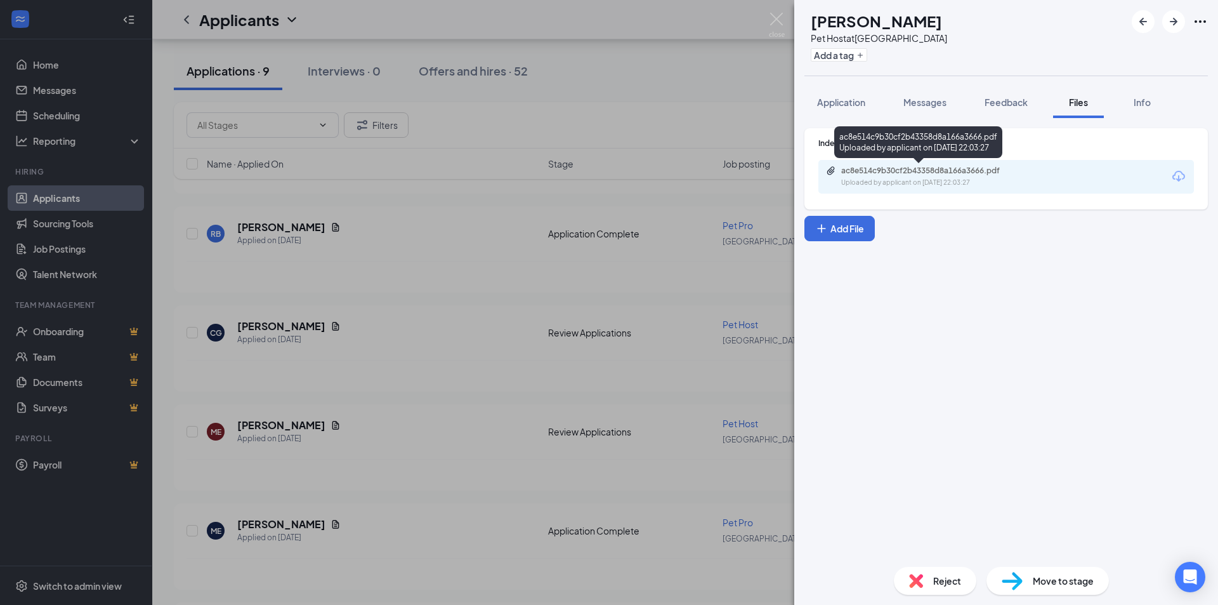
click at [958, 176] on div "ac8e514c9b30cf2b43358d8a166a3666.pdf Uploaded by applicant on [DATE] 22:03:27" at bounding box center [929, 177] width 206 height 22
click at [930, 582] on div "Reject" at bounding box center [935, 581] width 82 height 28
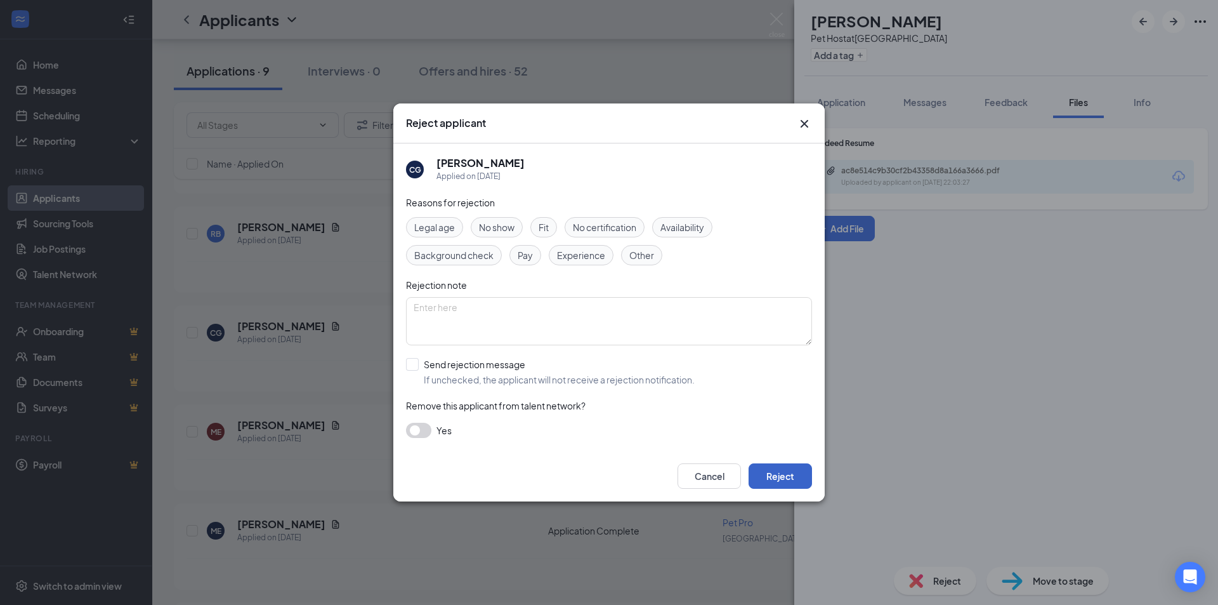
click at [780, 473] on button "Reject" at bounding box center [780, 475] width 63 height 25
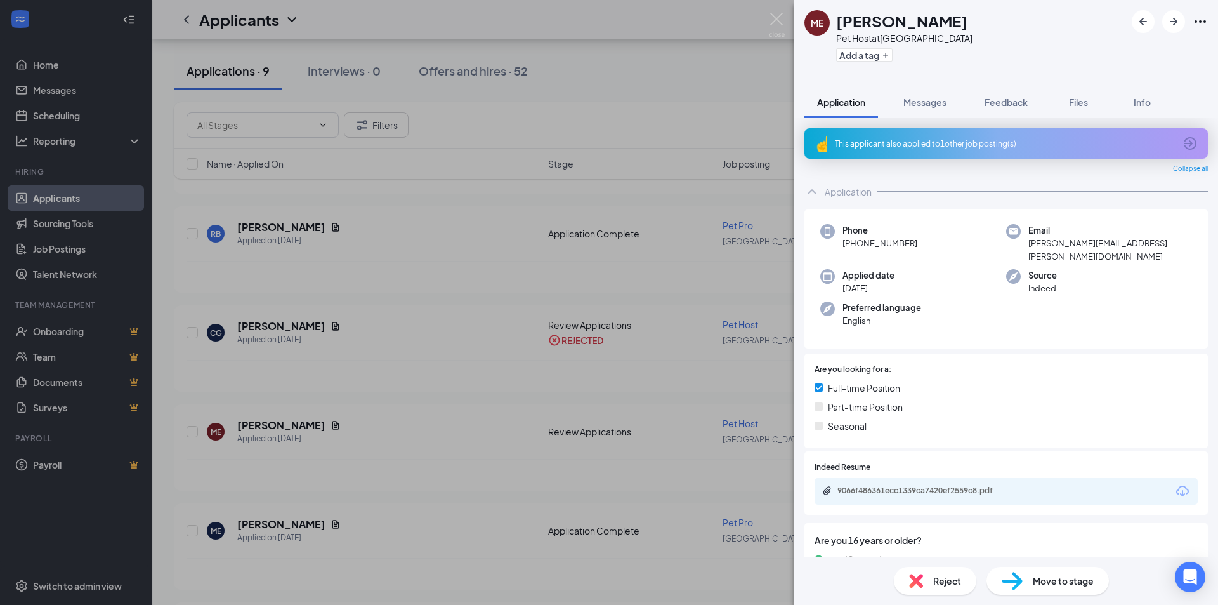
click at [688, 60] on div "ME [PERSON_NAME] Pet Host at [GEOGRAPHIC_DATA] Add a tag Application Messages F…" at bounding box center [609, 302] width 1218 height 605
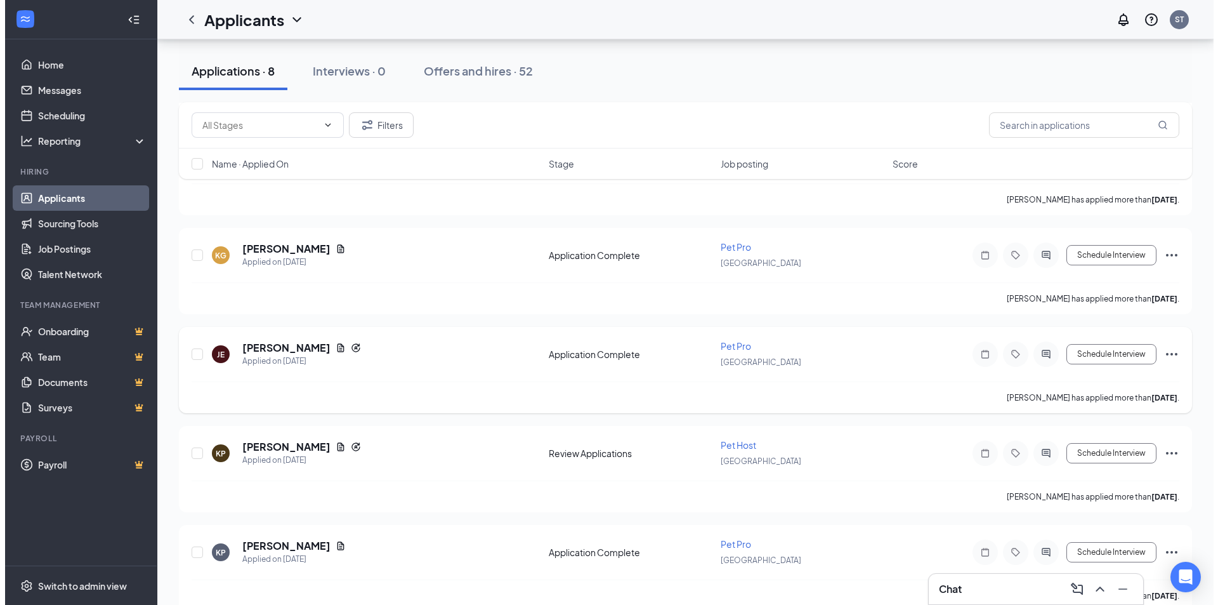
scroll to position [1288, 0]
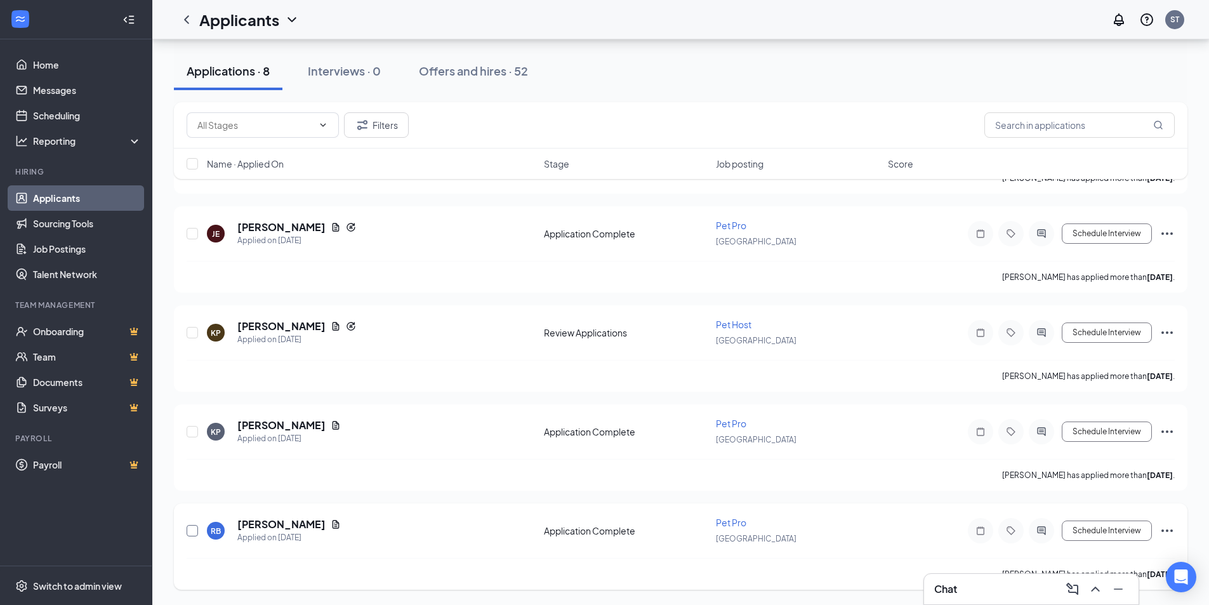
click at [194, 531] on input "checkbox" at bounding box center [192, 530] width 11 height 11
checkbox input "true"
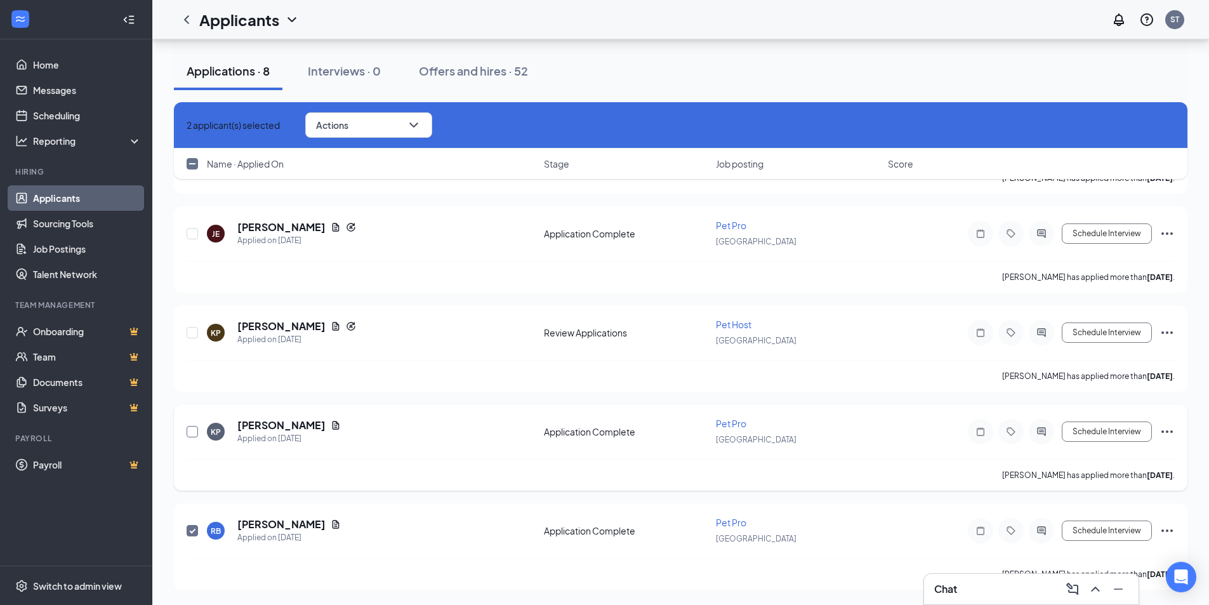
click at [195, 430] on input "checkbox" at bounding box center [192, 431] width 11 height 11
checkbox input "true"
click at [416, 121] on button "Actions" at bounding box center [368, 124] width 127 height 25
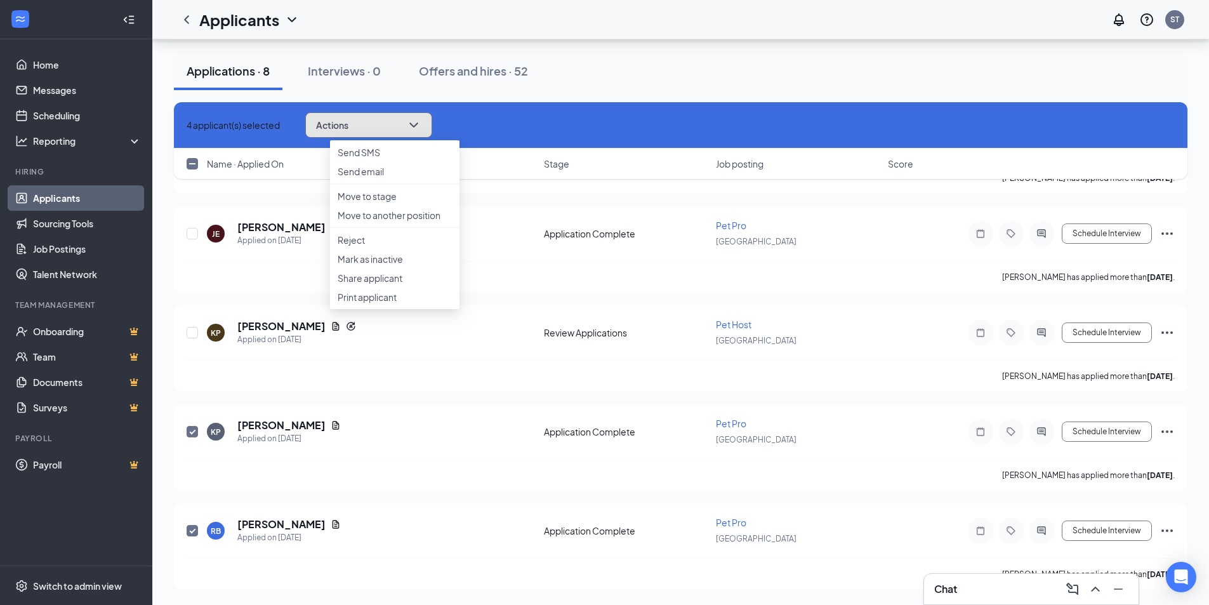
click at [416, 121] on button "Actions" at bounding box center [368, 124] width 127 height 25
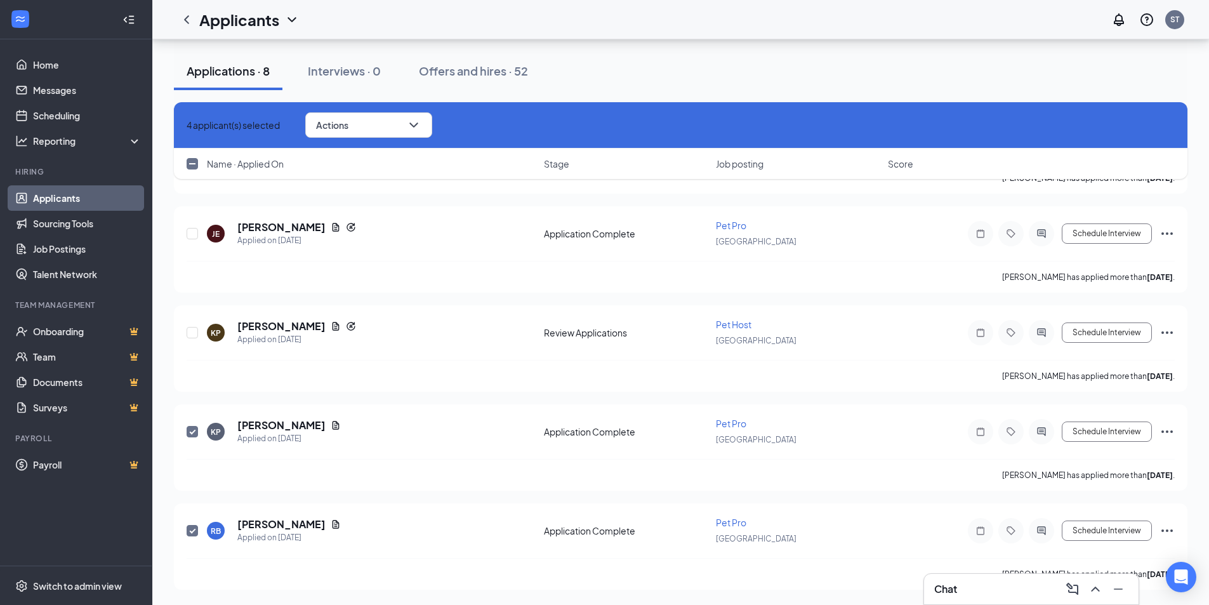
click at [590, 68] on div "Applications · 8 Interviews · 0 Offers and hires · 52" at bounding box center [680, 71] width 1013 height 38
click at [286, 320] on h5 "[PERSON_NAME]" at bounding box center [281, 326] width 88 height 14
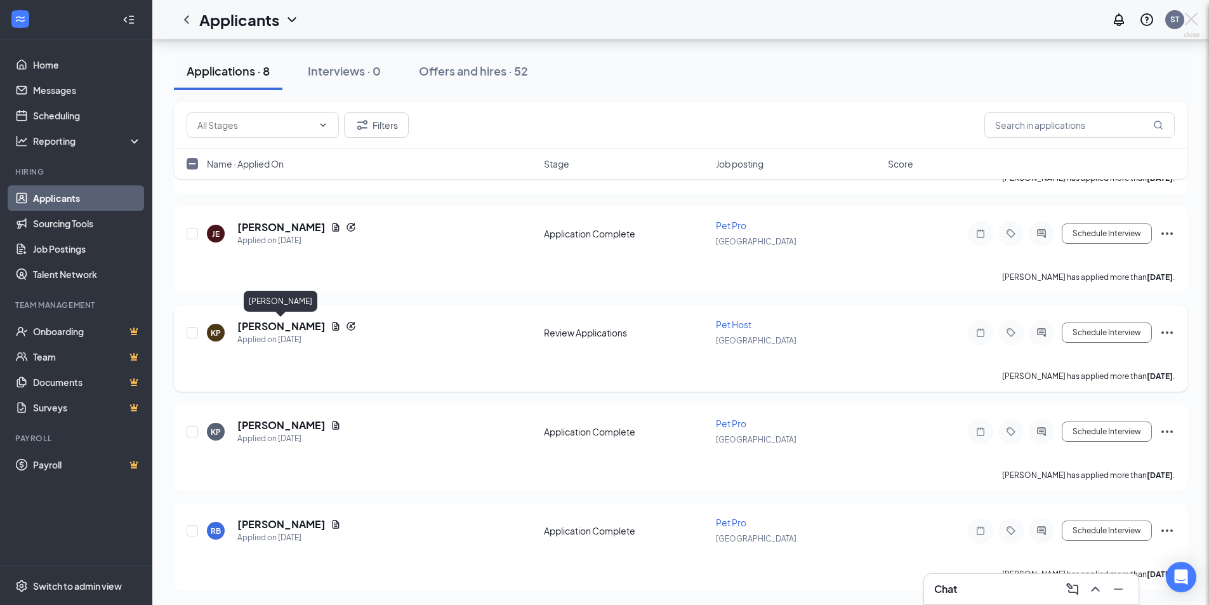
checkbox input "false"
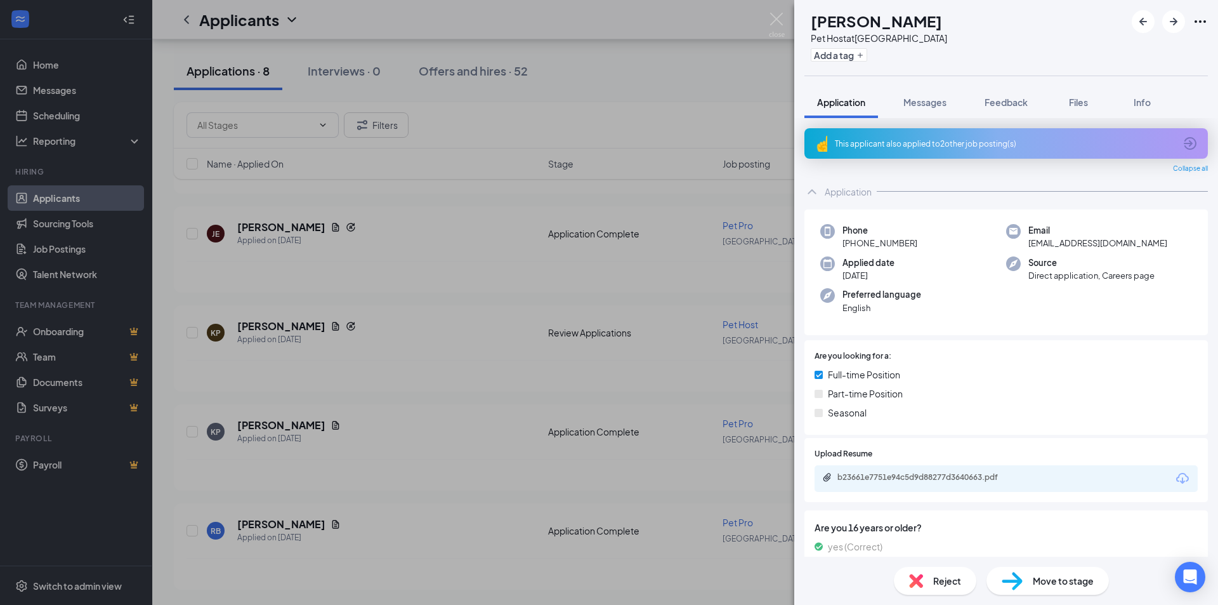
click at [930, 582] on div "Reject" at bounding box center [935, 581] width 82 height 28
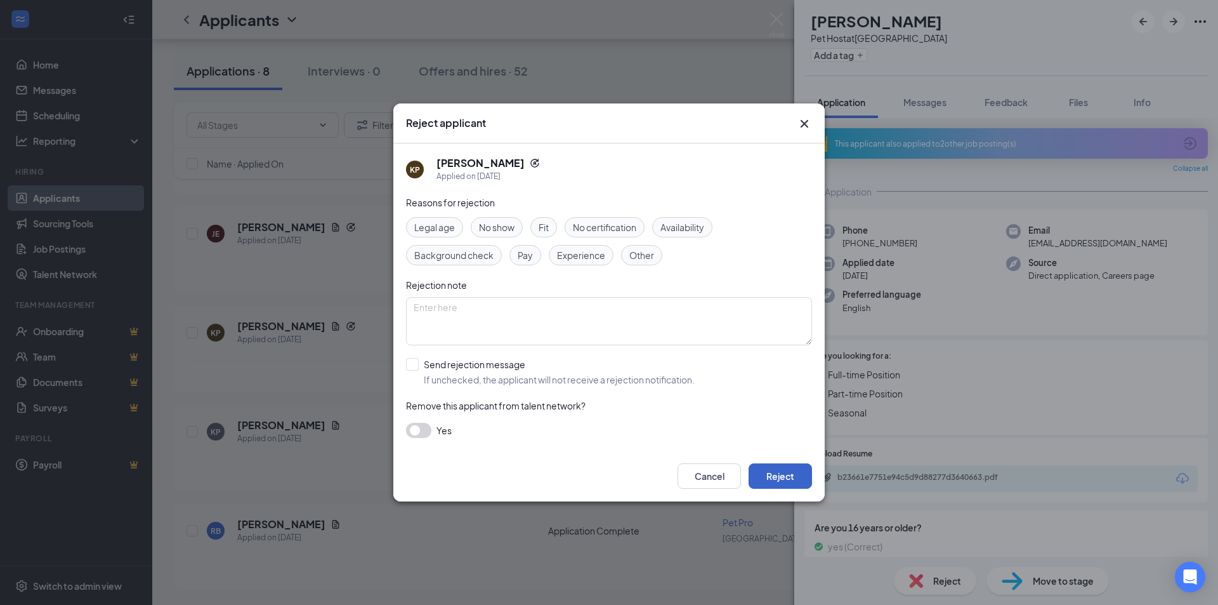
click at [785, 475] on button "Reject" at bounding box center [780, 475] width 63 height 25
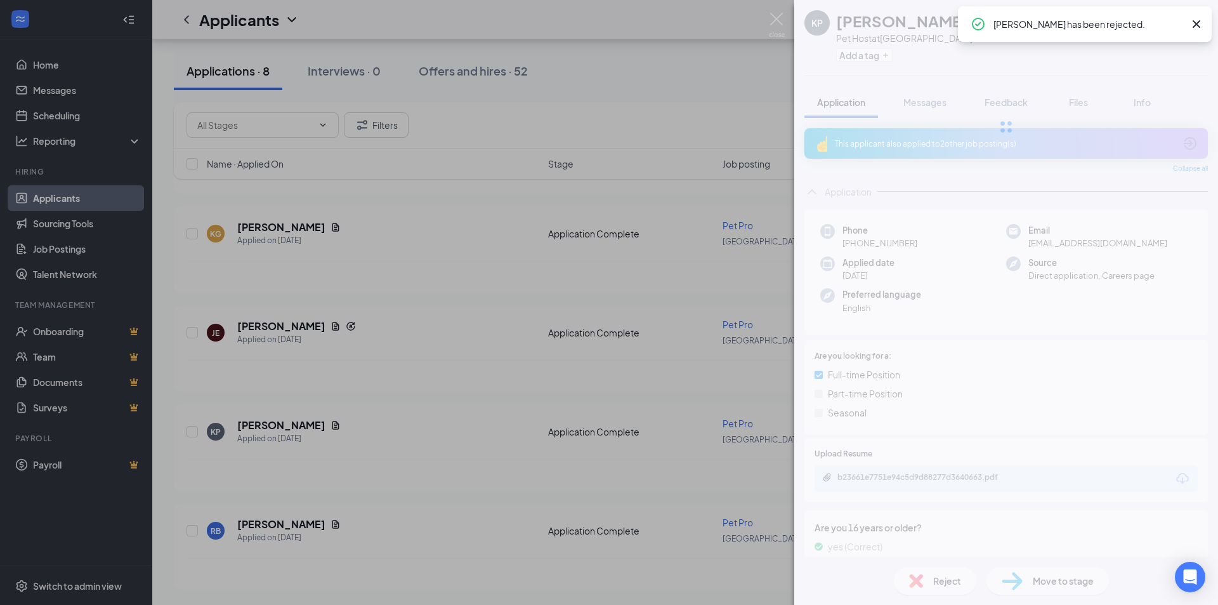
scroll to position [1090, 0]
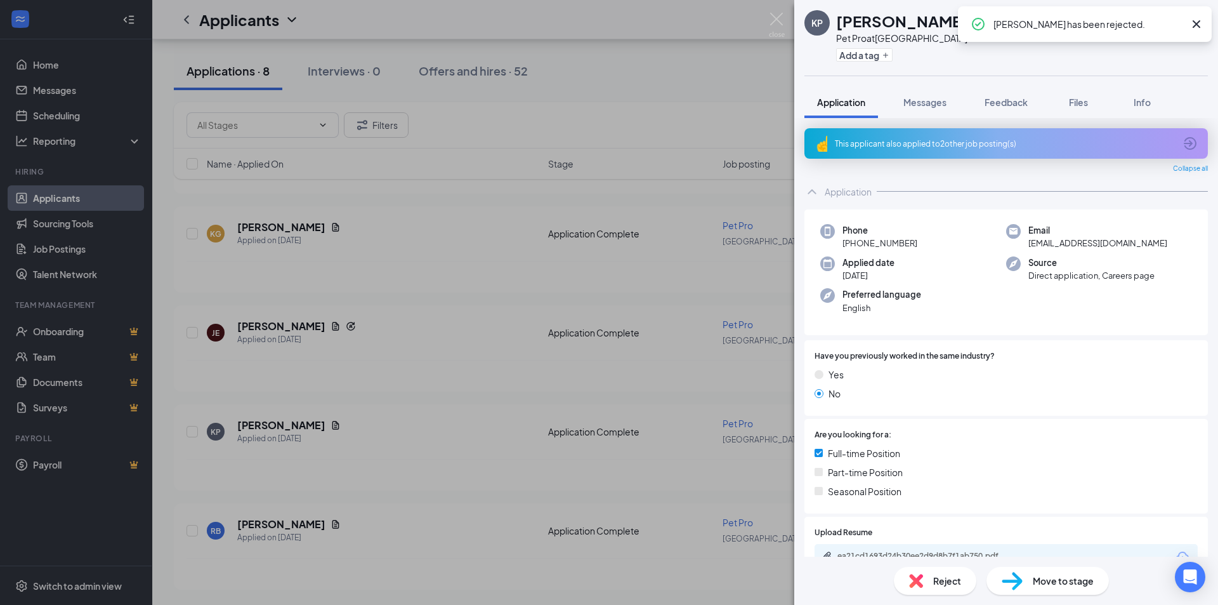
click at [449, 329] on div "KP [PERSON_NAME] Pet Pro at [GEOGRAPHIC_DATA] Add a tag Application Messages Fe…" at bounding box center [609, 302] width 1218 height 605
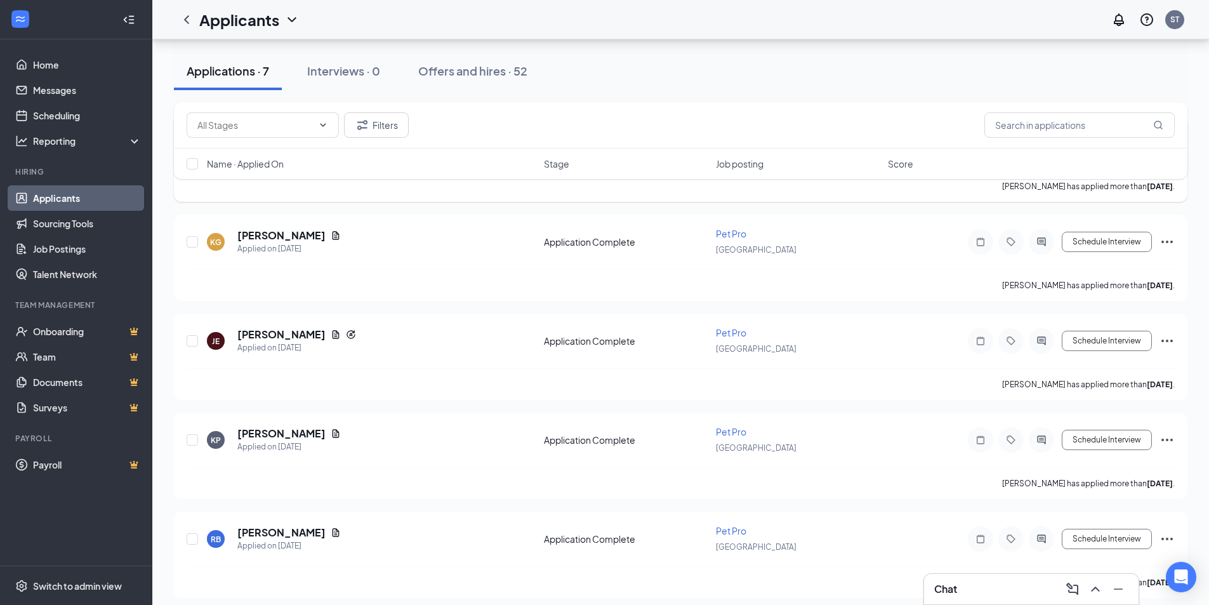
scroll to position [397, 0]
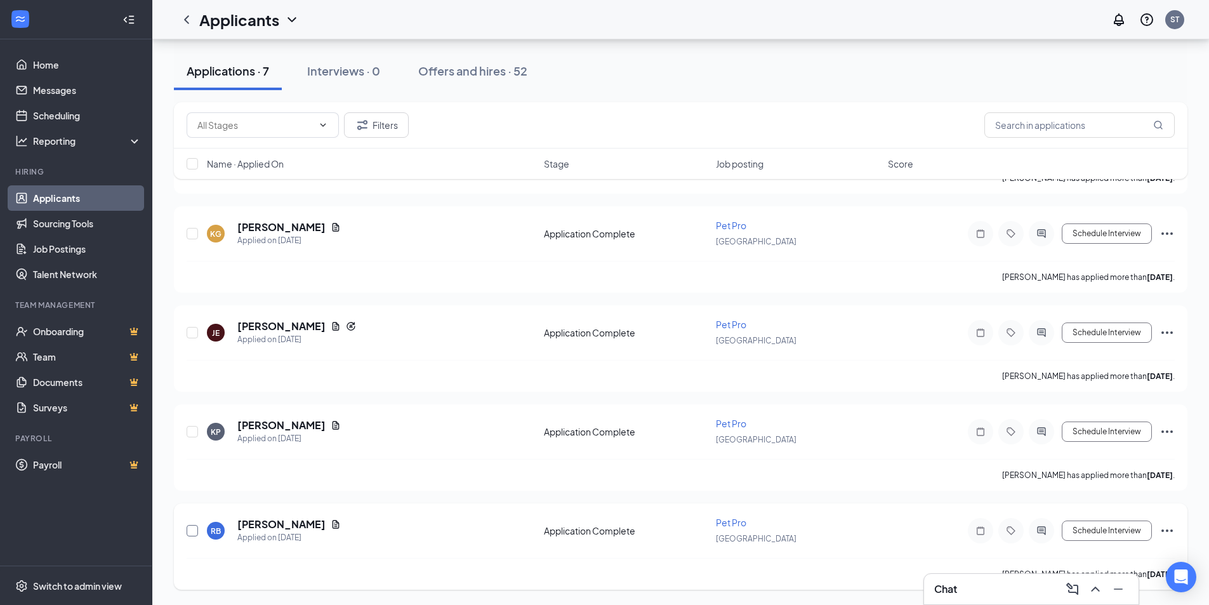
click at [190, 532] on input "checkbox" at bounding box center [192, 530] width 11 height 11
checkbox input "true"
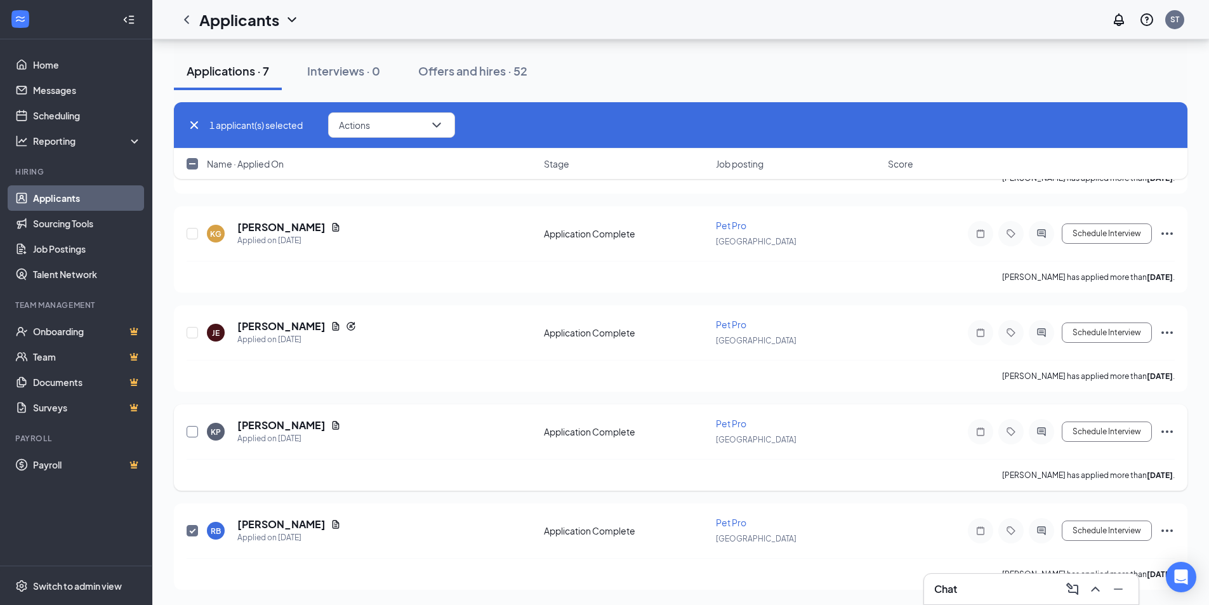
click at [192, 432] on input "checkbox" at bounding box center [192, 431] width 11 height 11
click at [388, 126] on button "Actions" at bounding box center [391, 124] width 127 height 25
click at [374, 217] on p "Move to stage" at bounding box center [394, 218] width 109 height 13
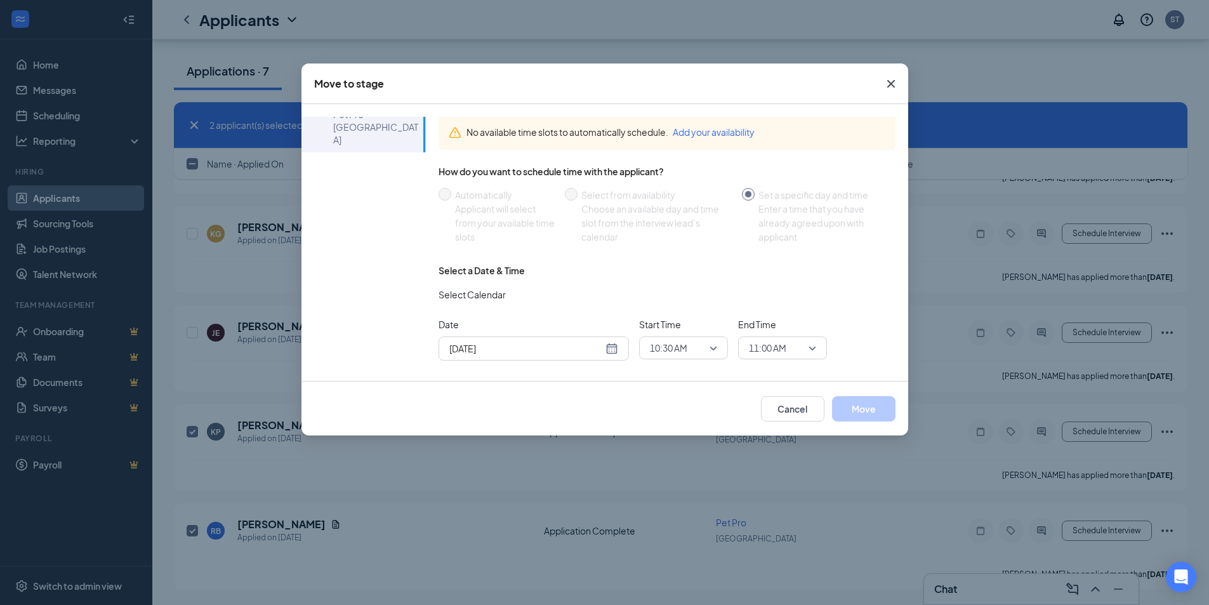
scroll to position [0, 0]
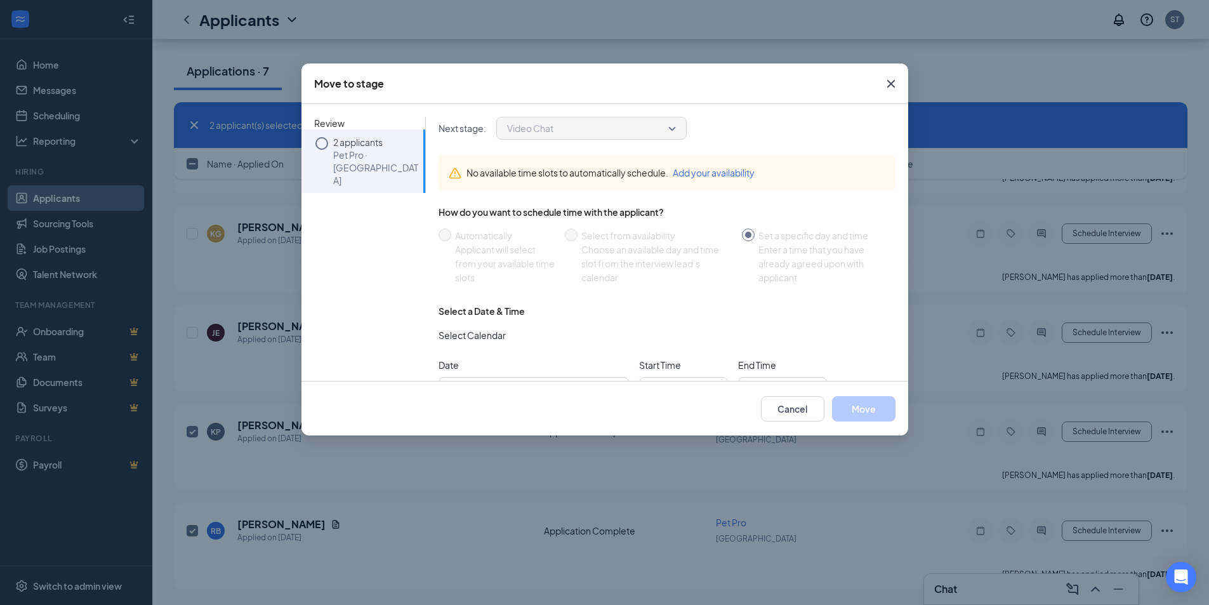
click at [409, 43] on div "Move to stage Review 2 applicants Pet Pro · Cypress Springs Next stage : Video …" at bounding box center [604, 302] width 1209 height 605
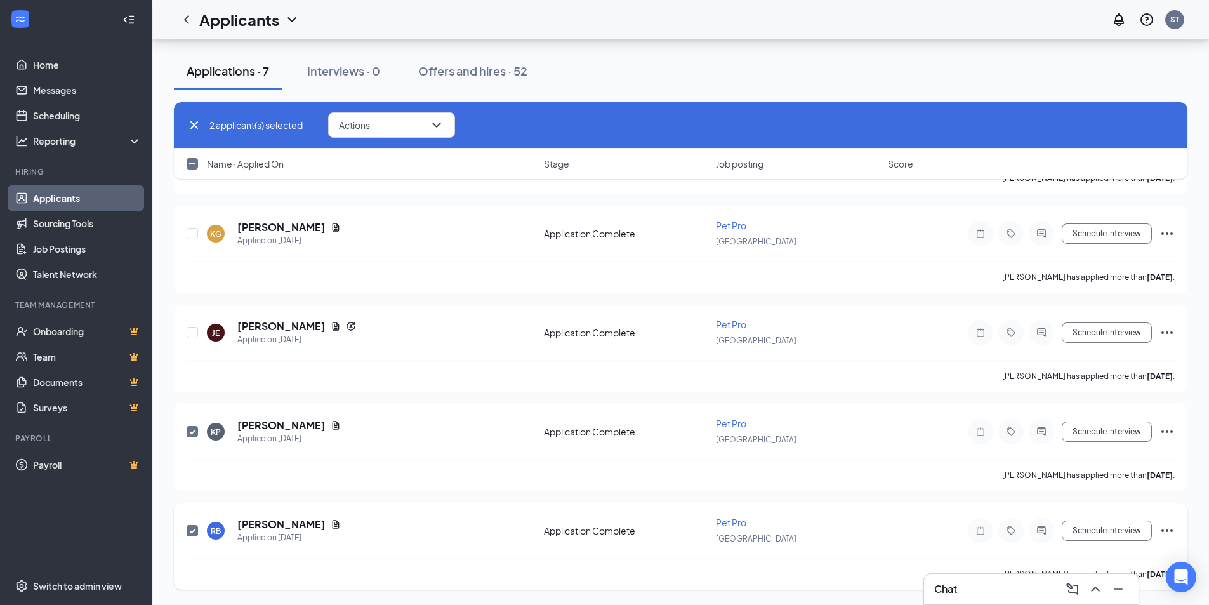
click at [1173, 533] on div "RB Rhett Bomar Applied on Aug 1 Application Complete Pet Pro Cypress Springs Sc…" at bounding box center [680, 546] width 1013 height 86
click at [1169, 531] on icon "Ellipses" at bounding box center [1166, 530] width 15 height 15
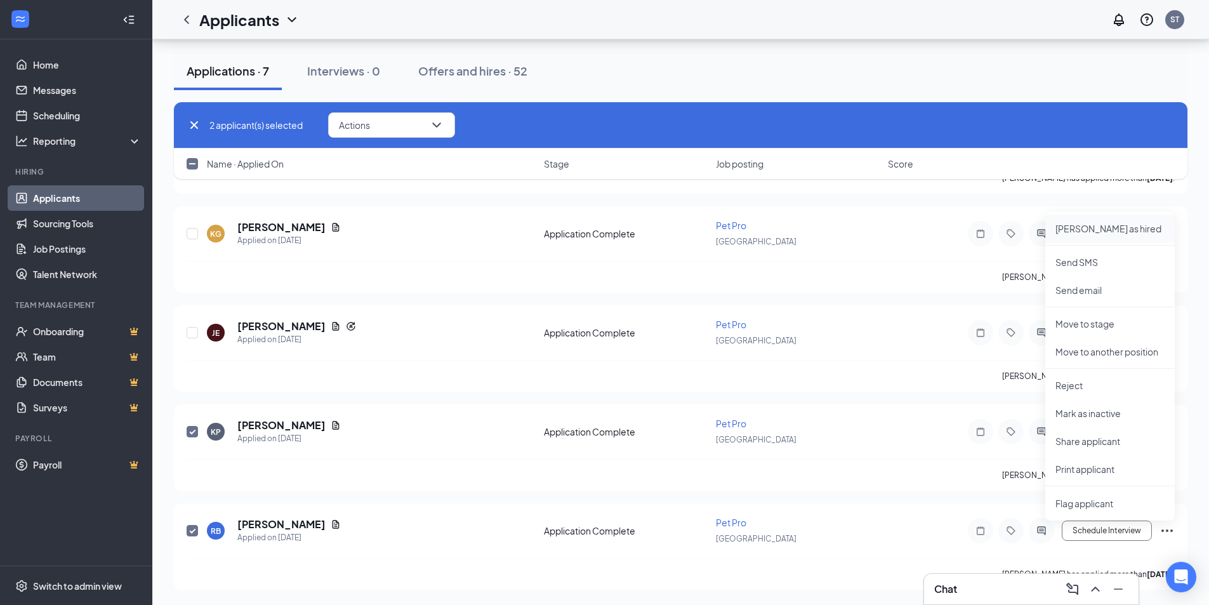
click at [1098, 229] on p "Mark as hired" at bounding box center [1109, 228] width 109 height 13
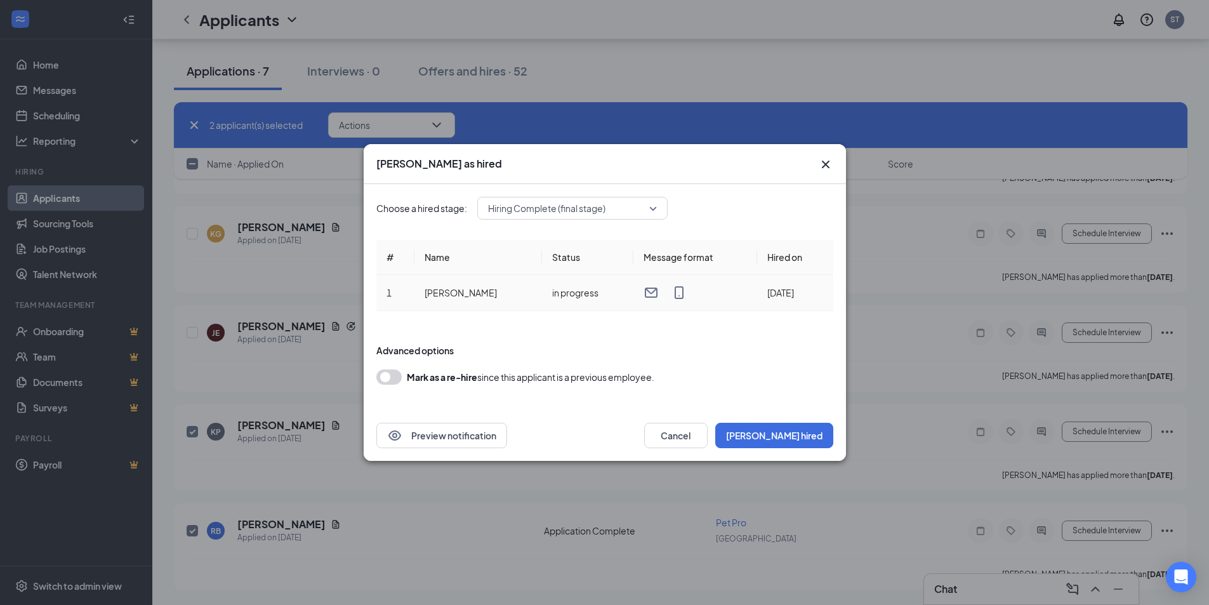
click at [770, 292] on td "Aug 26, 2025" at bounding box center [795, 293] width 76 height 36
click at [773, 294] on td "Aug 26, 2025" at bounding box center [795, 293] width 76 height 36
click at [681, 336] on form "Advanced options Mark as a re-hire since this applicant is a previous employee." at bounding box center [604, 364] width 457 height 66
click at [778, 433] on button "Mark hired" at bounding box center [774, 435] width 118 height 25
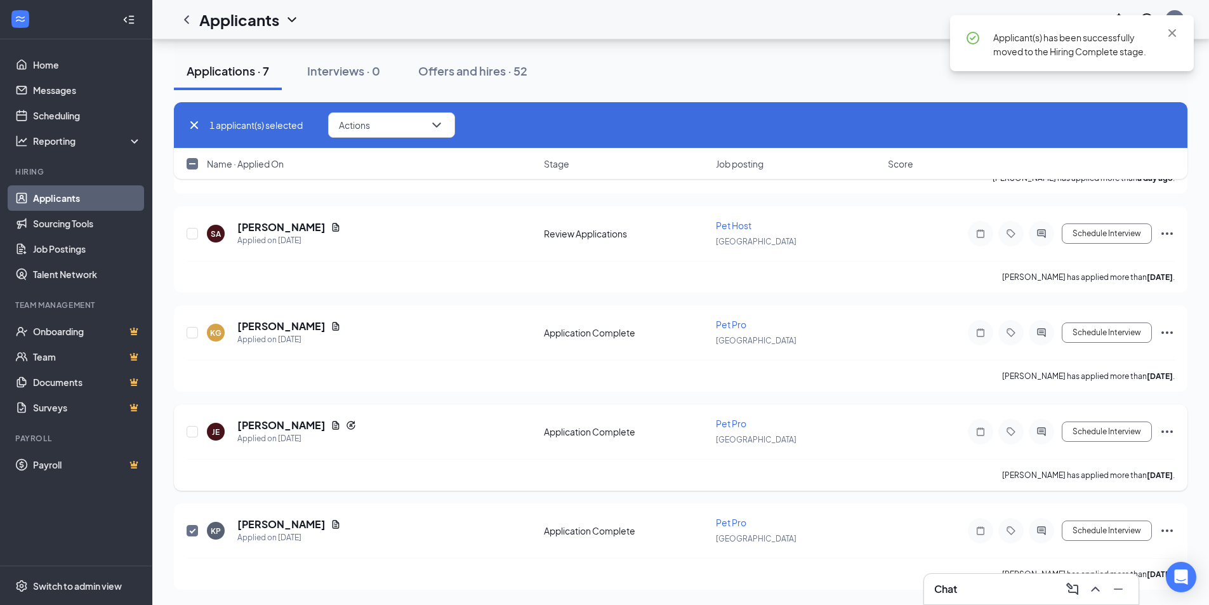
scroll to position [298, 0]
click at [1169, 530] on icon "Ellipses" at bounding box center [1166, 530] width 15 height 15
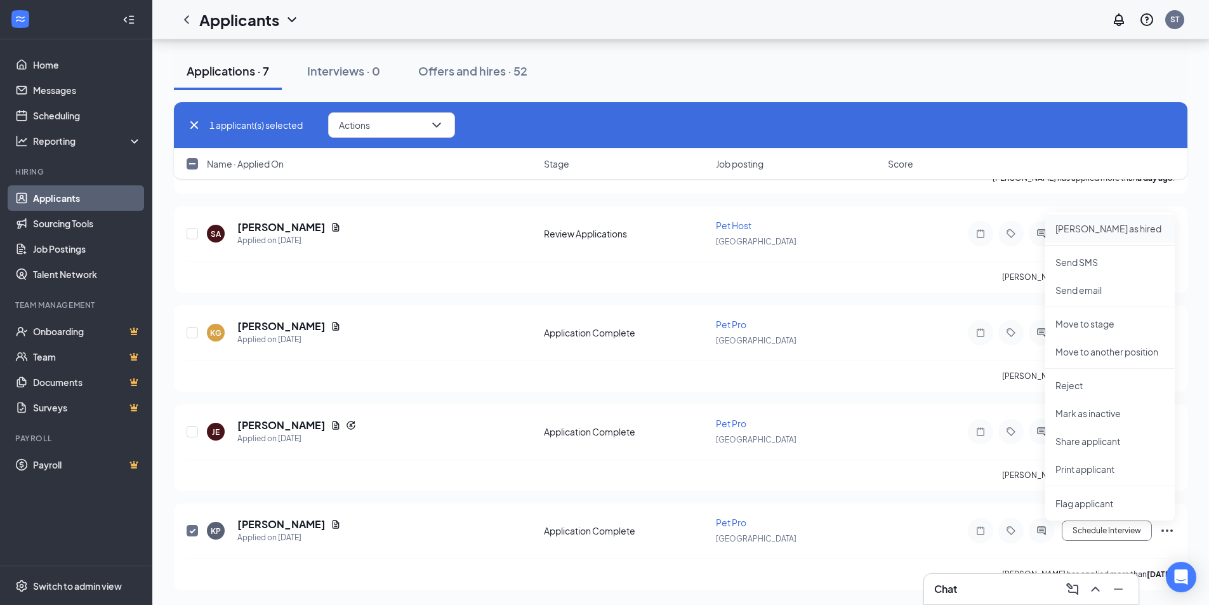
click at [1112, 228] on p "Mark as hired" at bounding box center [1109, 228] width 109 height 13
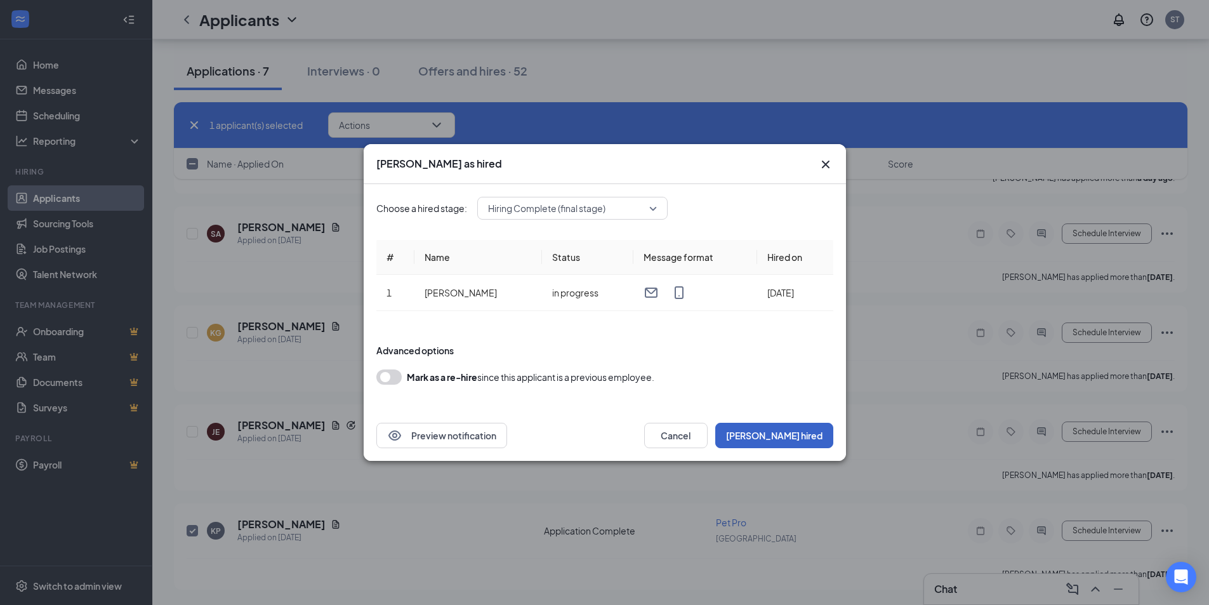
click at [801, 435] on button "Mark hired" at bounding box center [774, 435] width 118 height 25
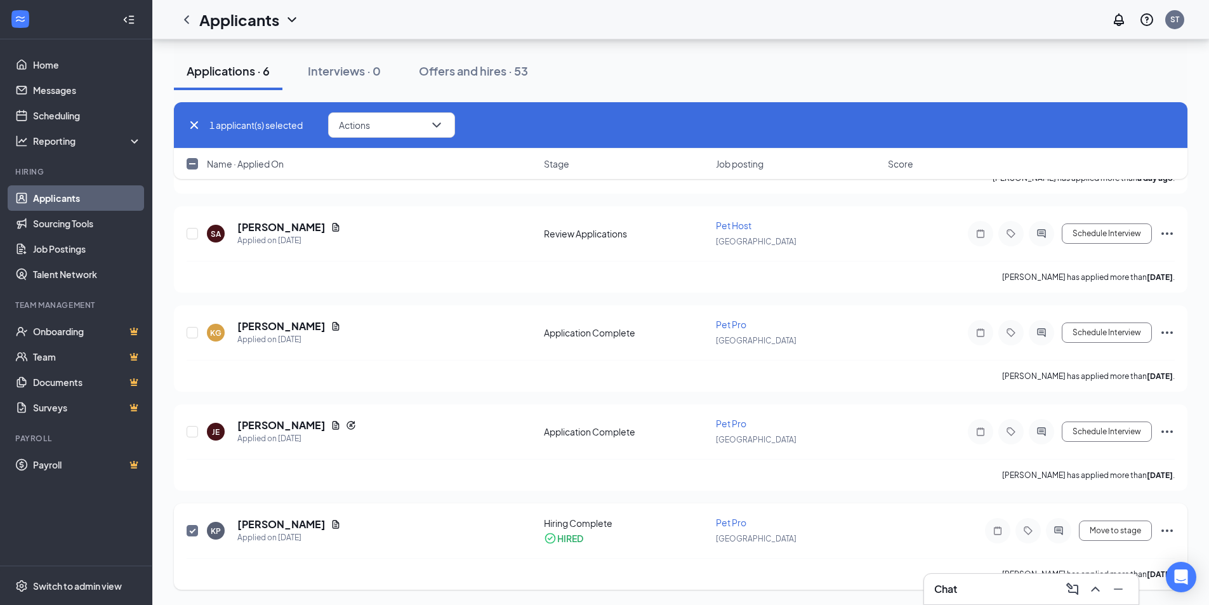
click at [190, 531] on input "checkbox" at bounding box center [192, 530] width 11 height 11
checkbox input "false"
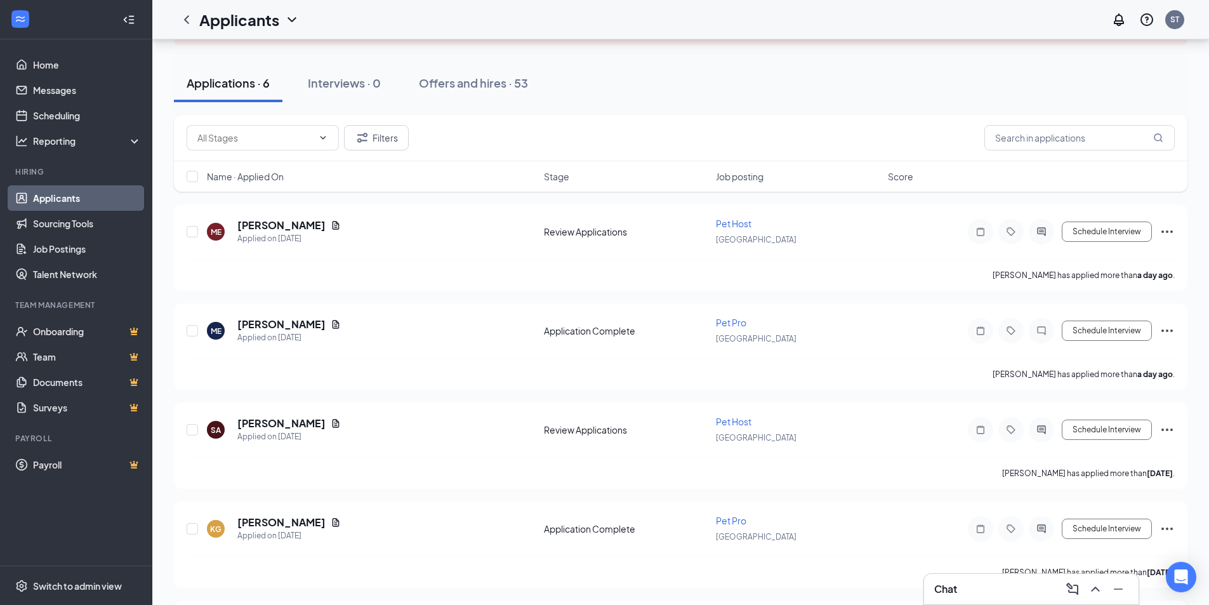
scroll to position [0, 0]
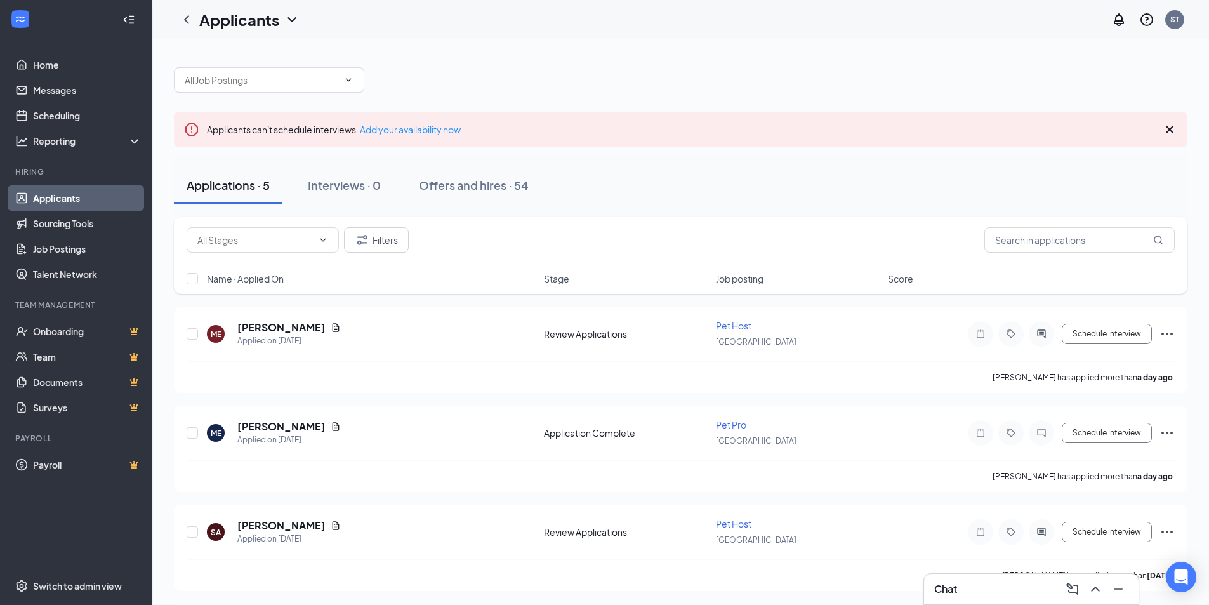
click at [592, 67] on div at bounding box center [680, 74] width 1013 height 38
click at [907, 48] on div "Applicants can't schedule interviews. Add your availability now Applications · …" at bounding box center [680, 421] width 1056 height 765
